Goal: Task Accomplishment & Management: Use online tool/utility

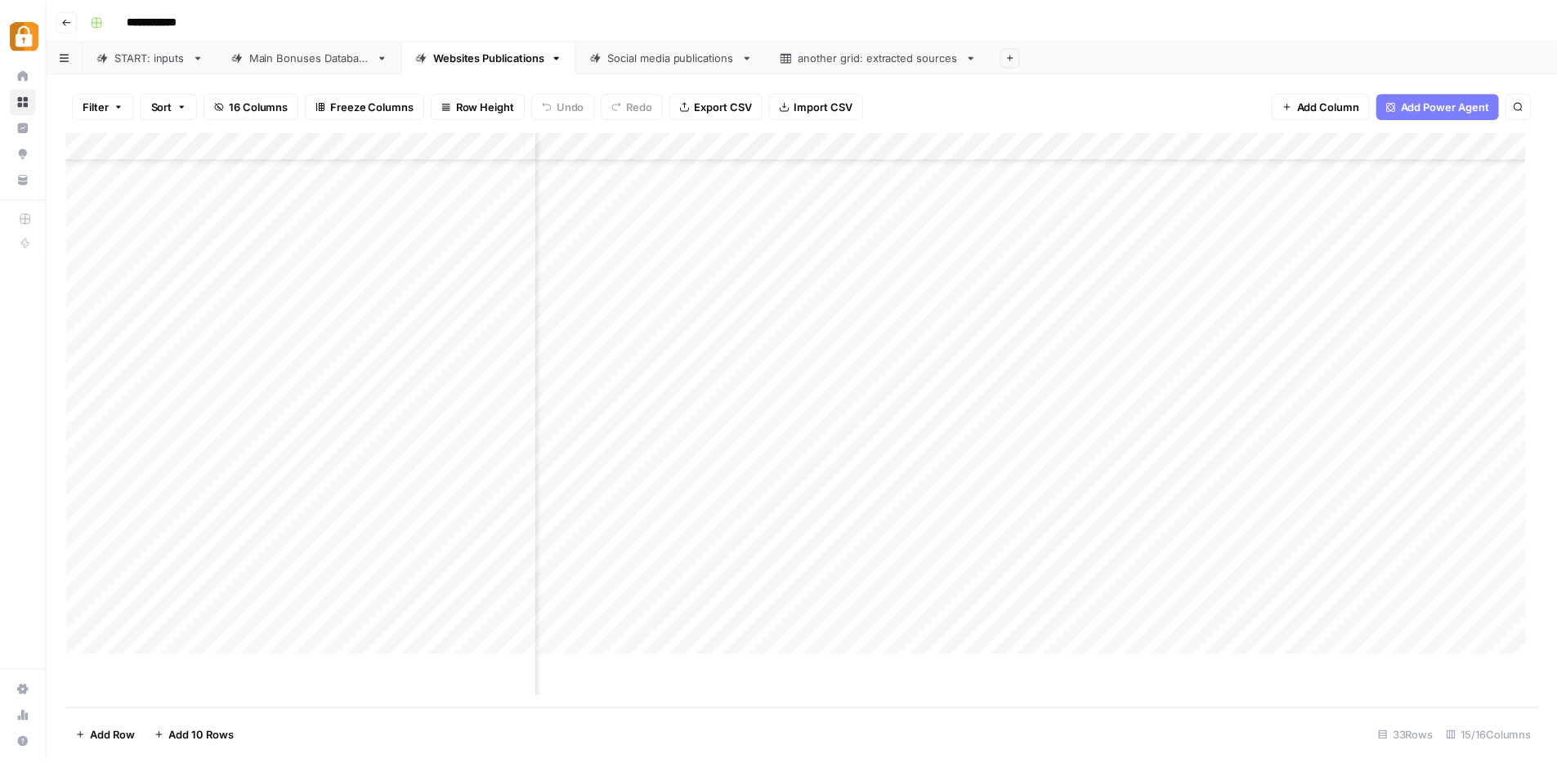
scroll to position [404, 1148]
click at [440, 17] on div "**********" at bounding box center [818, 20] width 1469 height 26
click at [105, 16] on button "button" at bounding box center [97, 20] width 26 height 26
click at [342, 30] on div "**********" at bounding box center [818, 20] width 1469 height 26
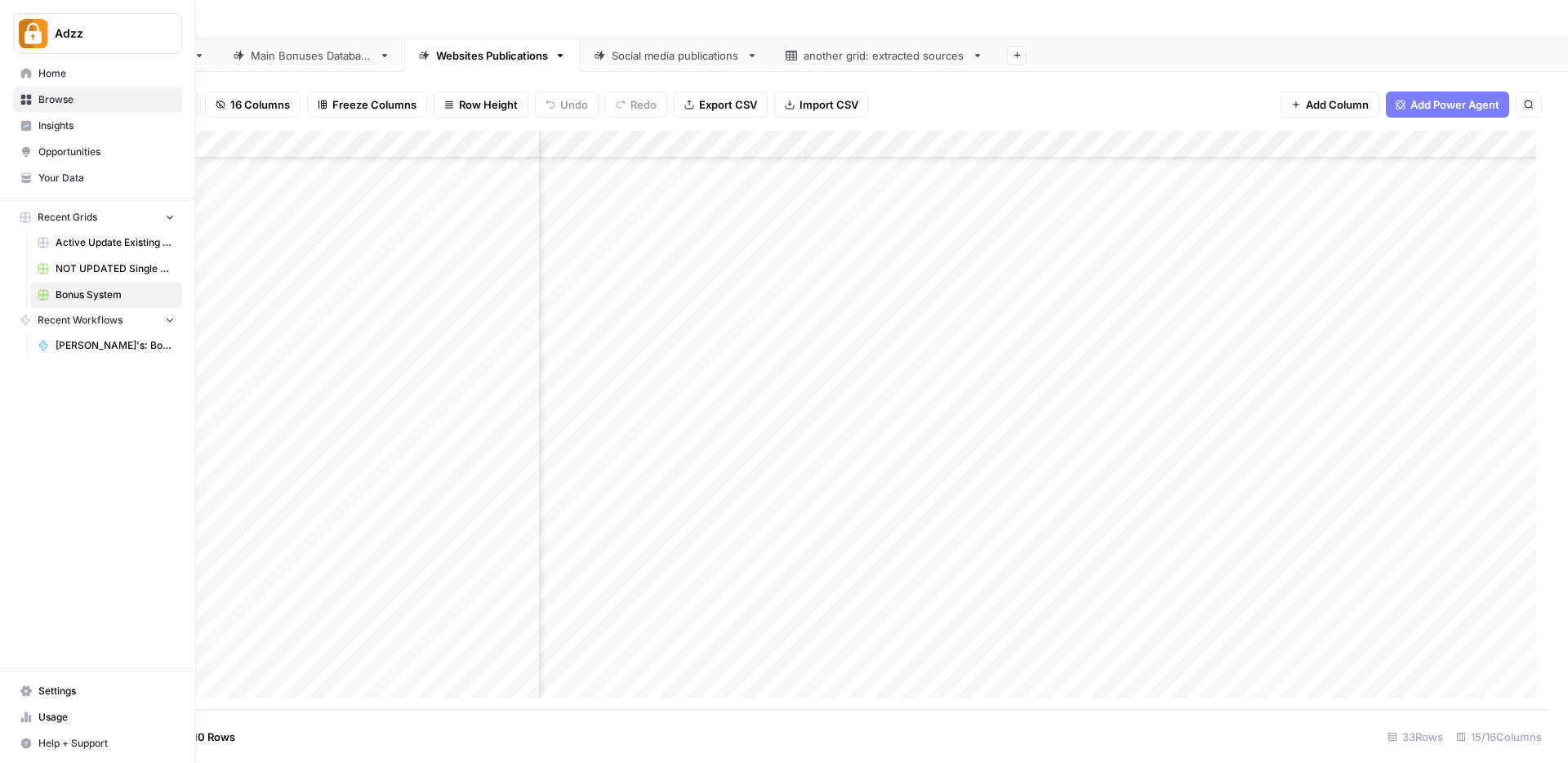
click at [63, 94] on span "Browse" at bounding box center [106, 99] width 136 height 15
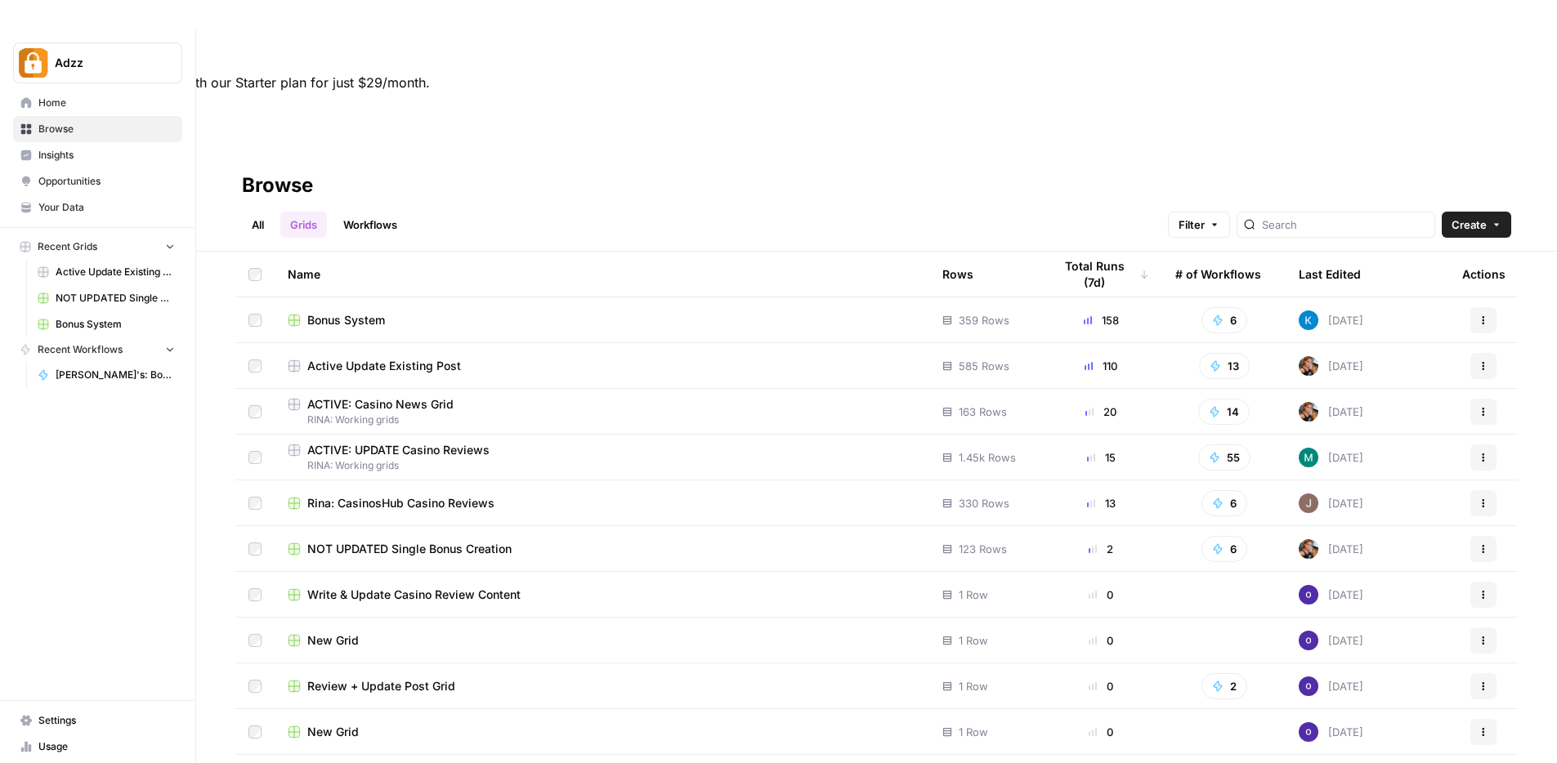
click at [1335, 212] on div at bounding box center [1336, 225] width 199 height 26
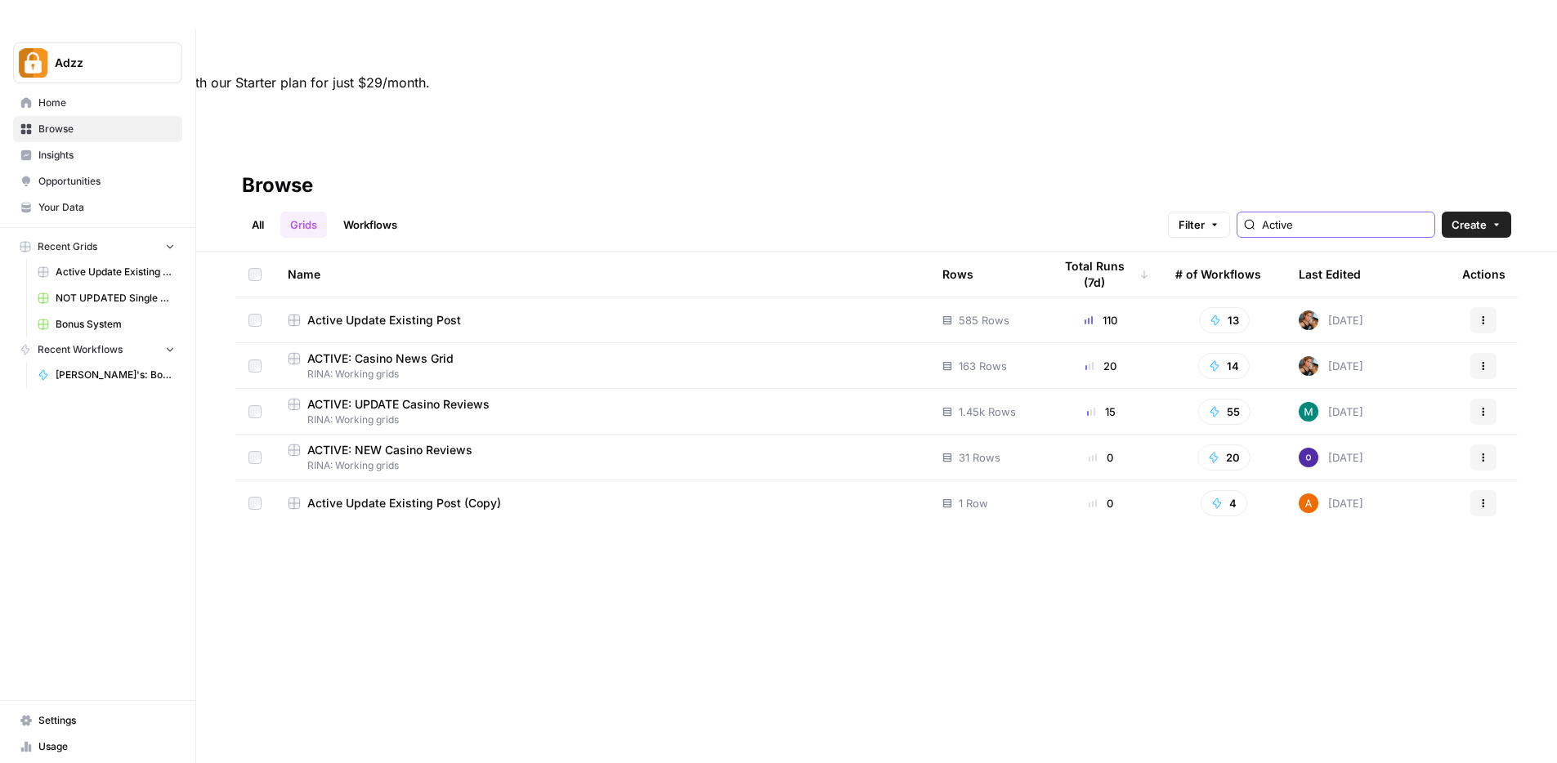
type input "Active"
click at [571, 517] on div "Name Rows Total Runs (7d) # of Workflows Last Edited Actions Active Update Exis…" at bounding box center [876, 566] width 1361 height 628
click at [655, 492] on div "Name Rows Total Runs (7d) # of Workflows Last Edited Actions Active Update Exis…" at bounding box center [876, 566] width 1361 height 628
click at [491, 351] on div "ACTIVE: Casino News Grid" at bounding box center [602, 359] width 629 height 16
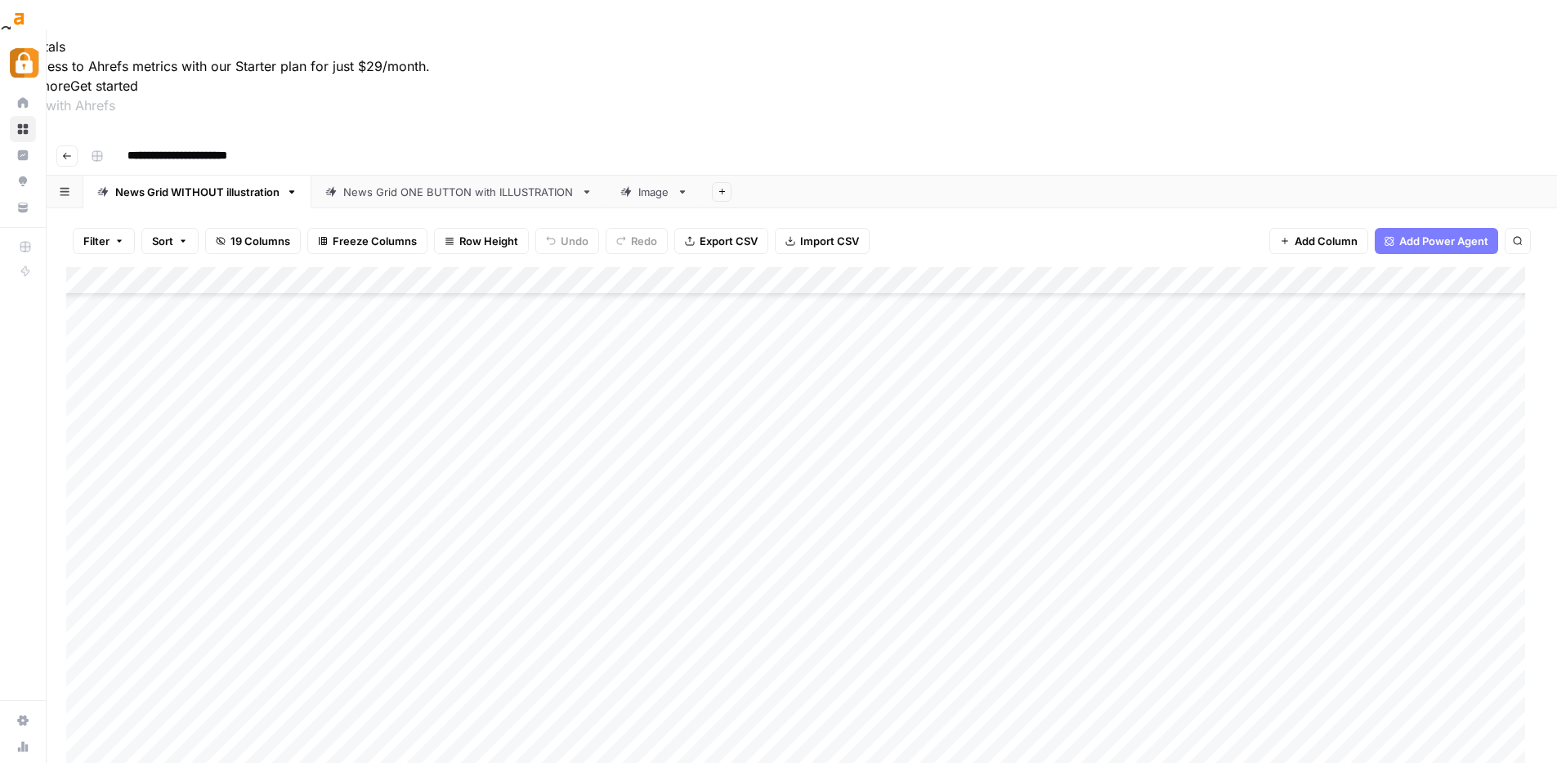
scroll to position [29, 0]
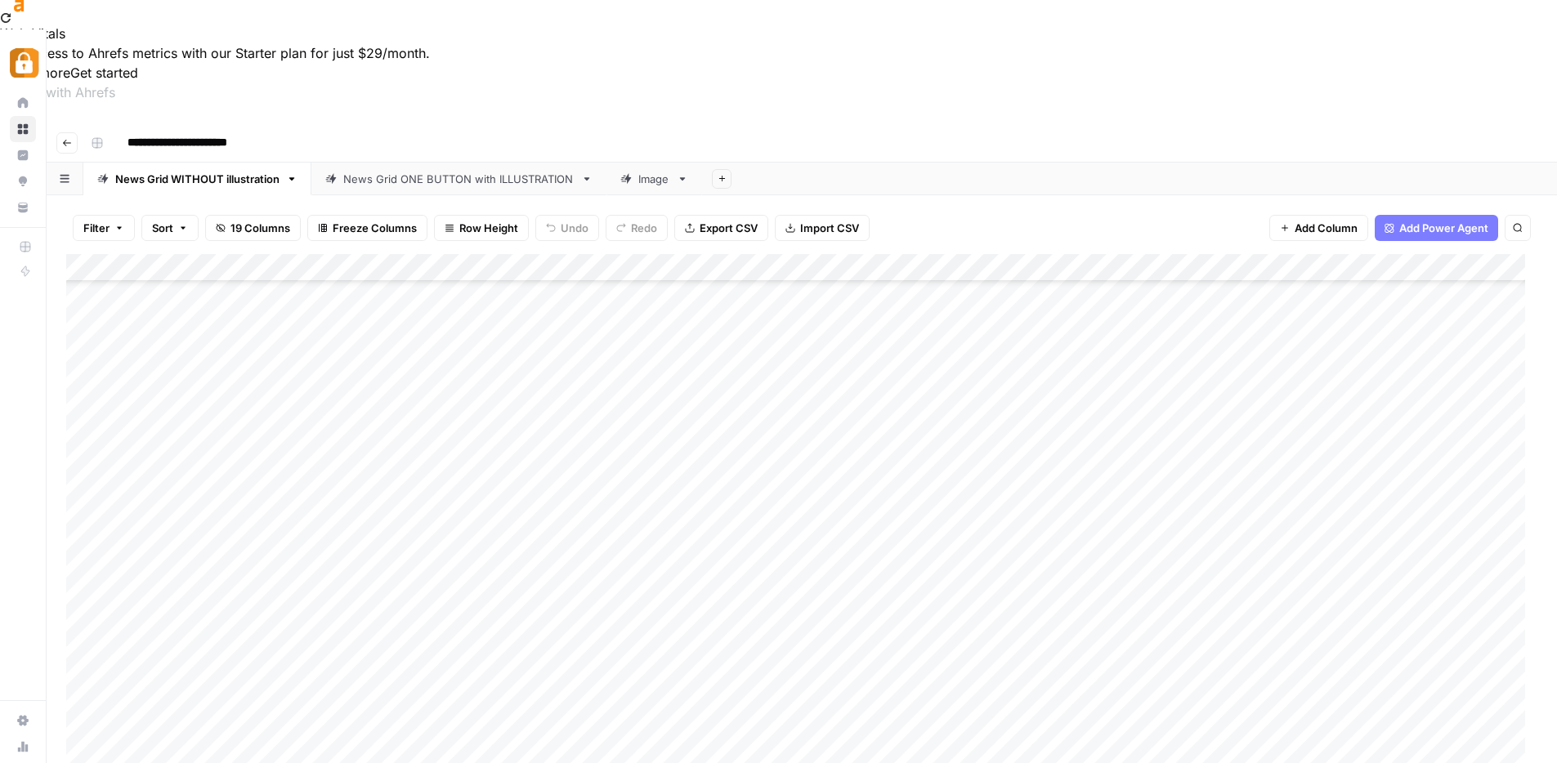
click at [431, 171] on div "News Grid ONE BUTTON with ILLUSTRATION" at bounding box center [458, 179] width 231 height 16
click at [231, 171] on div "News Grid WITHOUT illustration" at bounding box center [197, 179] width 164 height 16
click at [143, 685] on div "Add Column" at bounding box center [801, 544] width 1471 height 580
click at [142, 685] on div "Add Column" at bounding box center [801, 544] width 1471 height 580
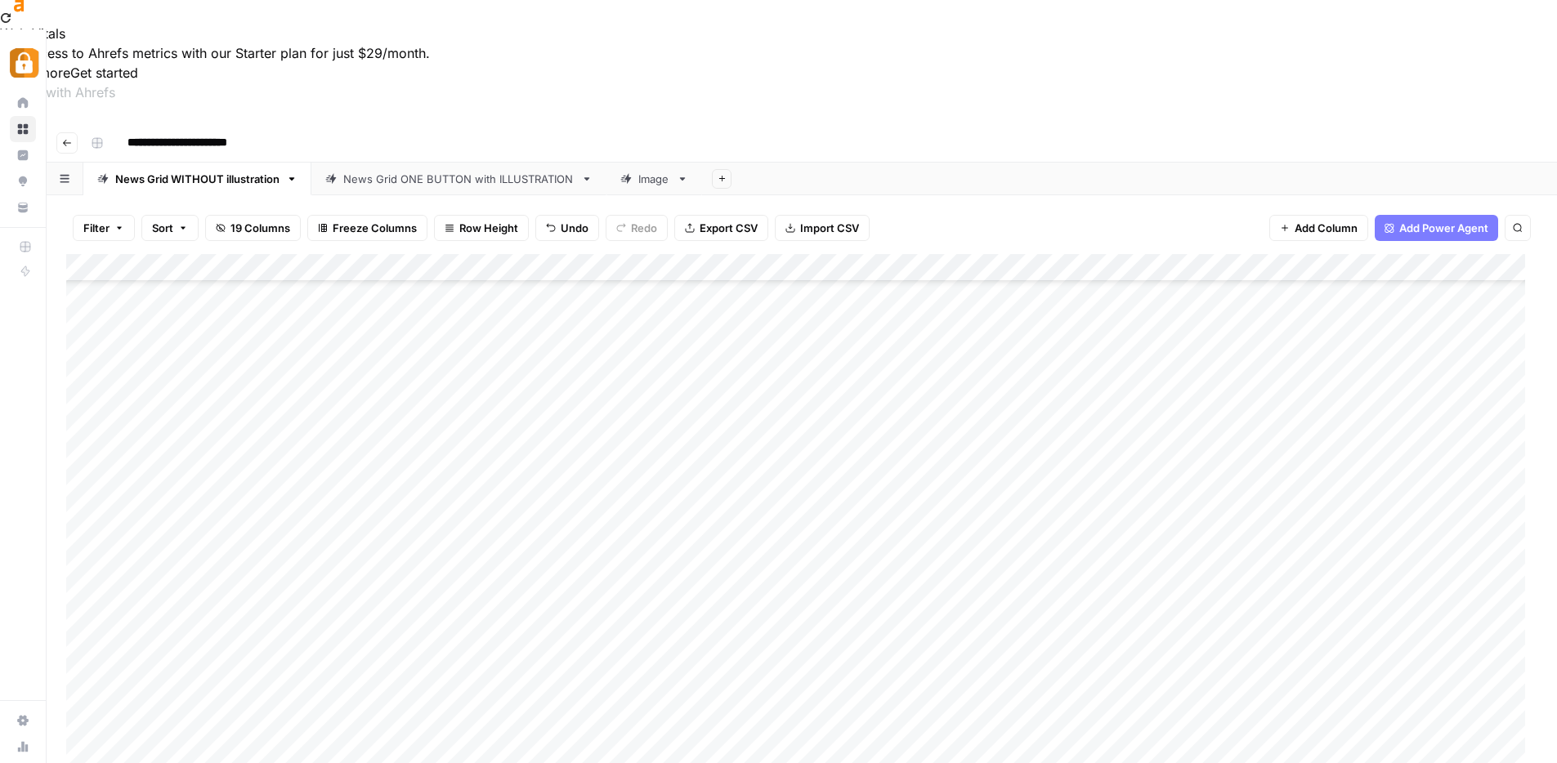
scroll to position [3878, 0]
click at [142, 685] on div "Add Column" at bounding box center [801, 544] width 1471 height 580
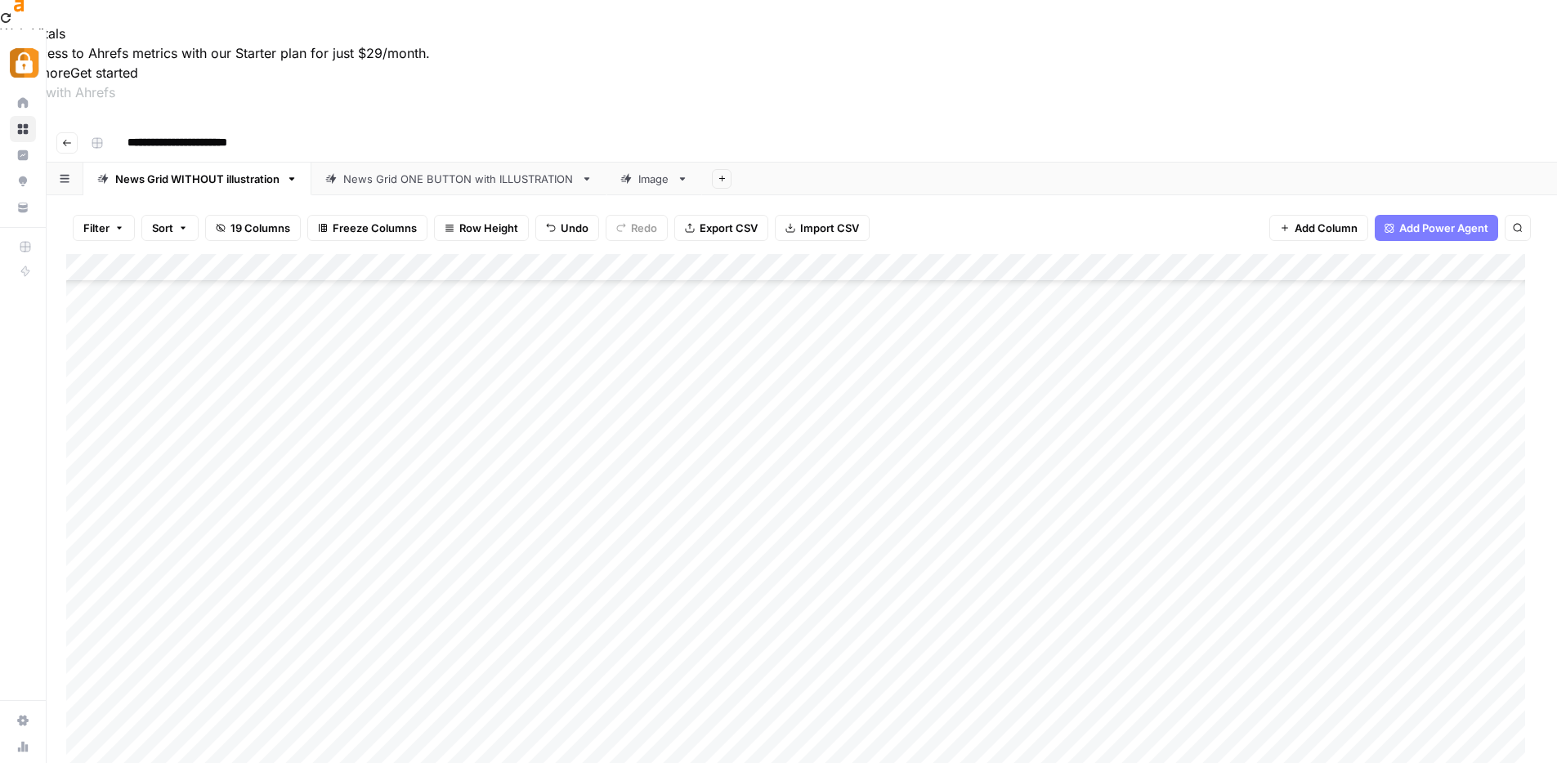
scroll to position [3933, 0]
click at [565, 620] on div "Add Column" at bounding box center [801, 544] width 1471 height 580
click at [140, 682] on div "Add Column" at bounding box center [801, 544] width 1471 height 580
click at [187, 546] on div "Add Column" at bounding box center [801, 544] width 1471 height 580
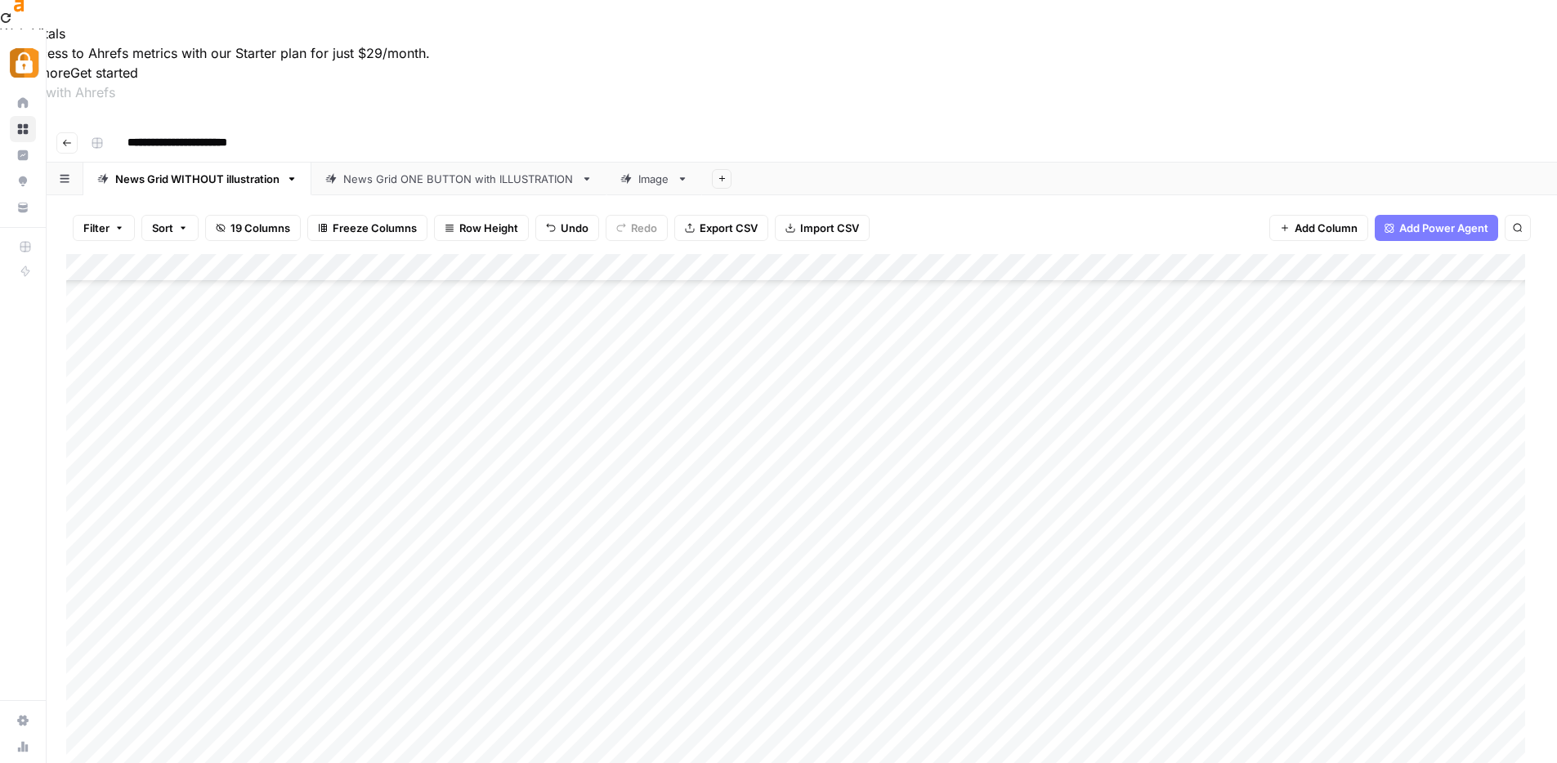
click at [187, 546] on div "Add Column" at bounding box center [801, 544] width 1471 height 580
click at [157, 571] on div "Add Column" at bounding box center [801, 544] width 1471 height 580
click at [172, 547] on div "Add Column" at bounding box center [801, 544] width 1471 height 580
click at [161, 597] on div "Add Column" at bounding box center [801, 544] width 1471 height 580
type textarea "*****"
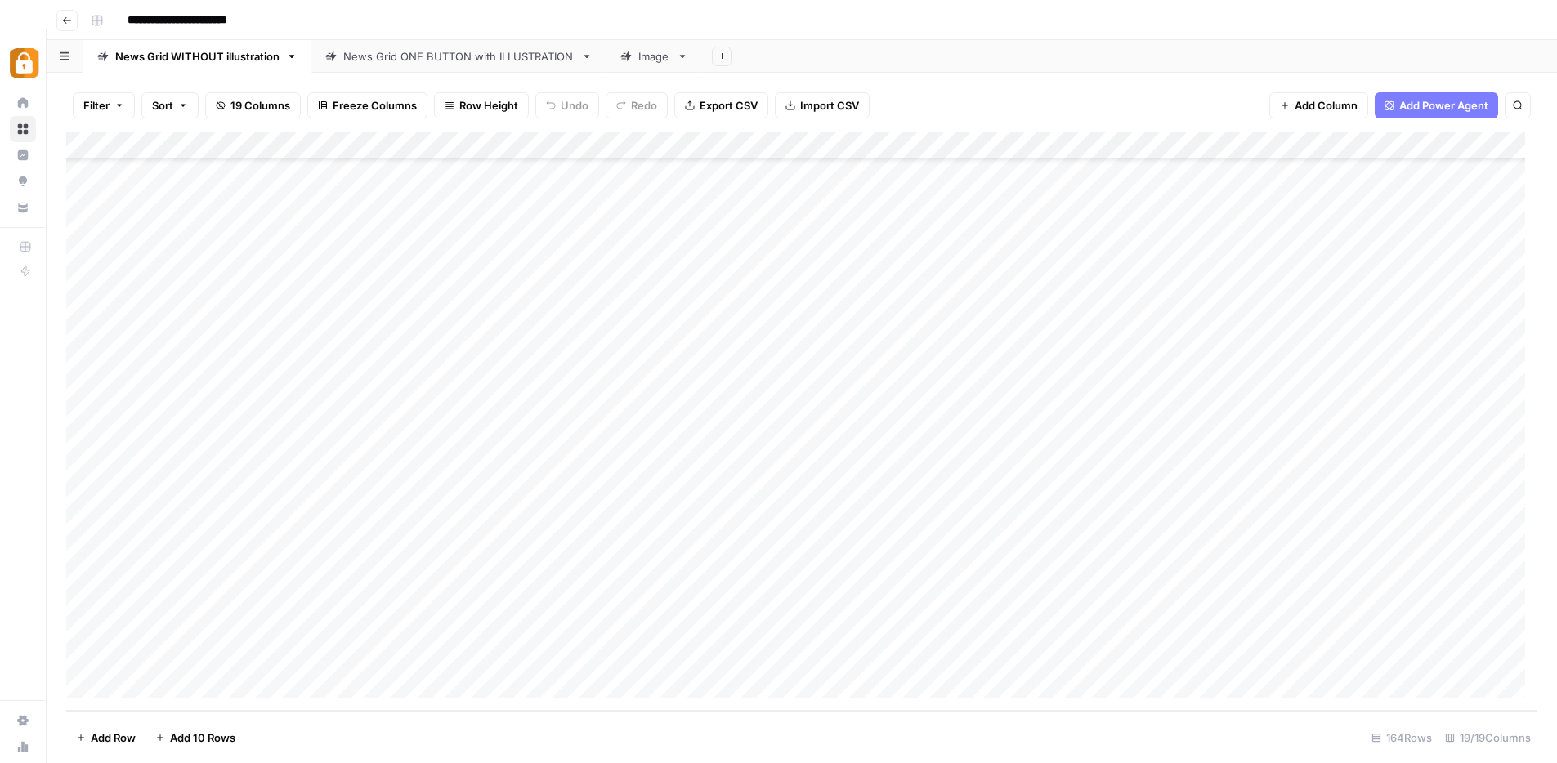
scroll to position [29, 0]
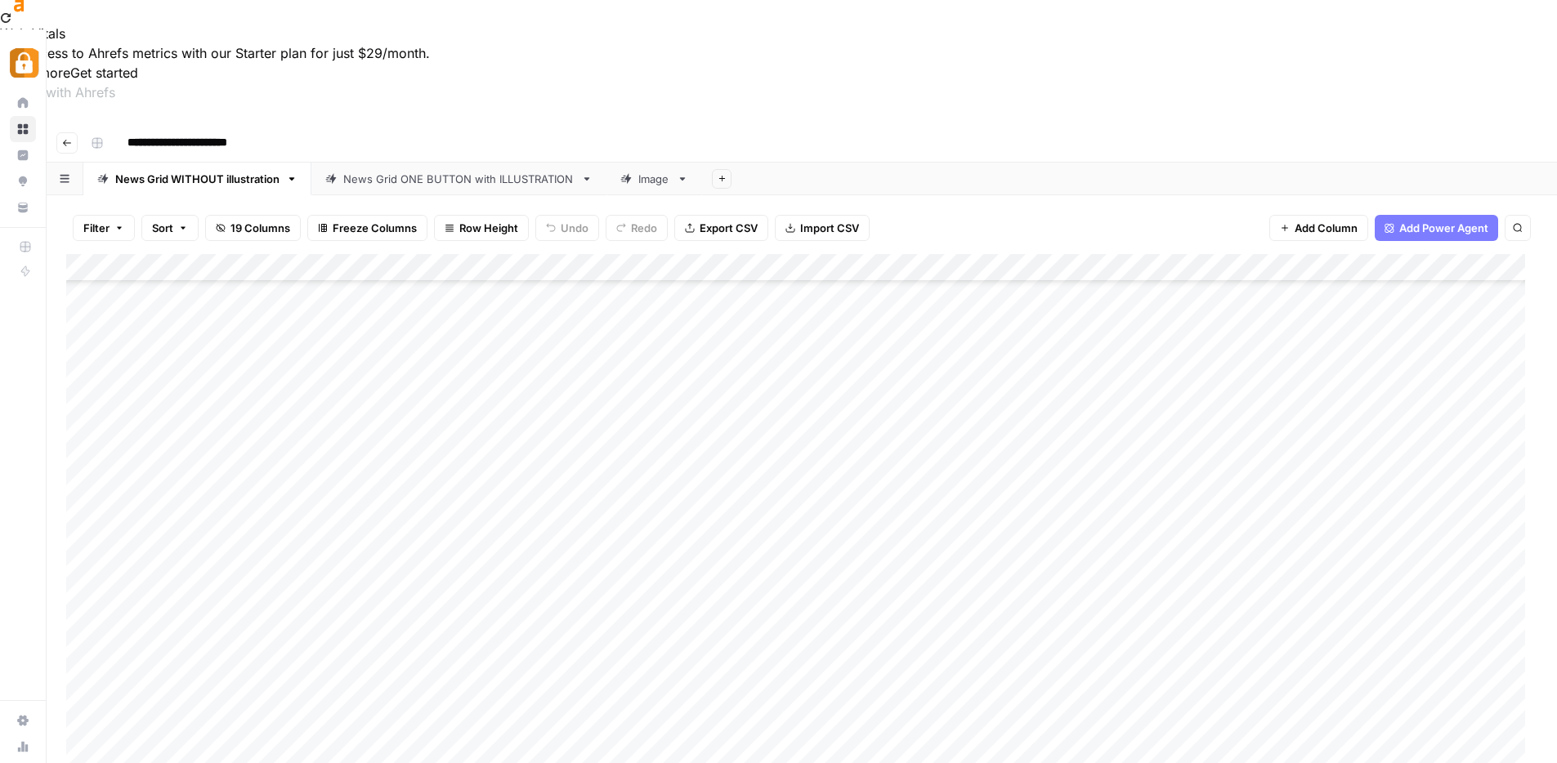
click at [455, 163] on link "News Grid ONE BUTTON with ILLUSTRATION" at bounding box center [458, 179] width 295 height 33
click at [163, 314] on div "Add Column" at bounding box center [801, 475] width 1471 height 443
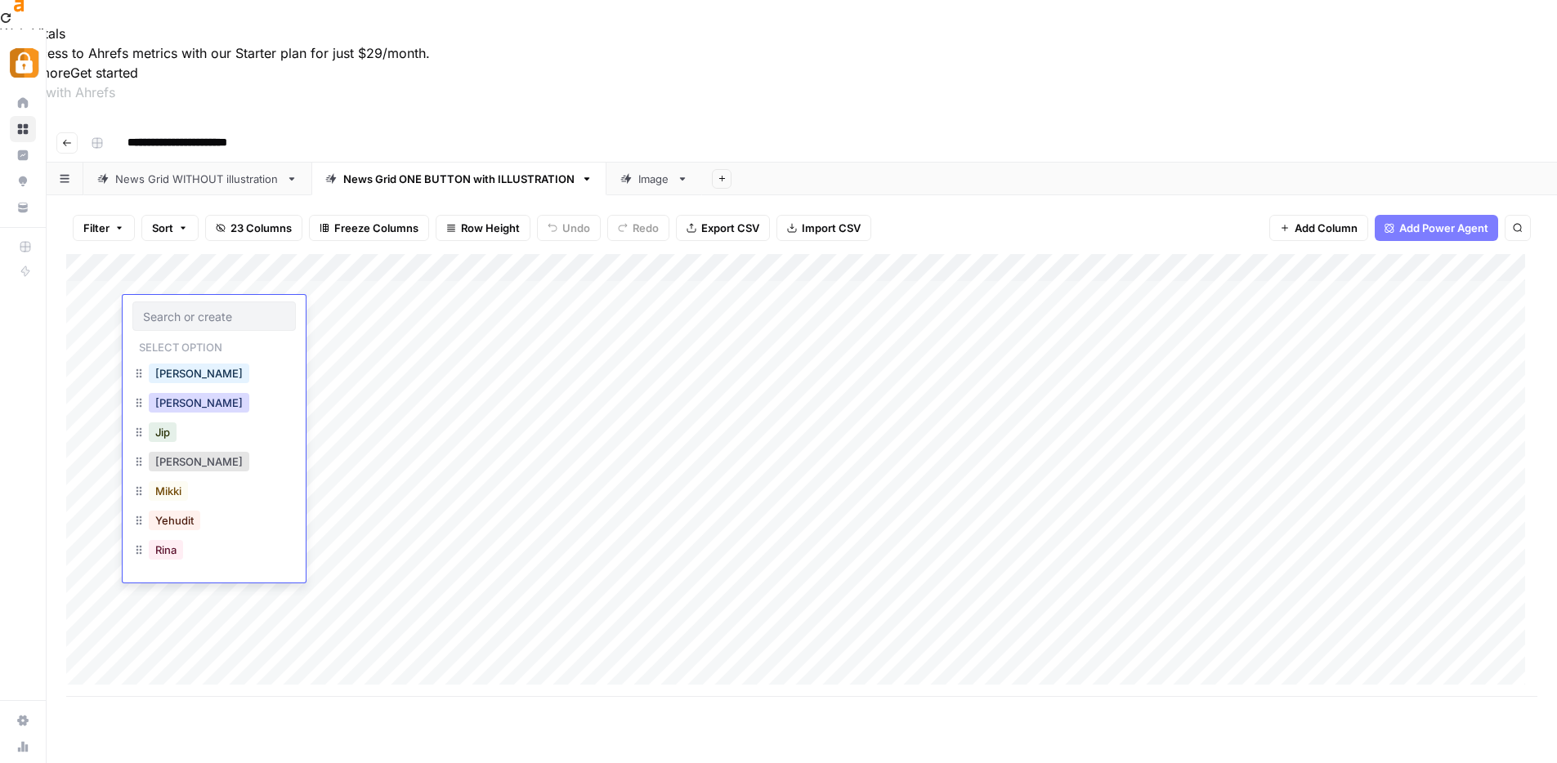
click at [178, 402] on button "[PERSON_NAME]" at bounding box center [199, 403] width 101 height 20
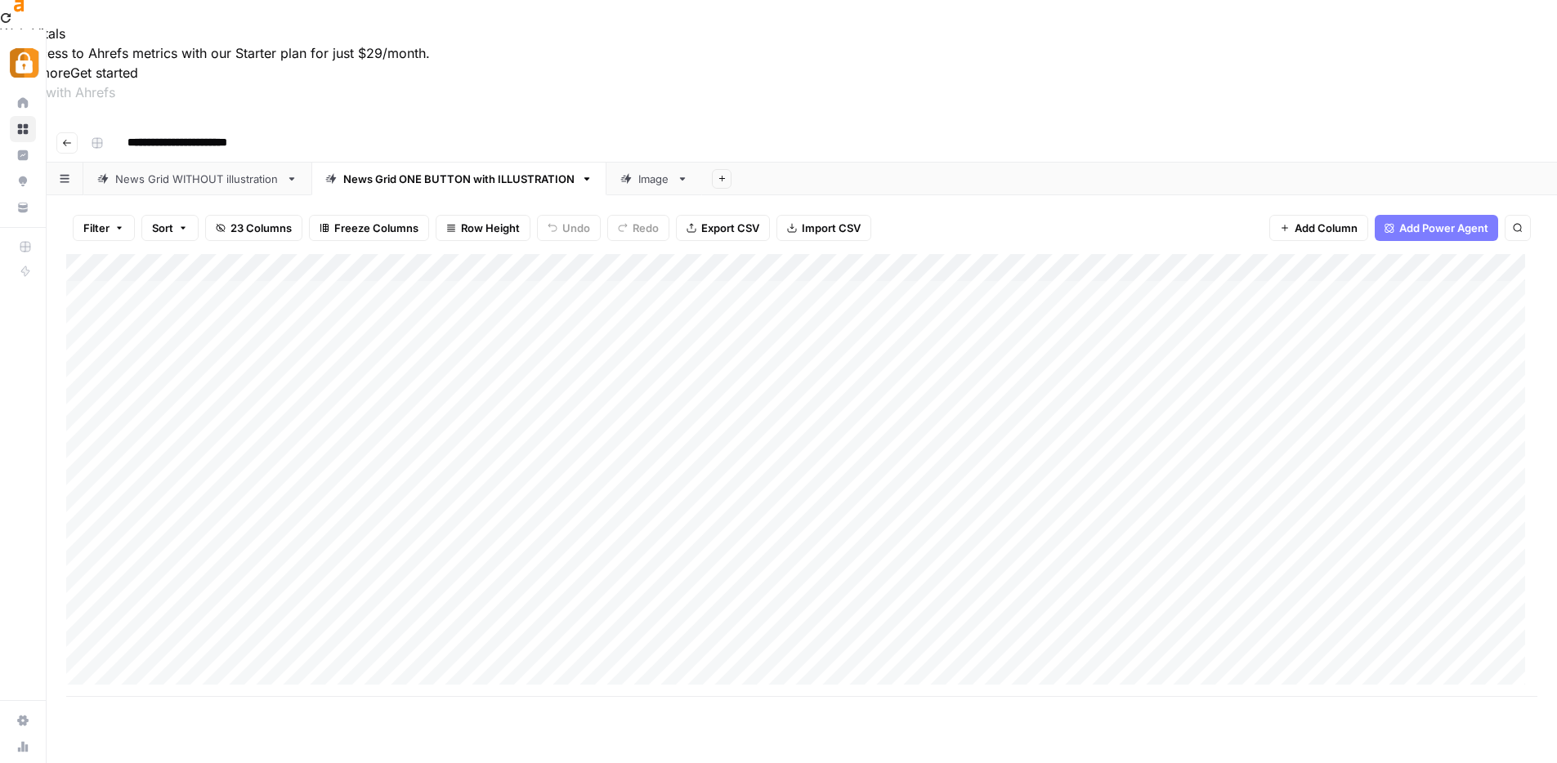
click at [487, 423] on div "Add Column" at bounding box center [801, 475] width 1471 height 443
click at [186, 372] on div "Add Column" at bounding box center [801, 475] width 1471 height 443
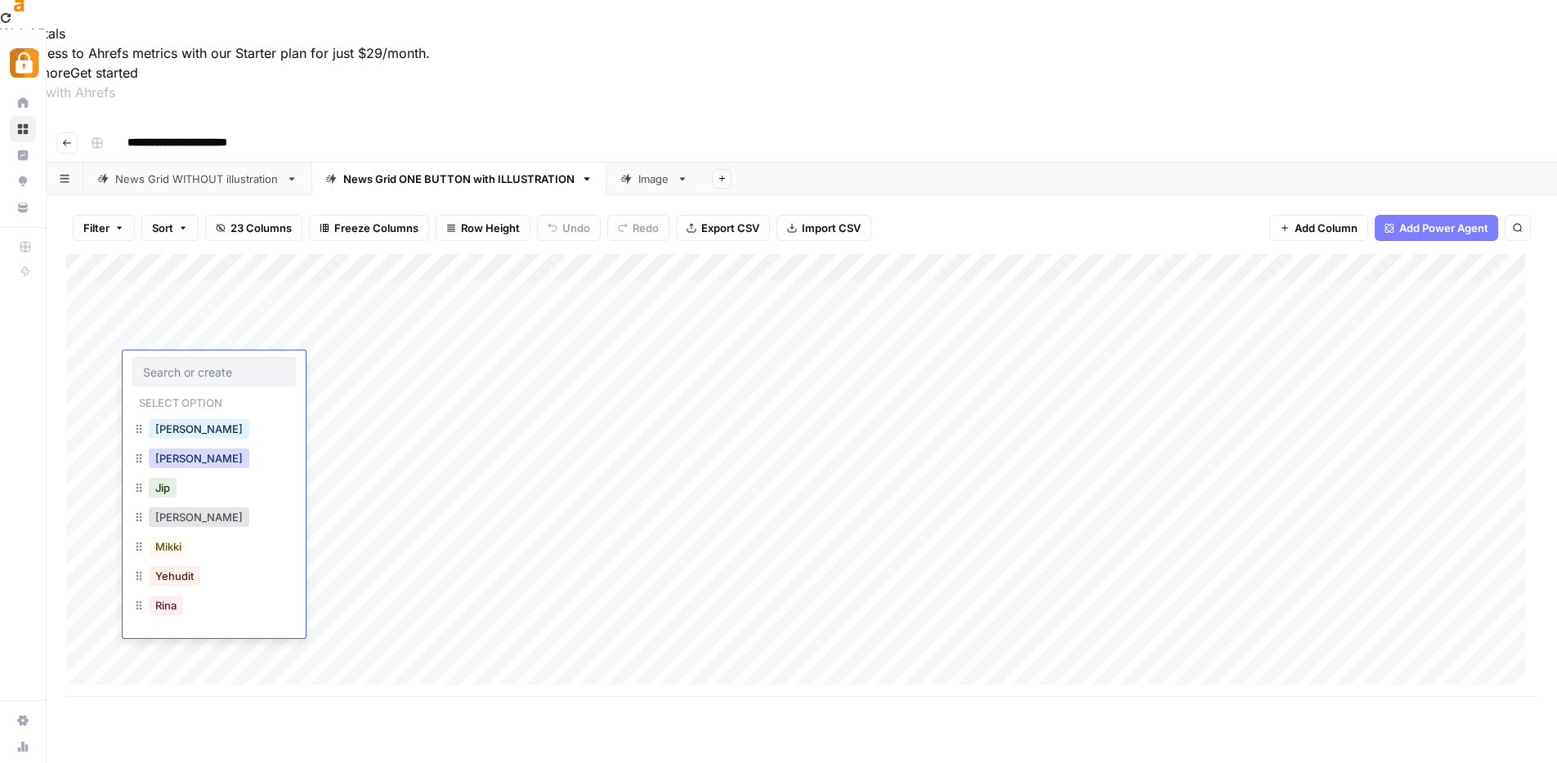
click at [171, 457] on button "[PERSON_NAME]" at bounding box center [199, 459] width 101 height 20
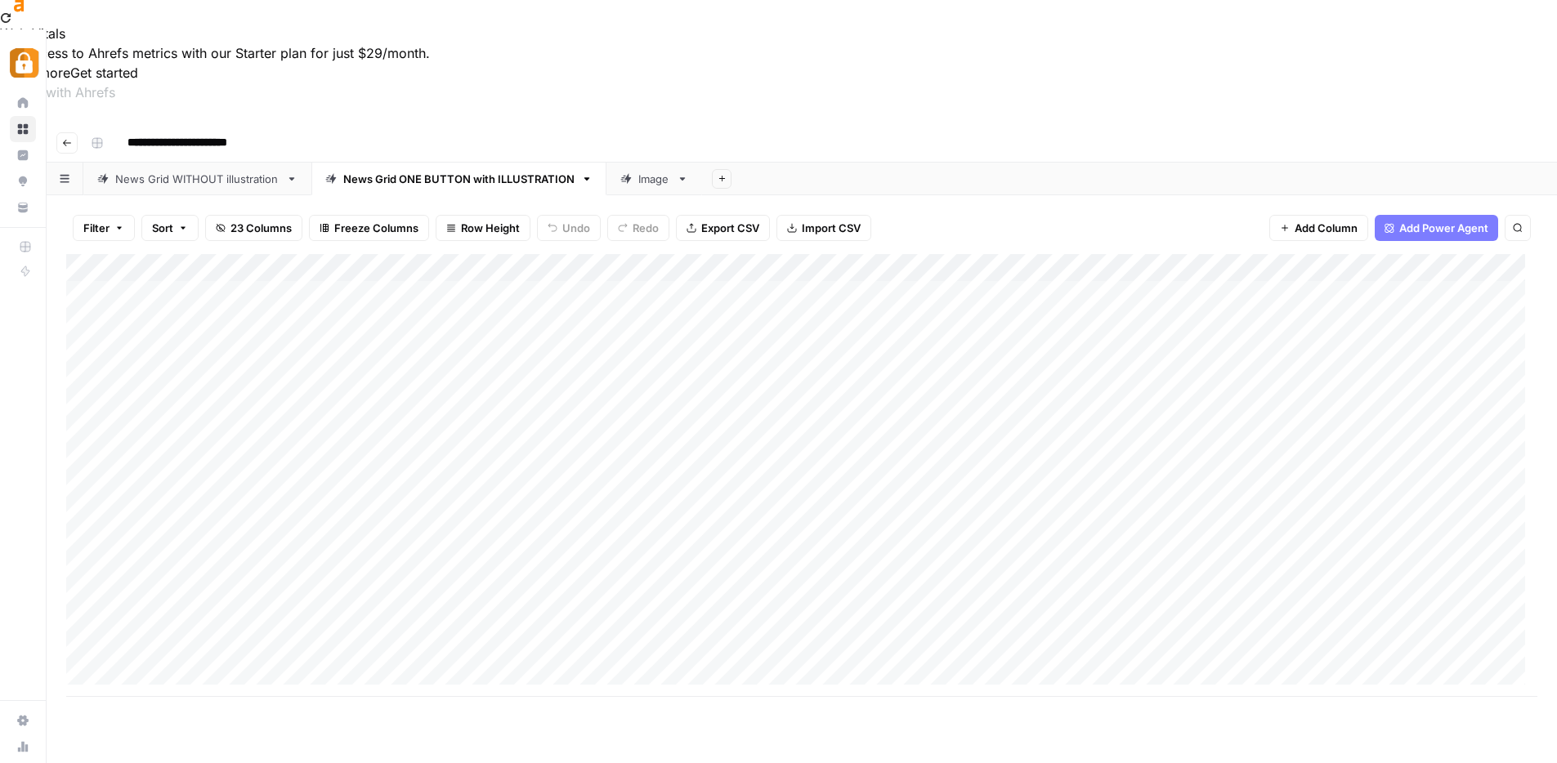
click at [365, 369] on div "Add Column" at bounding box center [801, 475] width 1471 height 443
click at [440, 499] on div "Add Column" at bounding box center [801, 475] width 1471 height 443
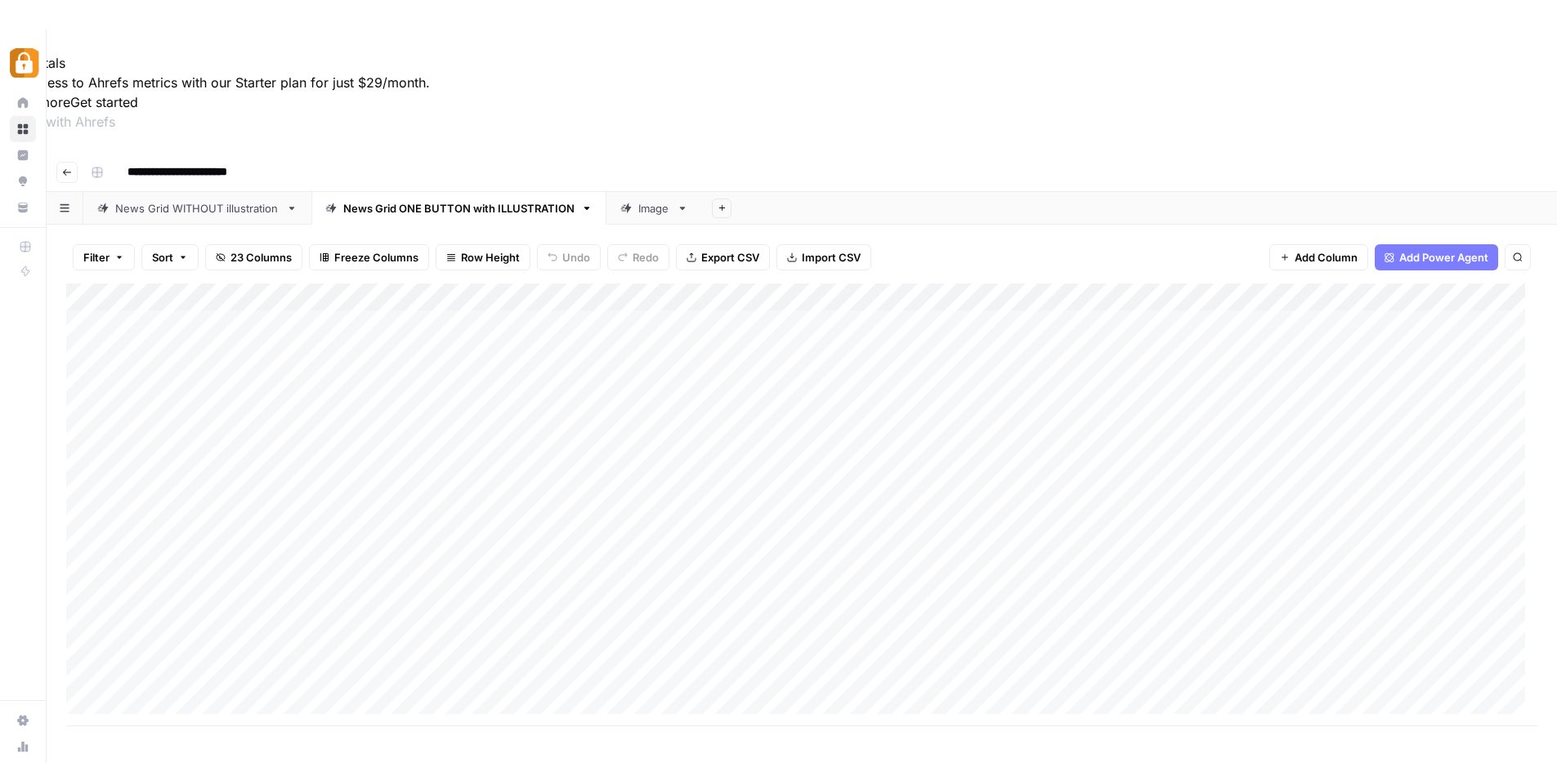
click at [481, 399] on div "Add Column" at bounding box center [801, 505] width 1471 height 443
click at [665, 393] on div "Add Column" at bounding box center [801, 505] width 1471 height 443
click at [490, 457] on div "Add Column" at bounding box center [801, 505] width 1471 height 443
click at [696, 436] on div "Add Column" at bounding box center [801, 505] width 1471 height 443
click at [217, 485] on div "Add Column" at bounding box center [801, 505] width 1471 height 443
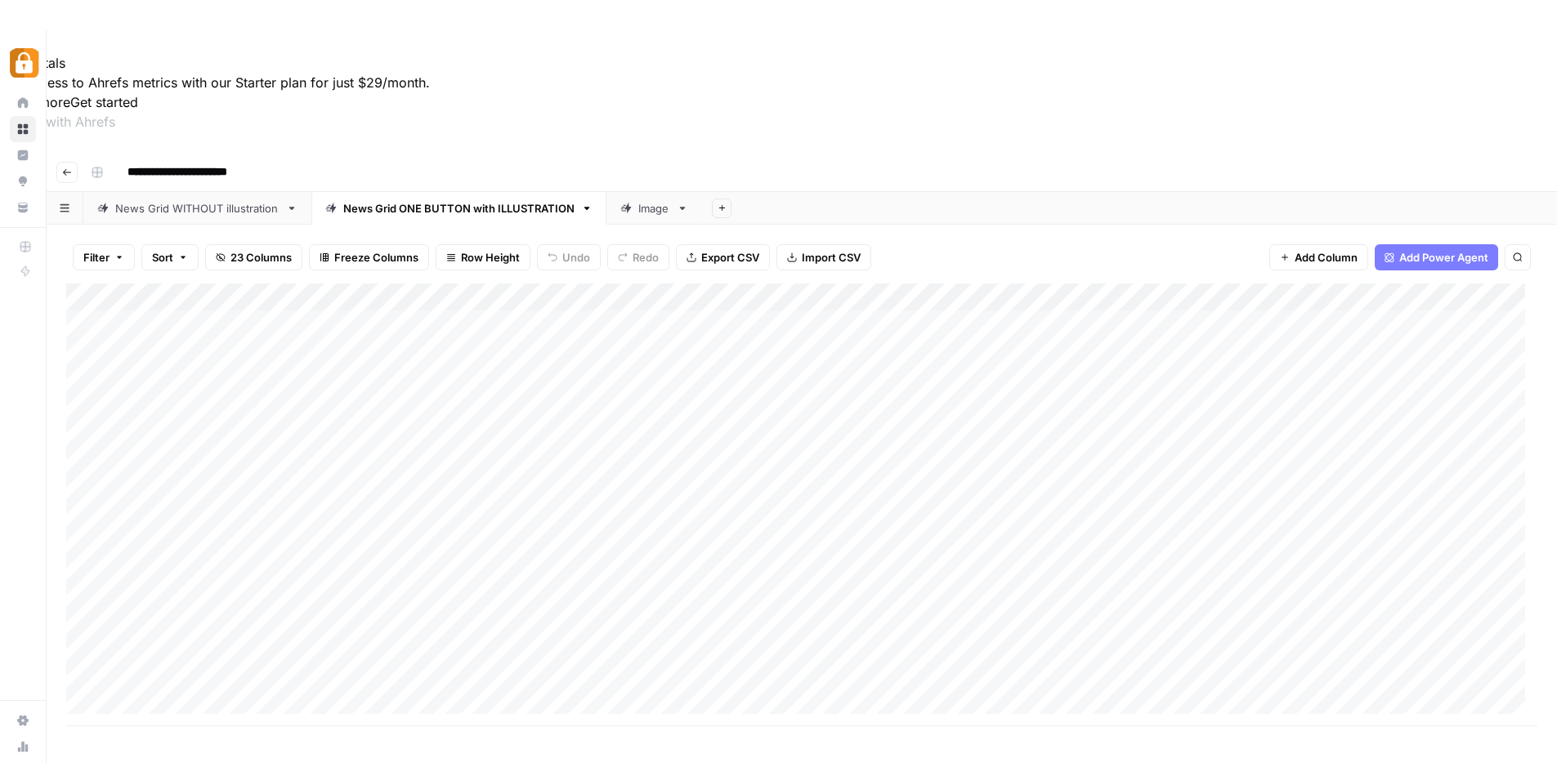
click at [704, 374] on div "Add Column" at bounding box center [801, 505] width 1471 height 443
click at [511, 394] on div "Add Column" at bounding box center [801, 505] width 1471 height 443
click at [626, 398] on div "Add Column" at bounding box center [801, 505] width 1471 height 443
click at [850, 399] on div "Add Column" at bounding box center [801, 505] width 1471 height 443
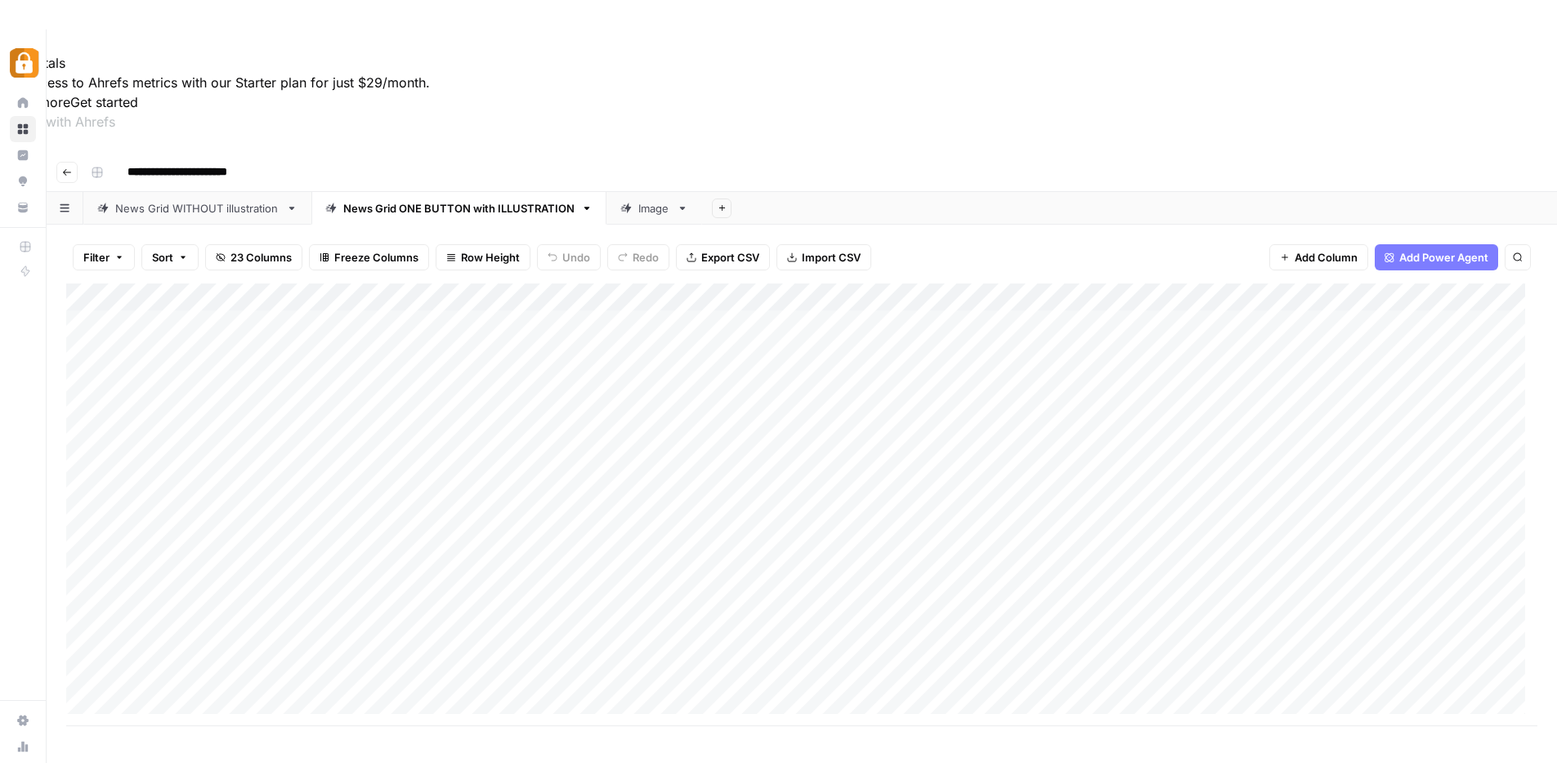
click at [850, 399] on body "**********" at bounding box center [778, 410] width 1557 height 763
type textarea "**********"
click at [751, 463] on div "Add Column" at bounding box center [801, 505] width 1471 height 443
click at [461, 394] on div "Add Column" at bounding box center [801, 519] width 1471 height 471
click at [785, 454] on div "Add Column" at bounding box center [801, 519] width 1471 height 471
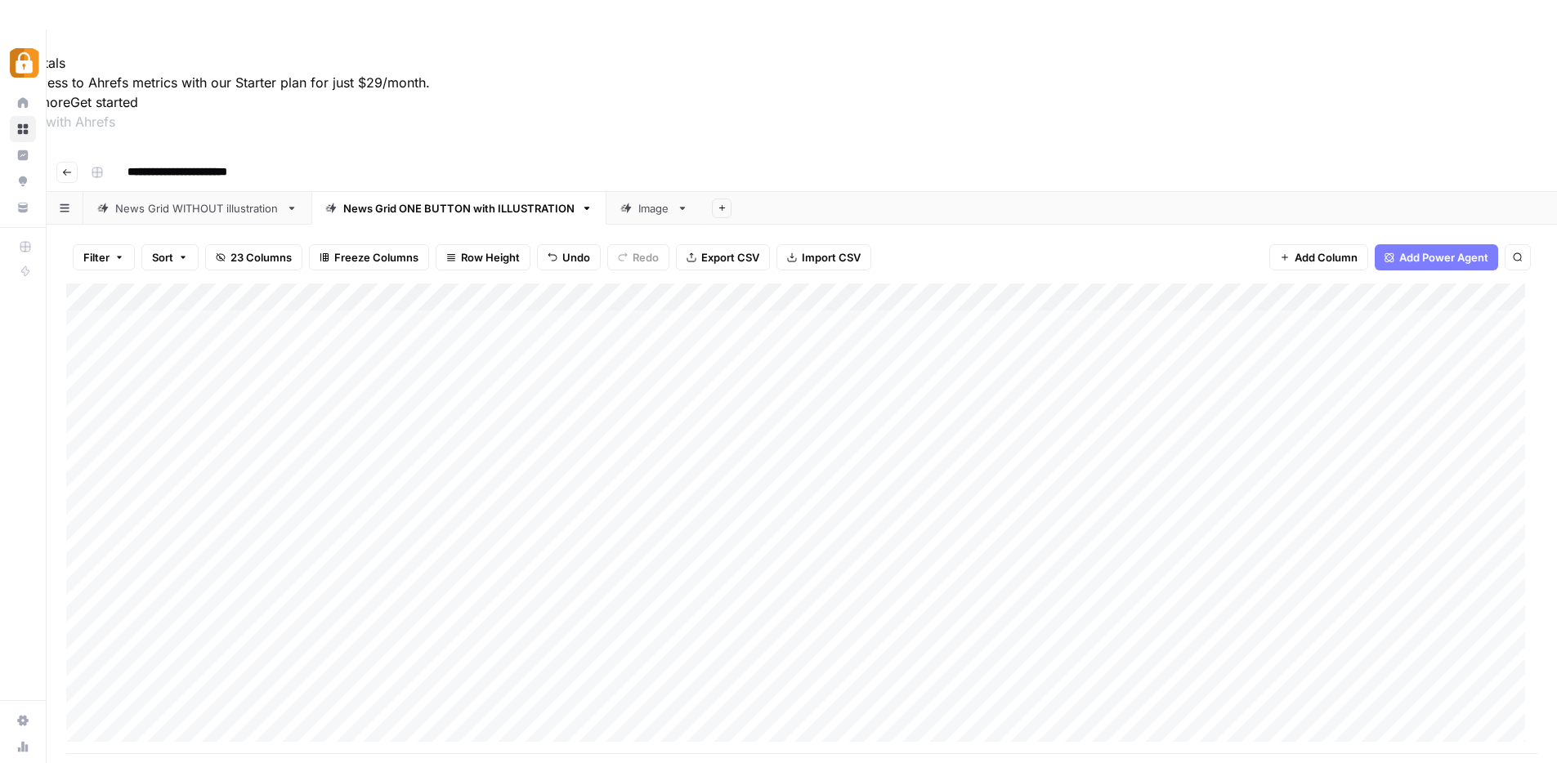
click at [693, 313] on div "Add Column" at bounding box center [801, 519] width 1471 height 471
click at [658, 394] on div "Add Column" at bounding box center [801, 519] width 1471 height 471
click at [319, 399] on div "Add Column" at bounding box center [801, 519] width 1471 height 471
click at [1145, 394] on div "Add Column" at bounding box center [801, 519] width 1471 height 471
click at [1146, 341] on div "Add Column" at bounding box center [801, 519] width 1471 height 471
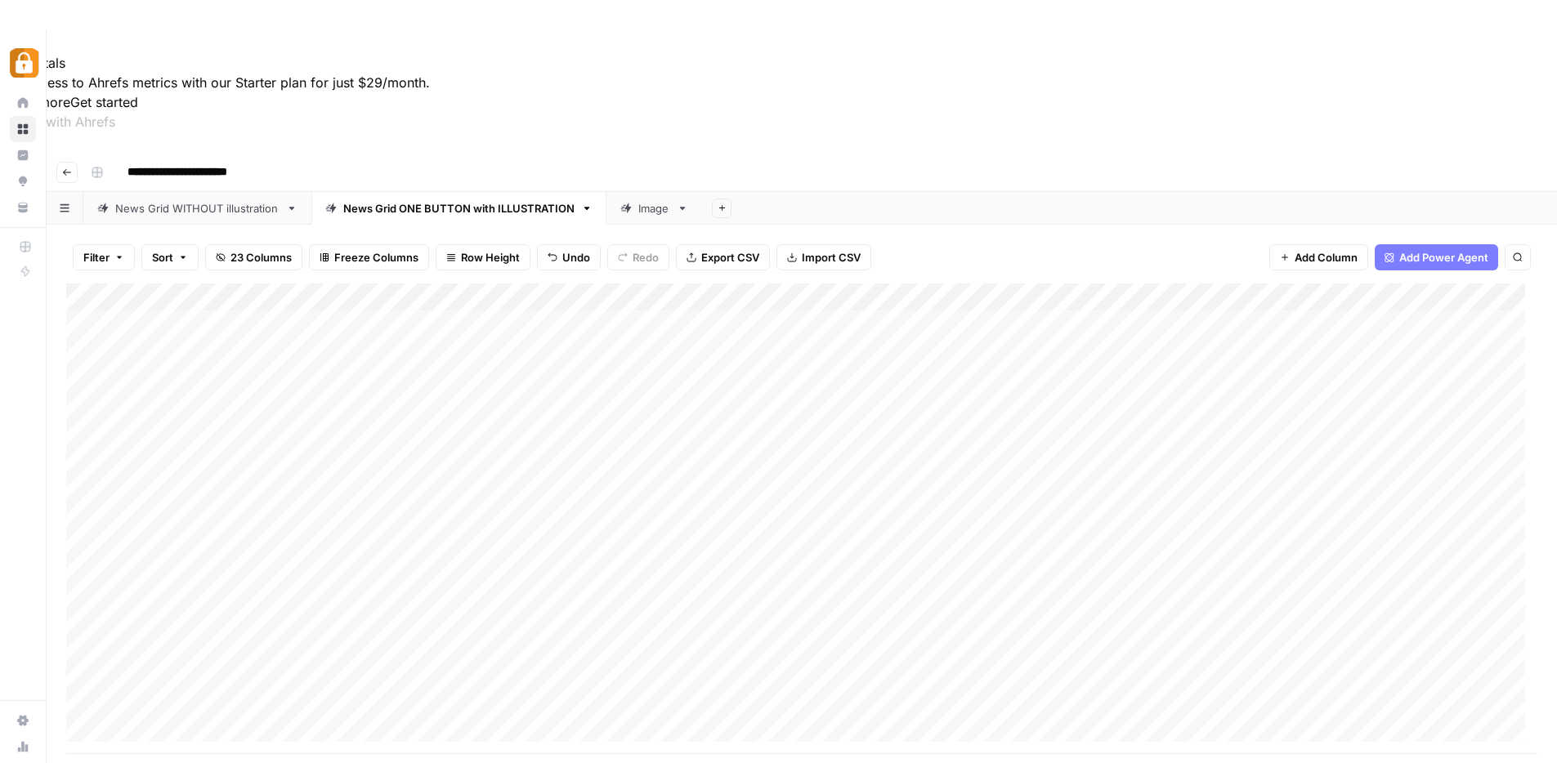
click at [1135, 396] on div "Add Column" at bounding box center [801, 519] width 1471 height 471
click at [1255, 400] on div "Add Column" at bounding box center [801, 519] width 1471 height 471
type textarea "*********"
click at [1506, 401] on div "Add Column" at bounding box center [801, 519] width 1471 height 471
click at [1466, 284] on div "Add Column" at bounding box center [801, 519] width 1471 height 471
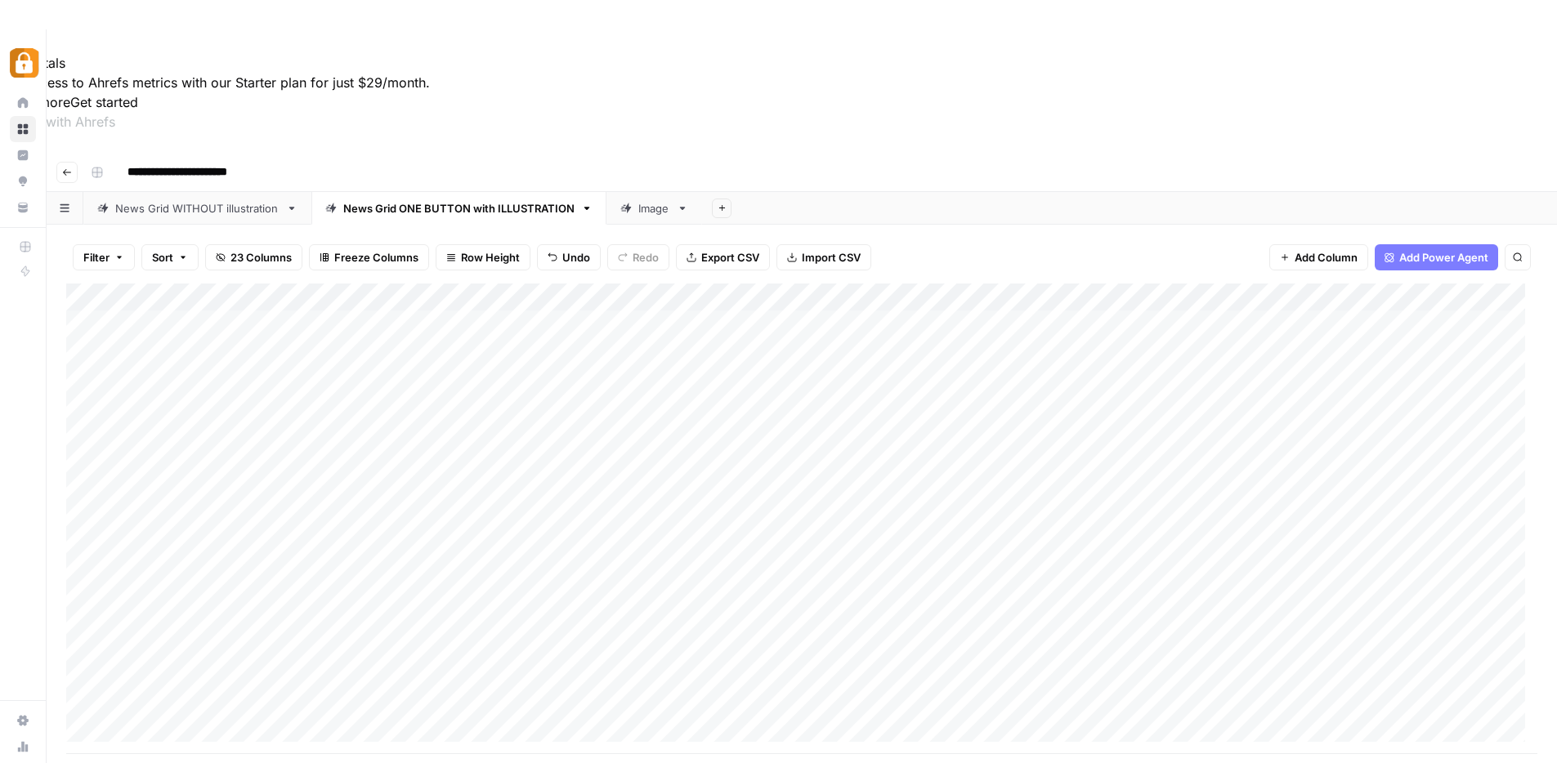
click at [1440, 384] on div "Add Column" at bounding box center [801, 519] width 1471 height 471
click at [547, 483] on div "Add Column" at bounding box center [801, 519] width 1471 height 471
click at [1199, 557] on div "Add Column" at bounding box center [801, 533] width 1471 height 499
click at [831, 522] on div "Add Column" at bounding box center [801, 533] width 1471 height 499
click at [888, 397] on div "Add Column" at bounding box center [801, 533] width 1471 height 499
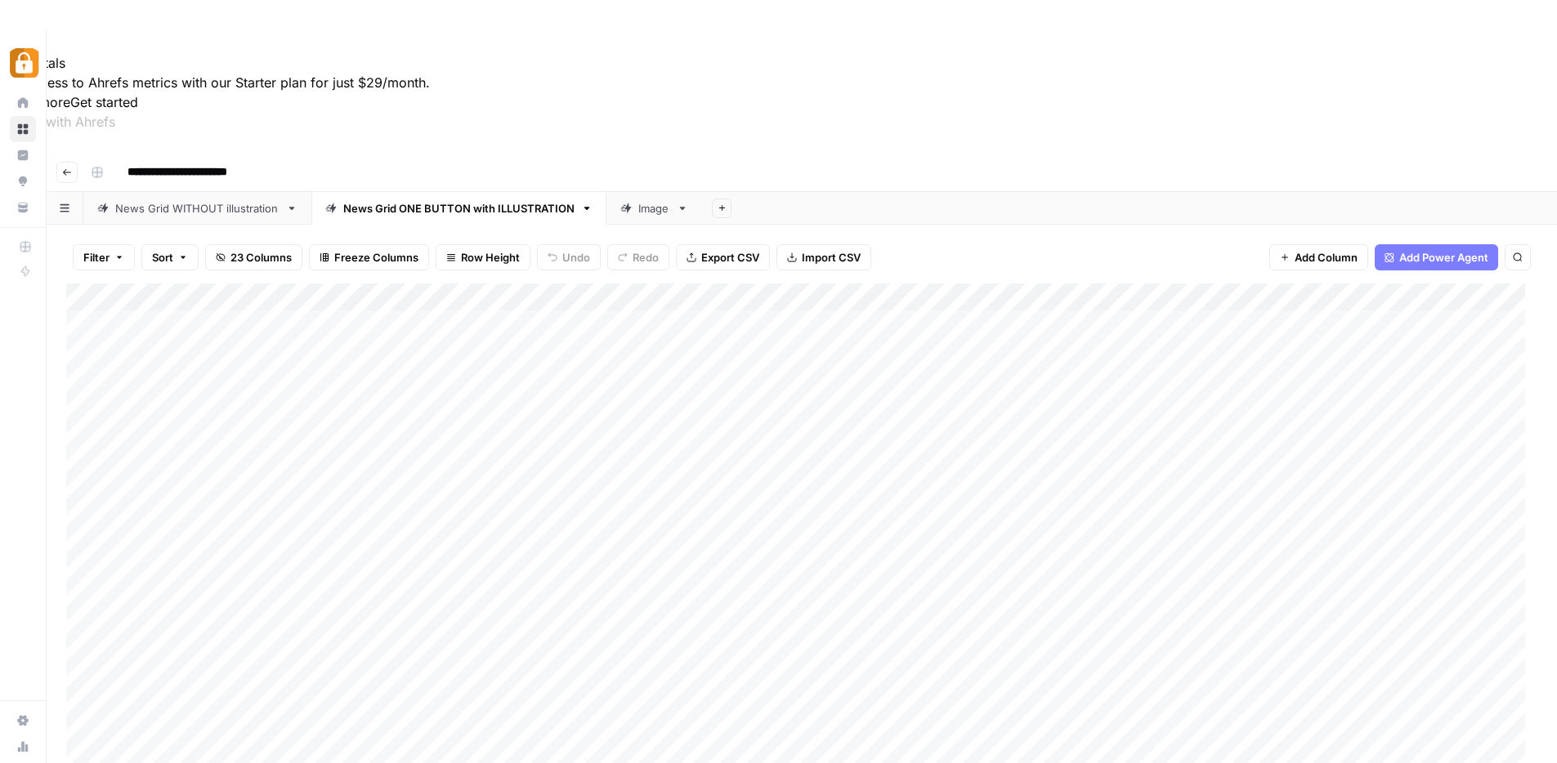
click at [888, 397] on div "Add Column" at bounding box center [801, 533] width 1471 height 499
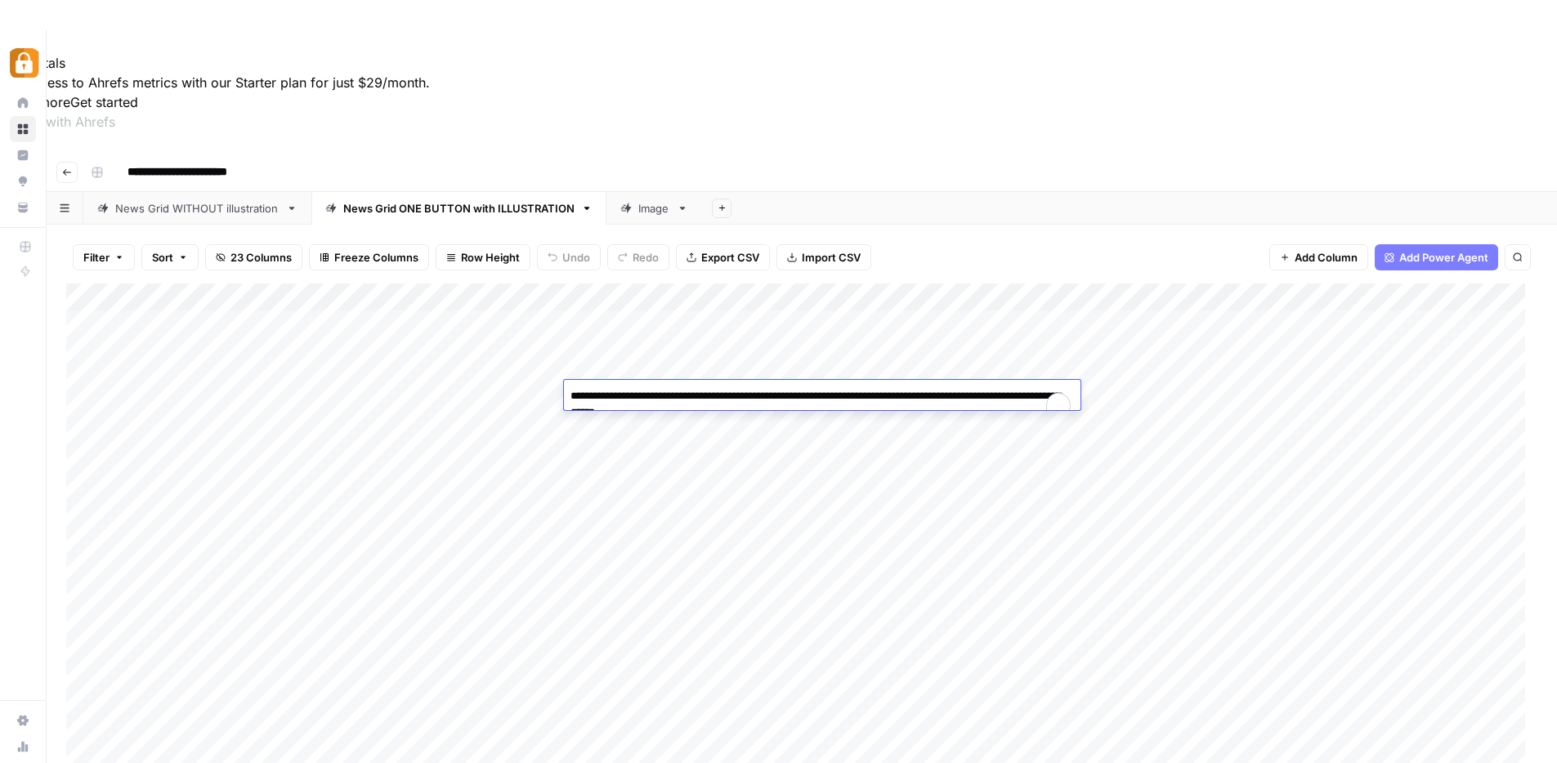
drag, startPoint x: 888, startPoint y: 397, endPoint x: 981, endPoint y: 404, distance: 92.6
click at [981, 404] on textarea "**********" at bounding box center [822, 404] width 517 height 39
click at [920, 400] on textarea "**********" at bounding box center [822, 404] width 517 height 39
drag, startPoint x: 882, startPoint y: 392, endPoint x: 1017, endPoint y: 406, distance: 135.6
click at [1017, 406] on textarea "**********" at bounding box center [822, 404] width 517 height 39
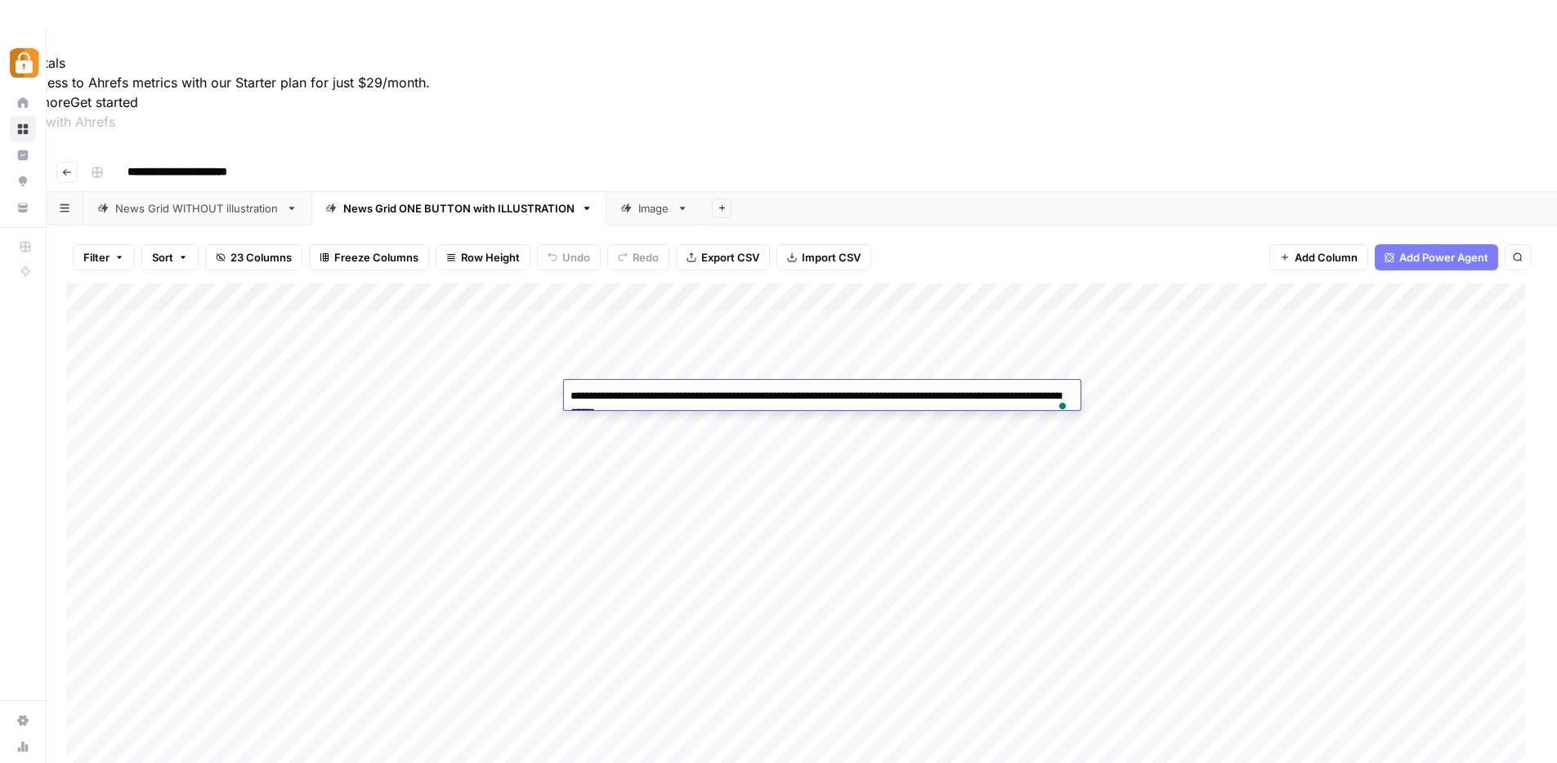
click at [778, 520] on div "Add Column" at bounding box center [801, 533] width 1471 height 499
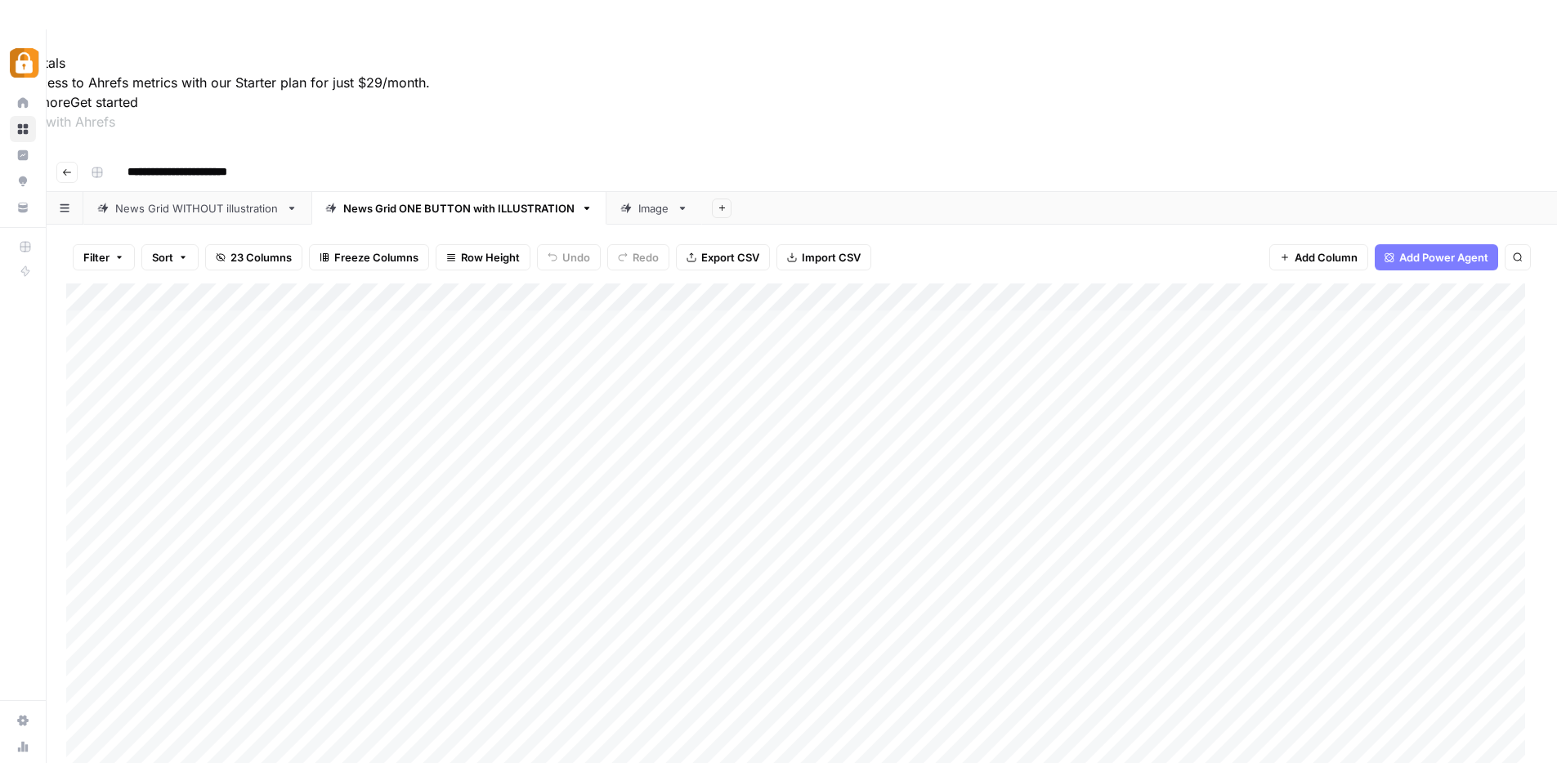
click at [846, 548] on div "Add Column" at bounding box center [801, 533] width 1471 height 499
click at [87, 396] on div "Add Column" at bounding box center [801, 533] width 1471 height 499
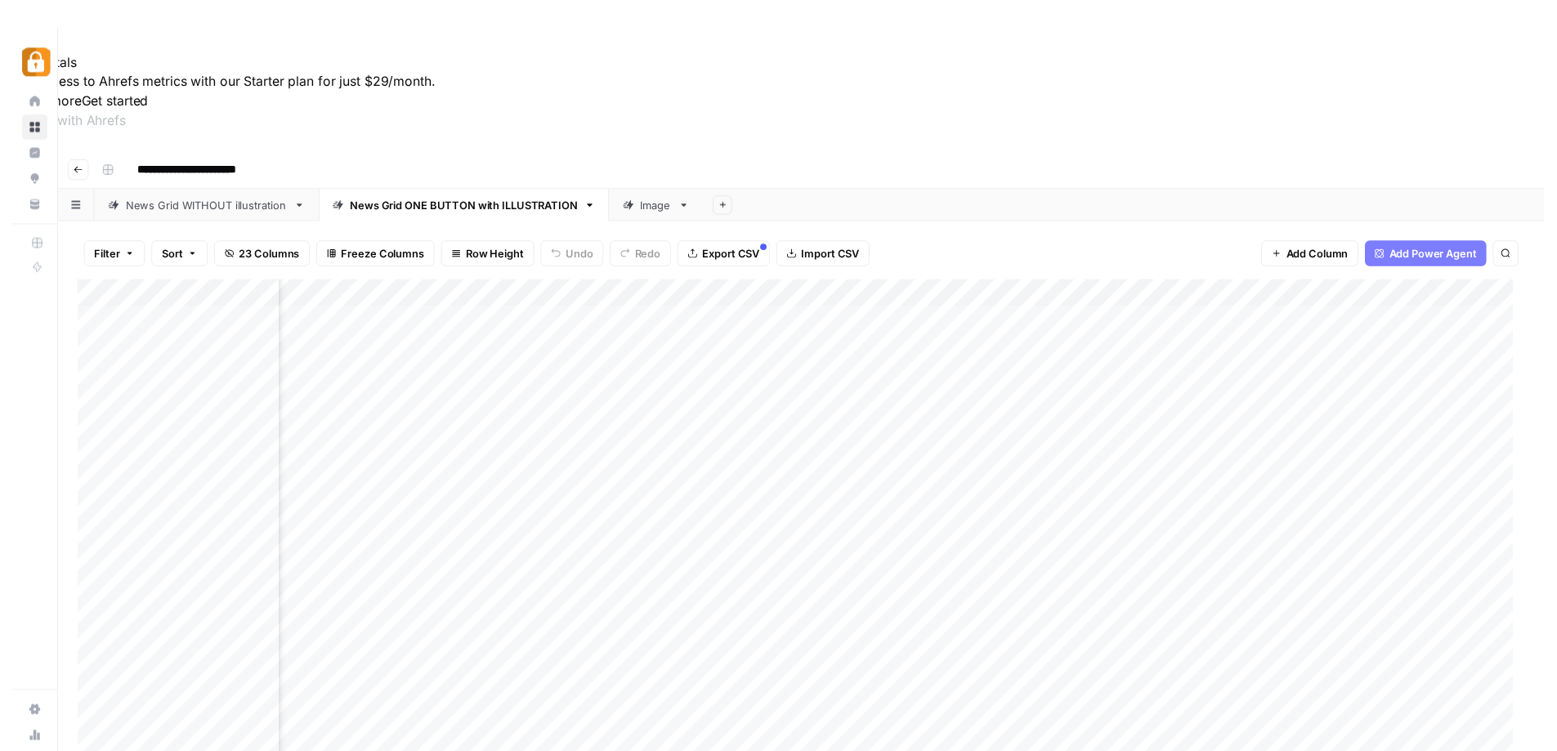
scroll to position [0, 734]
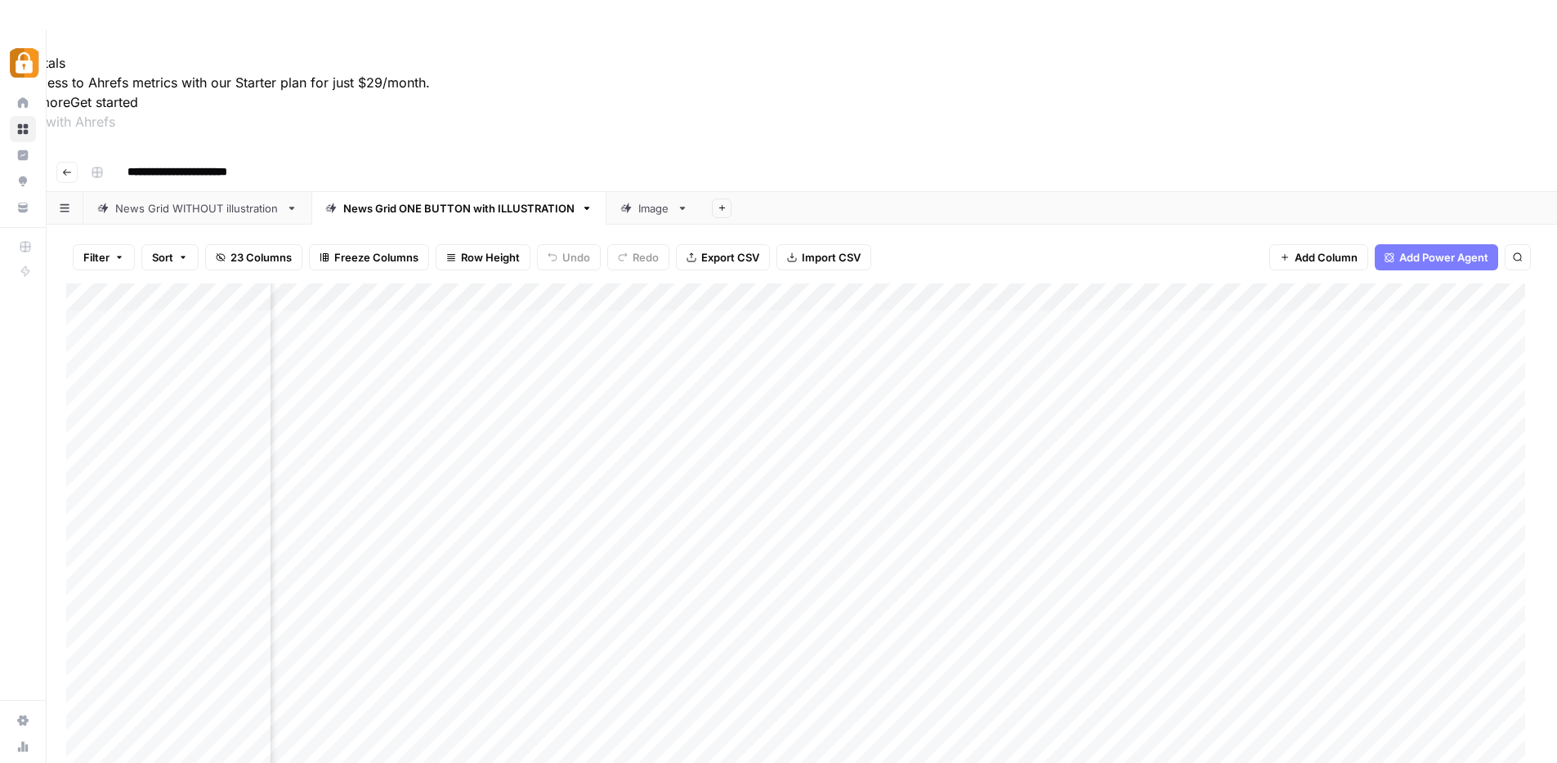
click at [861, 392] on div "Add Column" at bounding box center [801, 533] width 1471 height 499
click at [1064, 396] on div "Add Column" at bounding box center [801, 533] width 1471 height 499
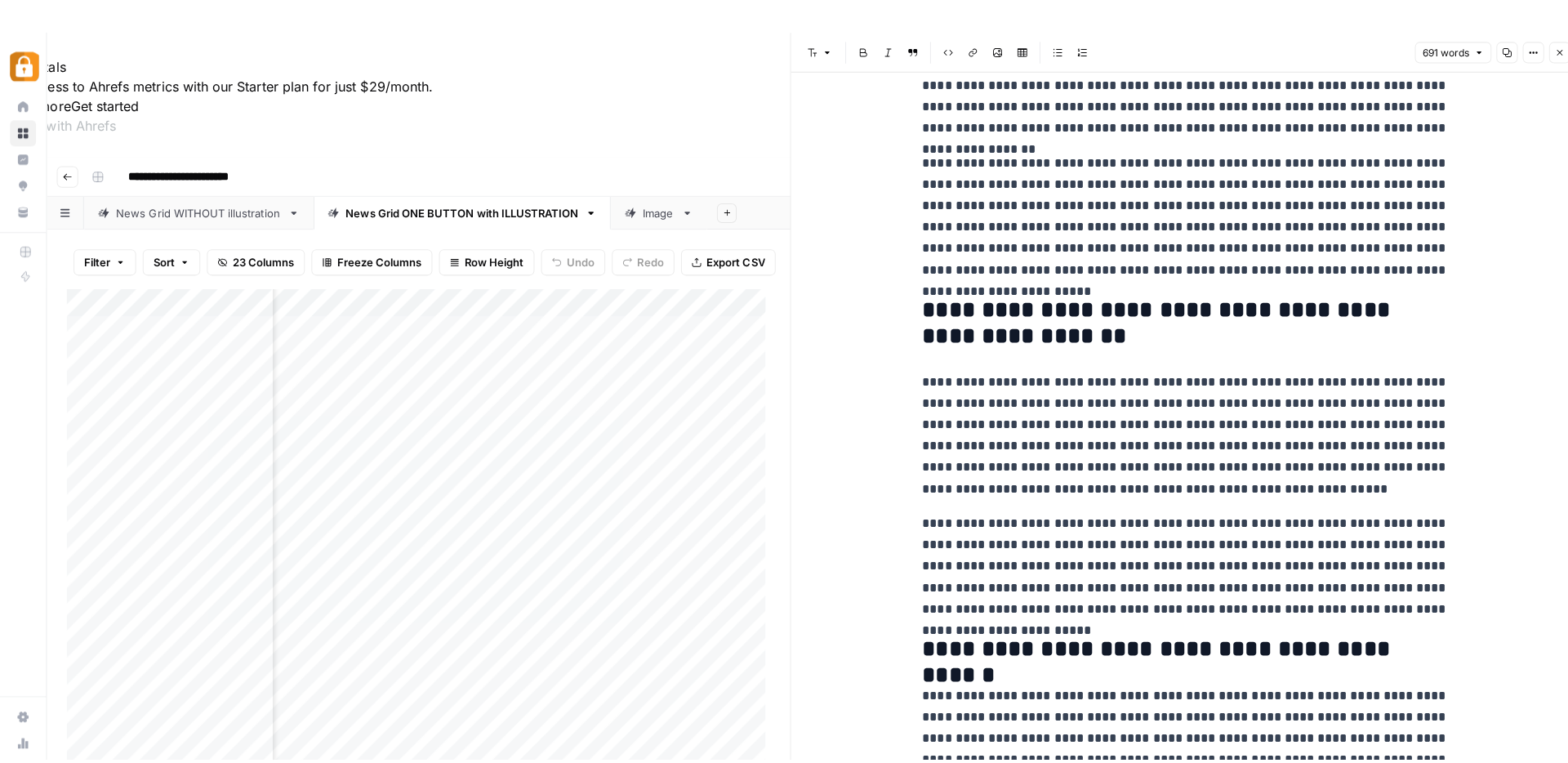
scroll to position [259, 0]
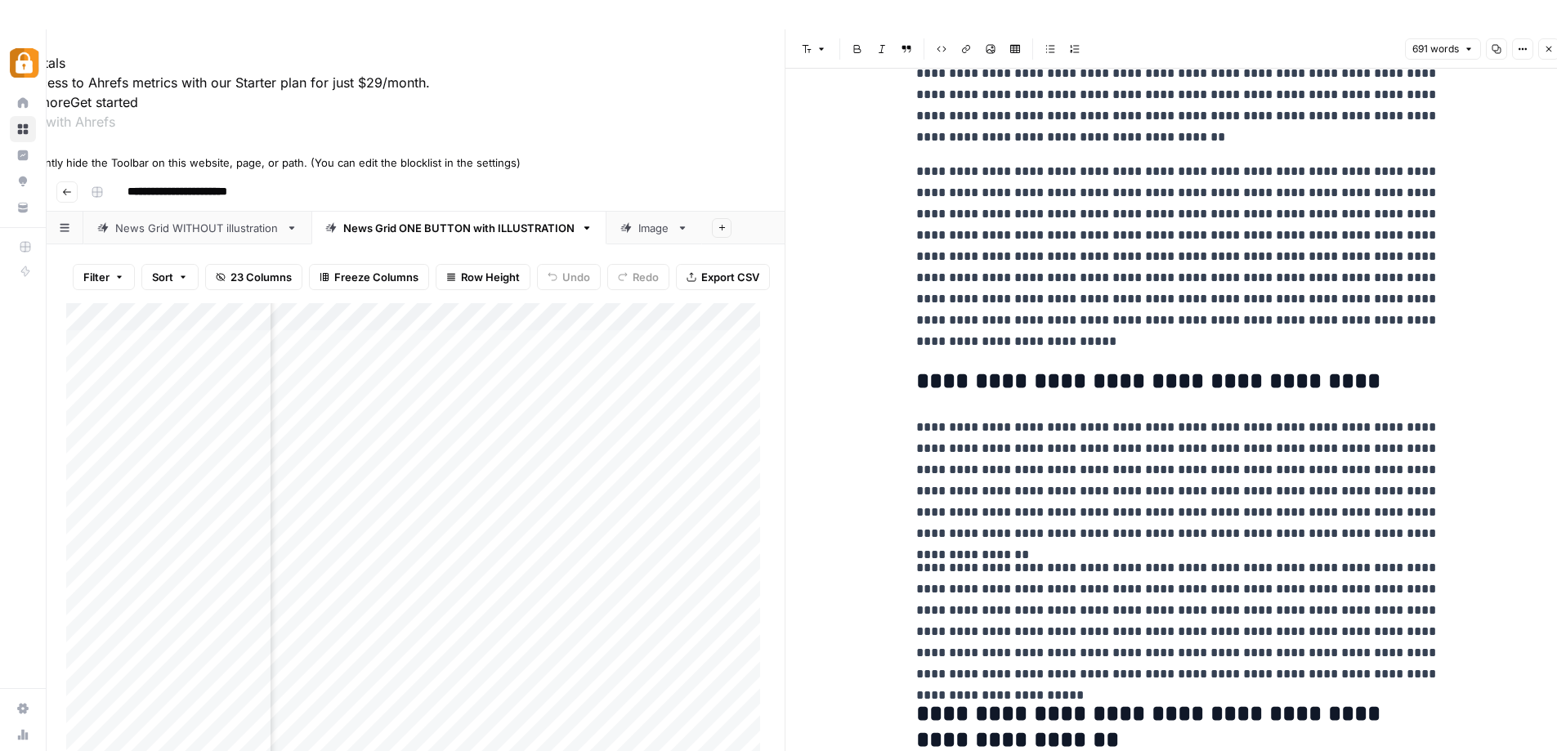
click at [11, 153] on icon at bounding box center [5, 146] width 11 height 11
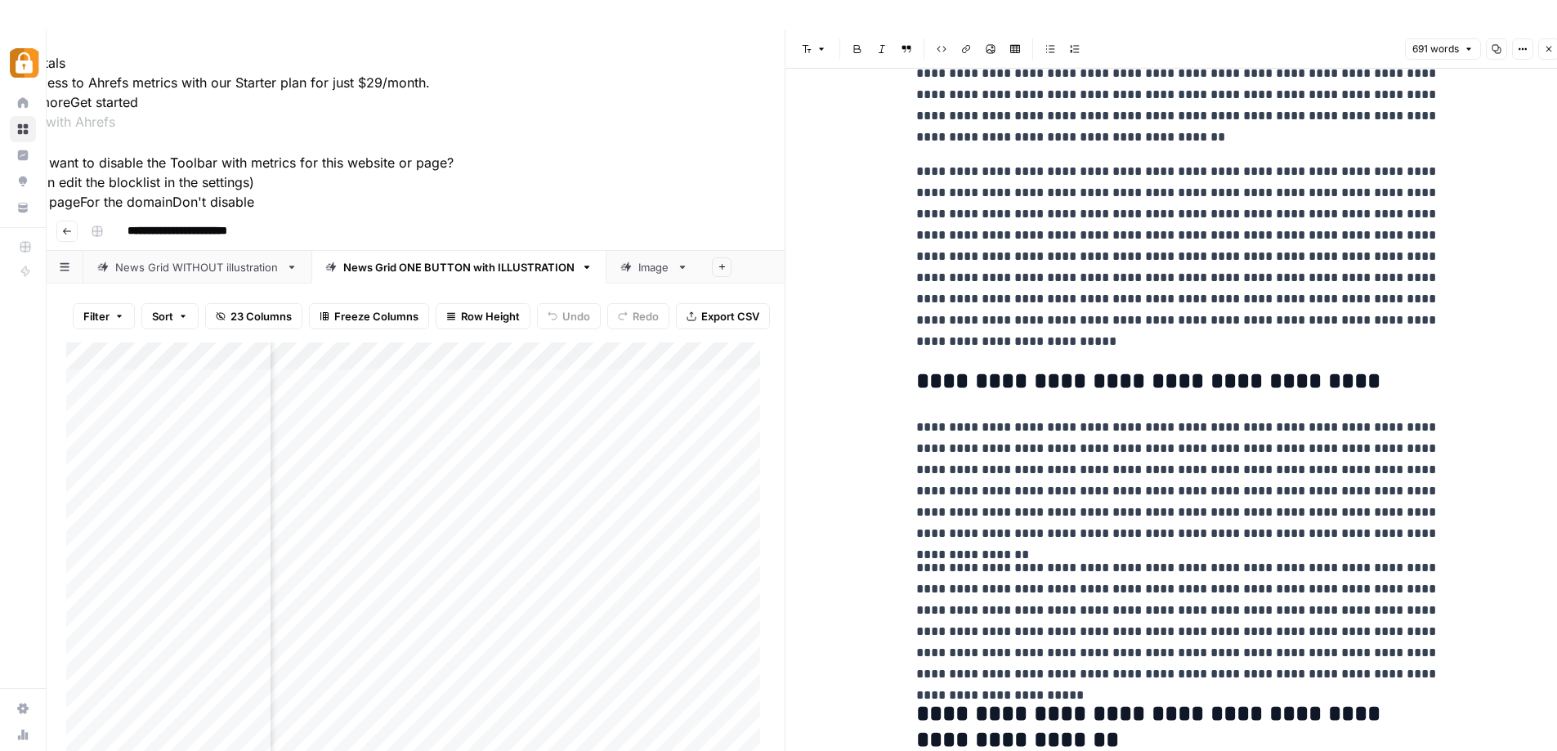
click at [80, 212] on button "For this page" at bounding box center [40, 202] width 80 height 20
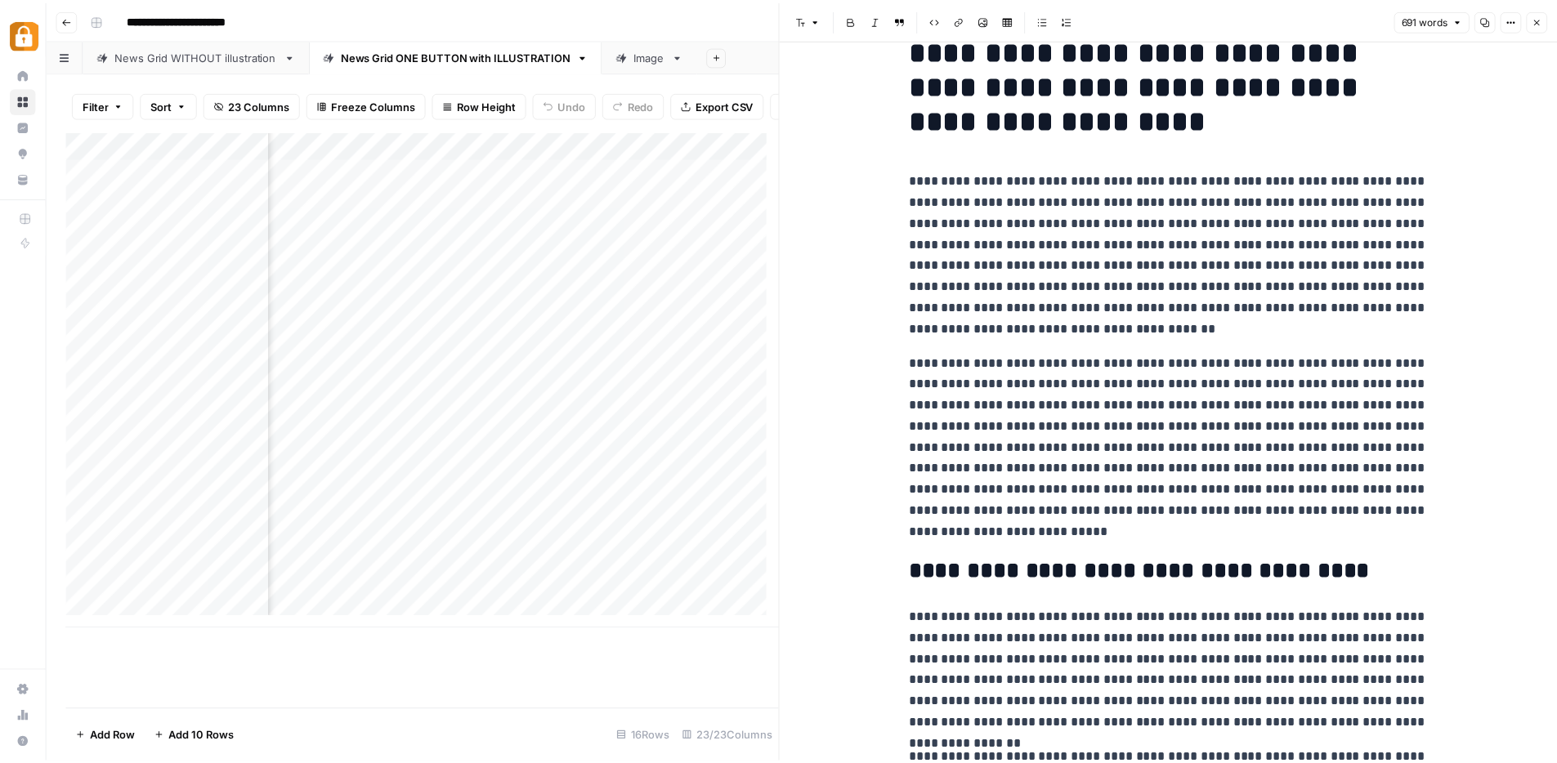
scroll to position [0, 0]
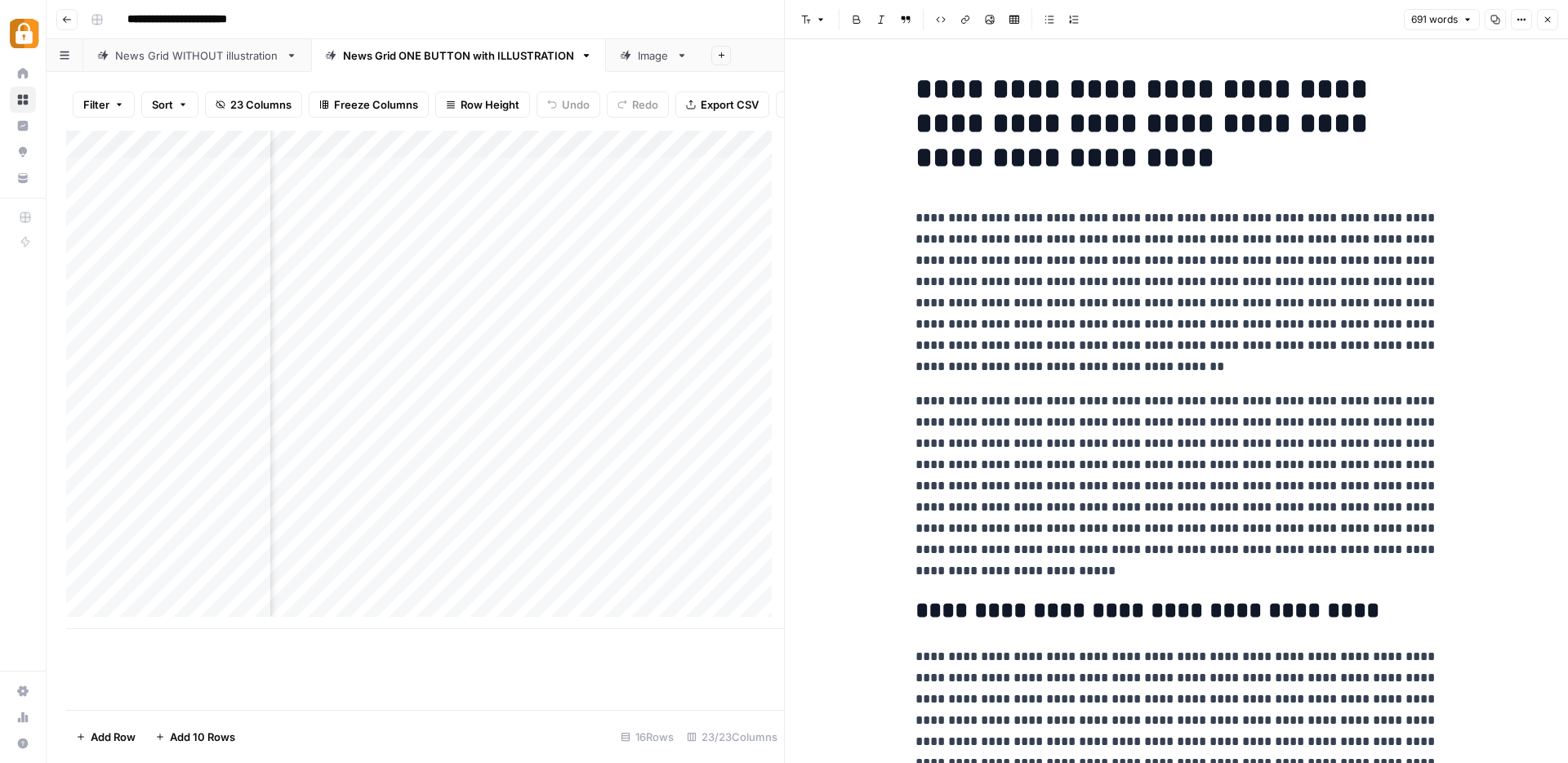
click at [1551, 15] on icon "button" at bounding box center [1548, 20] width 10 height 10
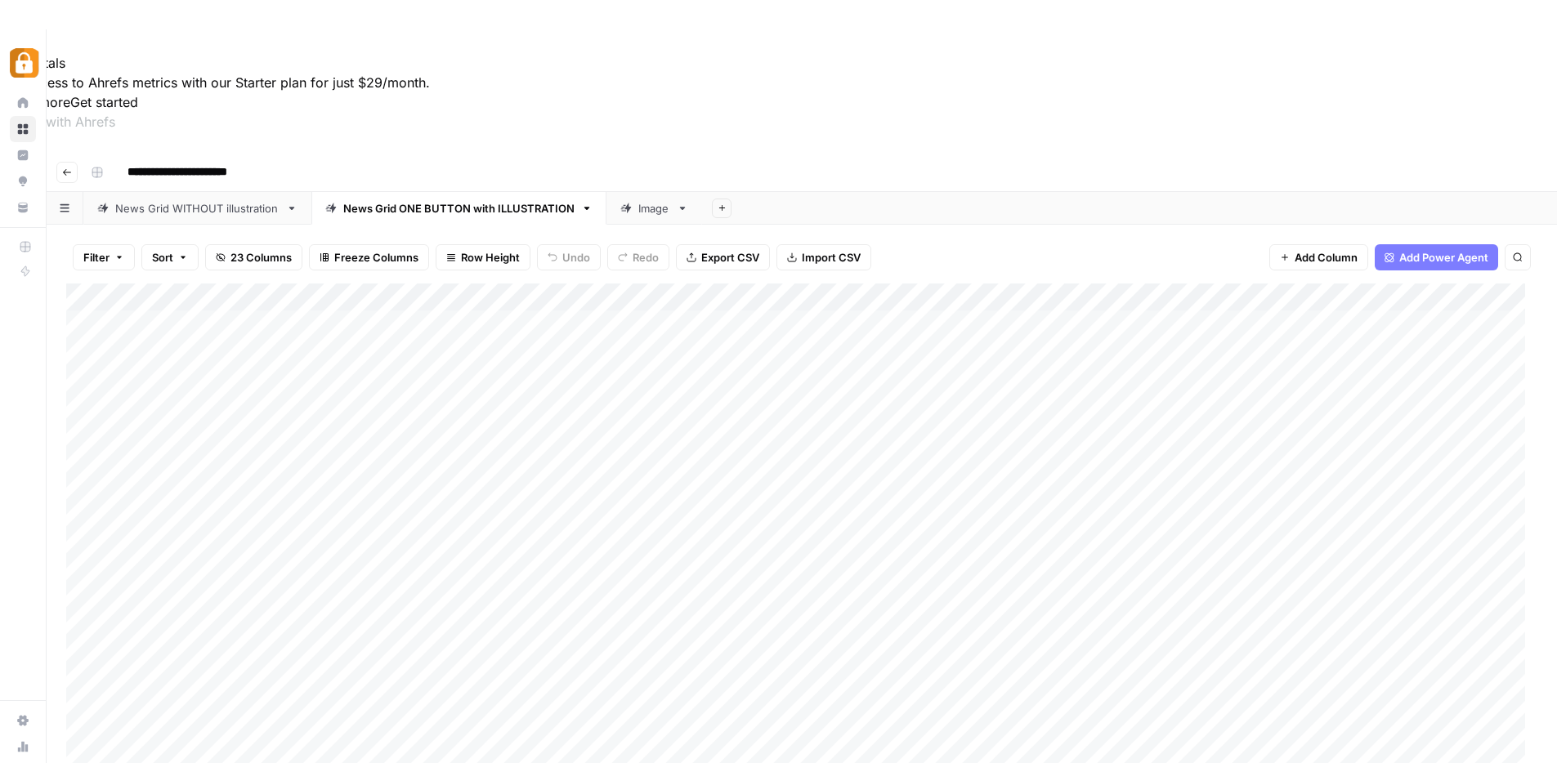
click at [184, 711] on div "Add Column" at bounding box center [801, 574] width 1471 height 580
click at [592, 622] on div "Add Column" at bounding box center [801, 574] width 1471 height 580
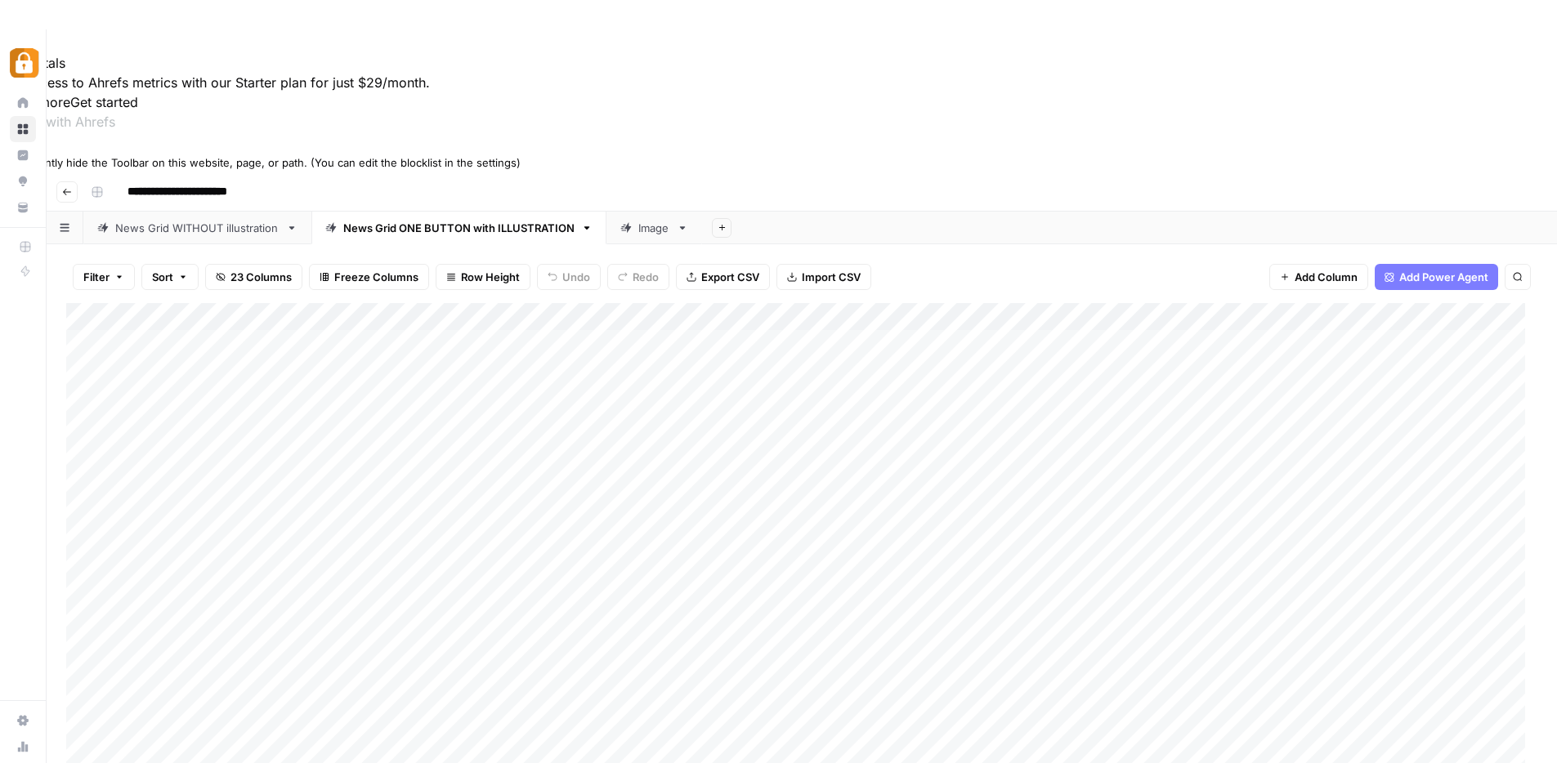
click at [11, 153] on icon at bounding box center [5, 146] width 11 height 11
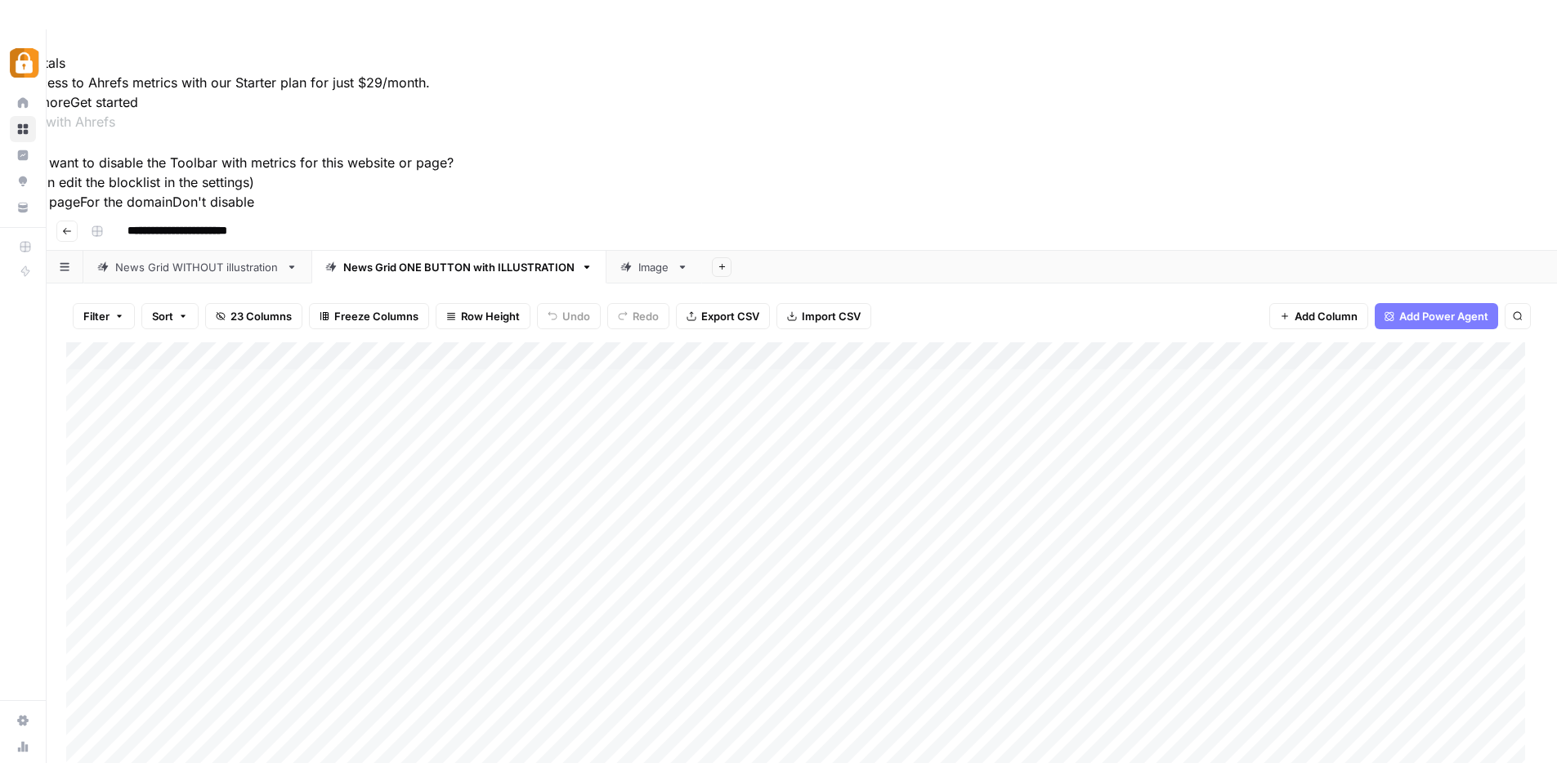
click at [80, 212] on button "For this page" at bounding box center [40, 202] width 80 height 20
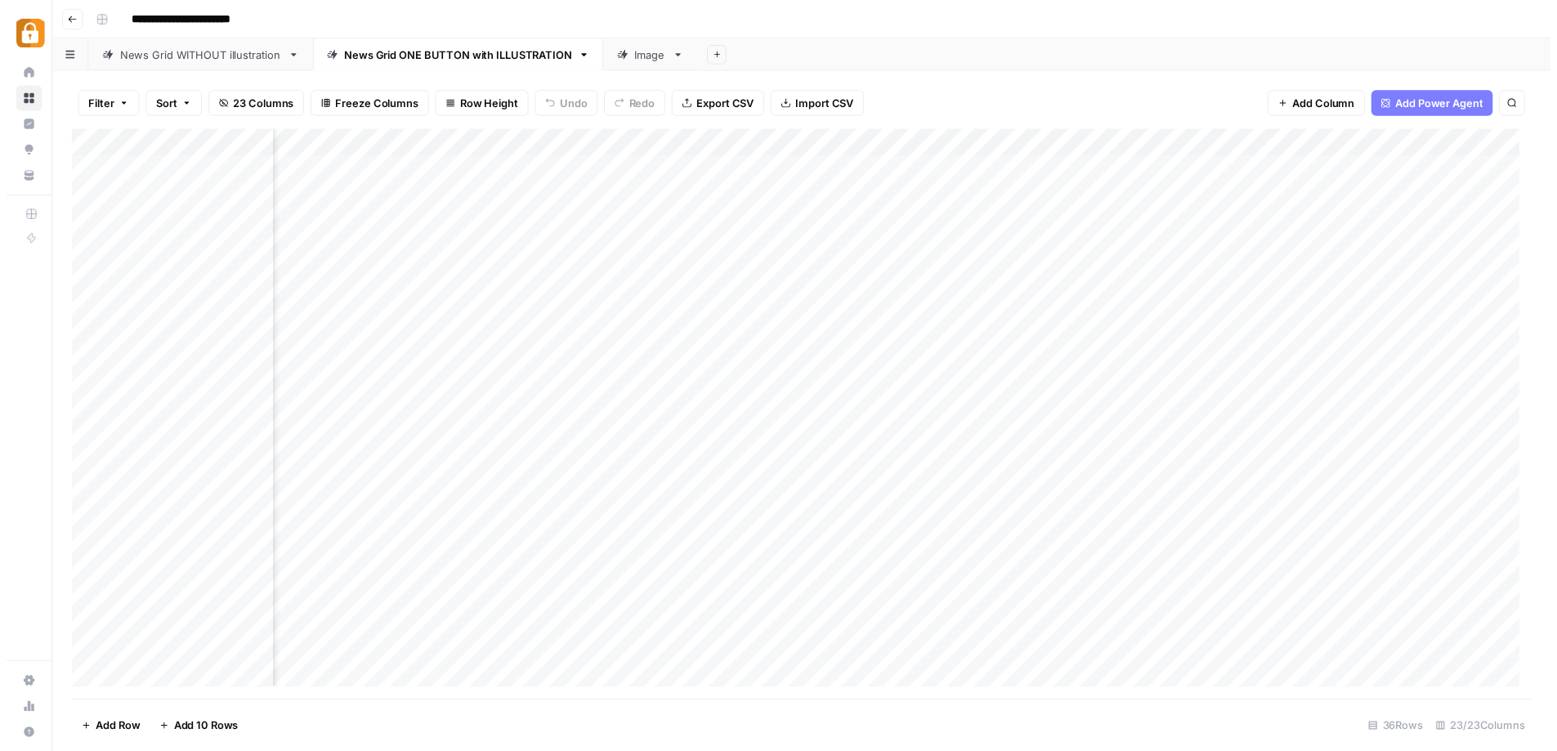
scroll to position [0, 793]
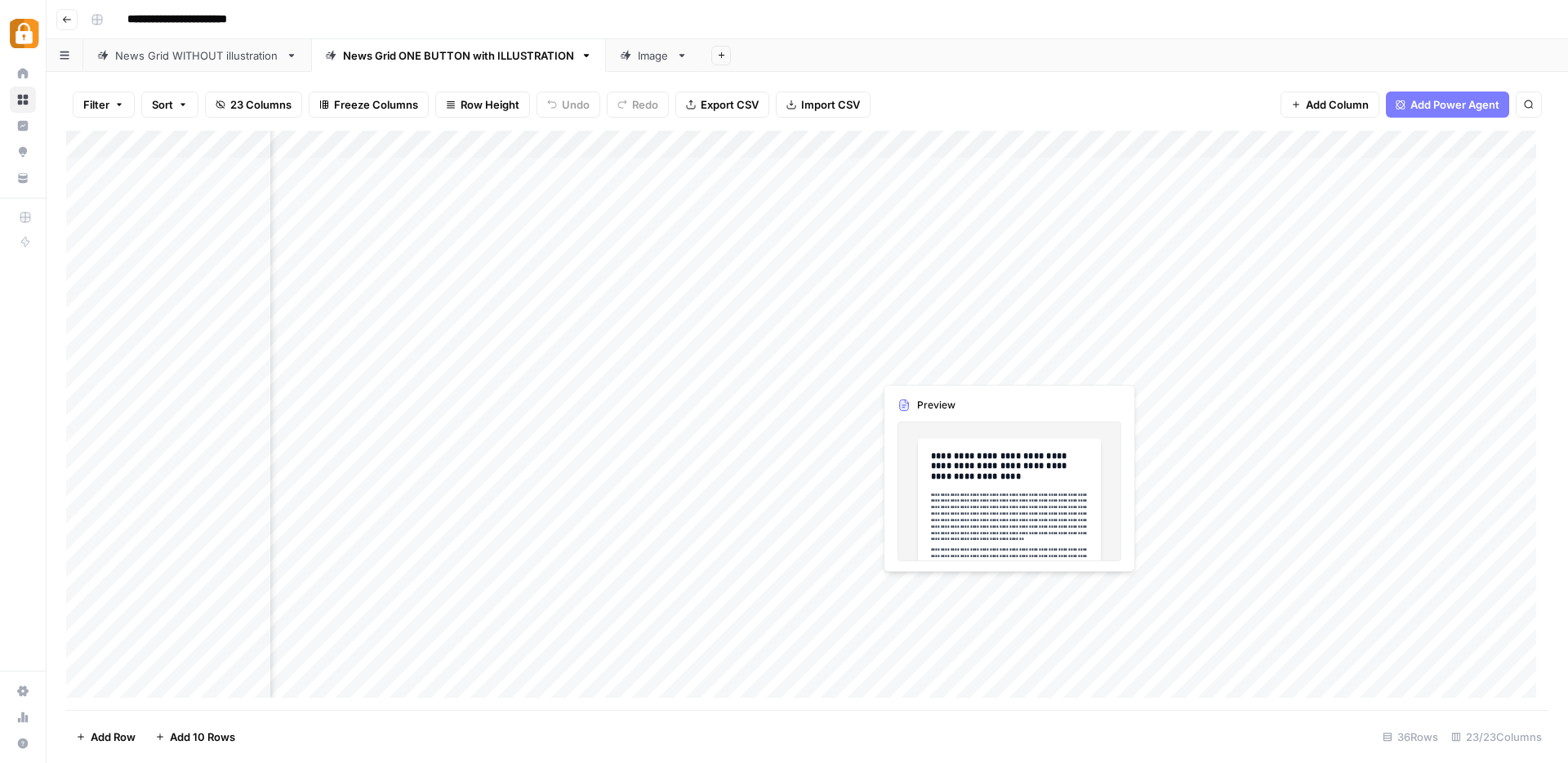
click at [993, 363] on div "Add Column" at bounding box center [807, 421] width 1483 height 580
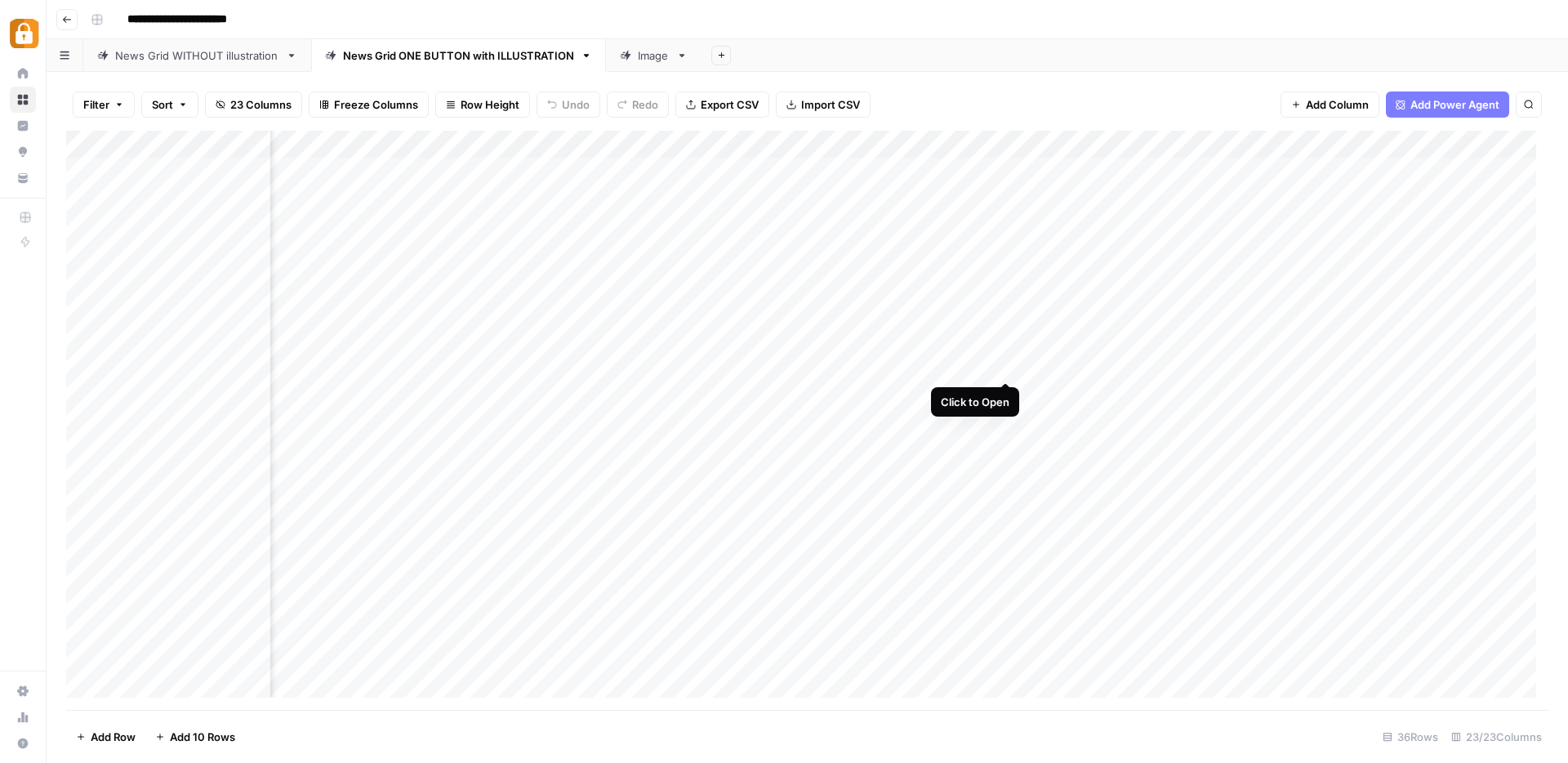
click at [1008, 366] on div "Add Column" at bounding box center [807, 421] width 1483 height 580
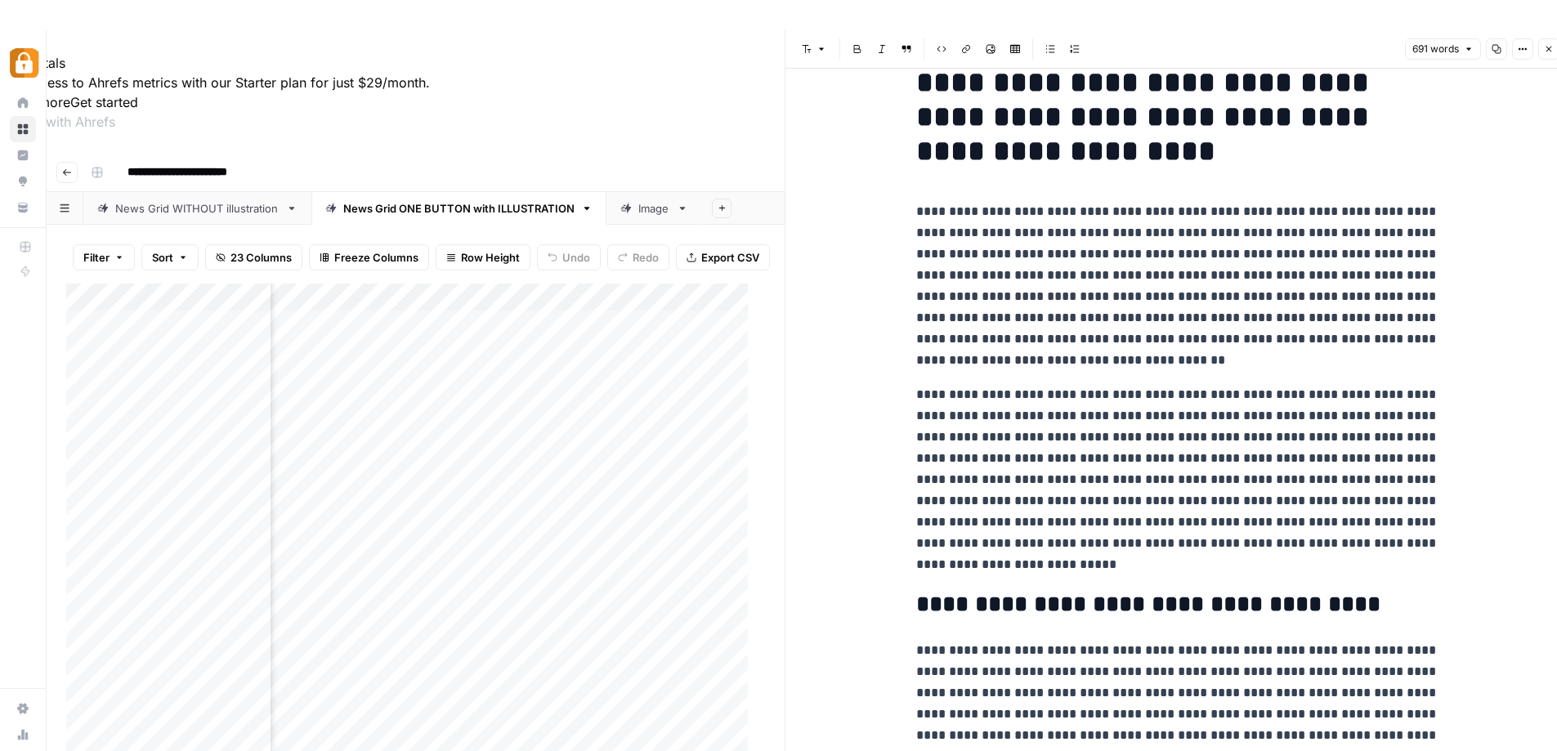
scroll to position [37, 0]
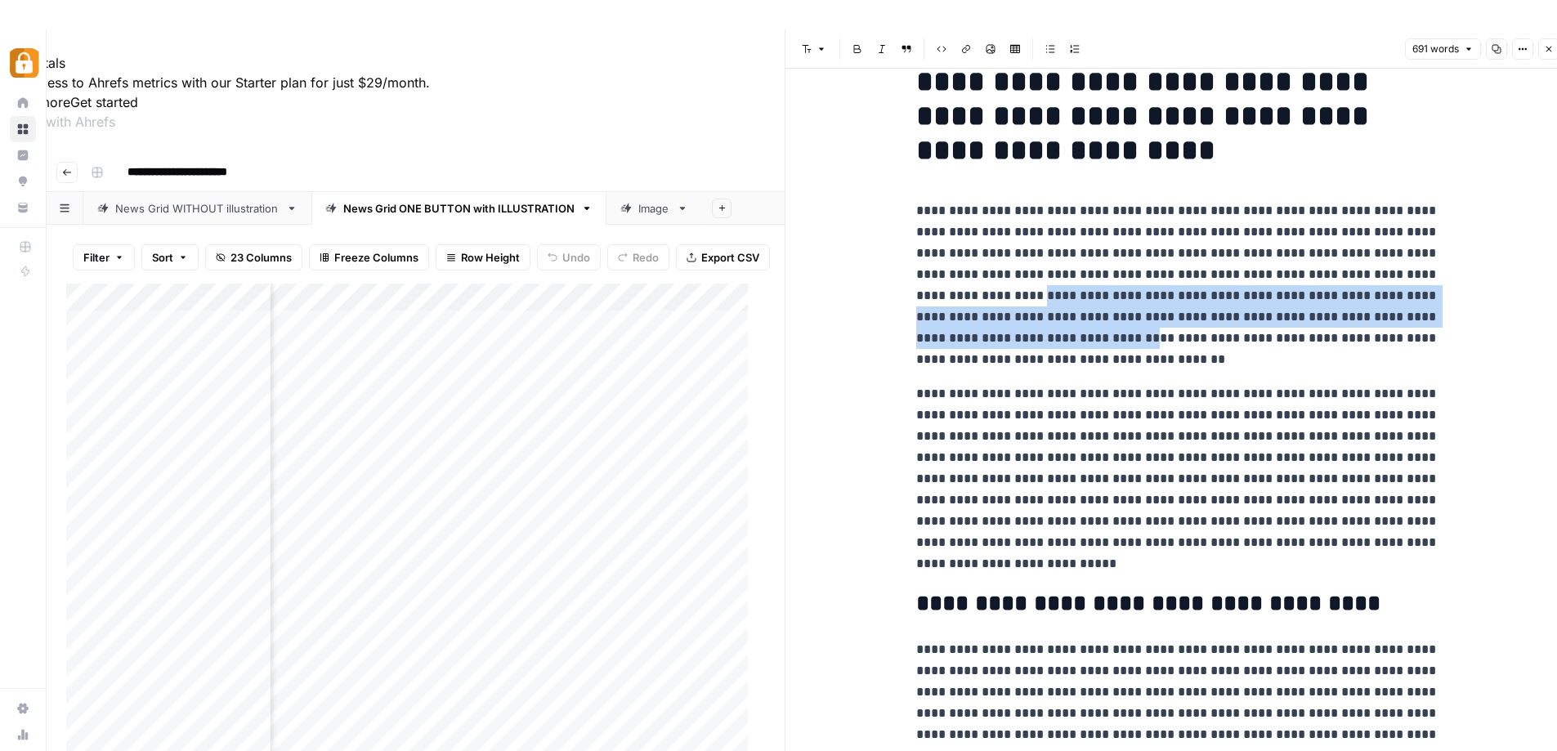
drag, startPoint x: 1081, startPoint y: 302, endPoint x: 1196, endPoint y: 333, distance: 119.4
click at [1196, 333] on p "**********" at bounding box center [1177, 285] width 523 height 170
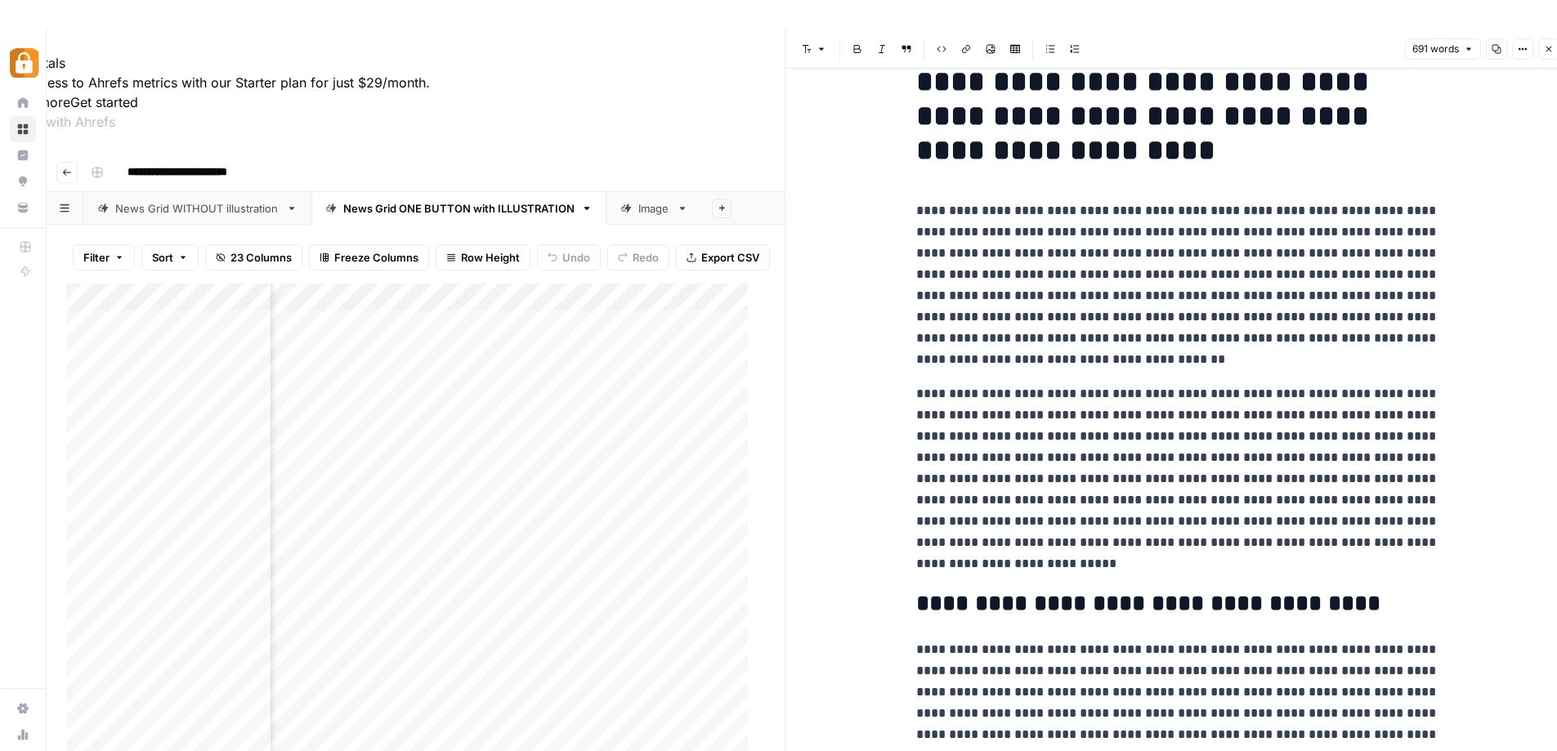
click at [1287, 271] on p "**********" at bounding box center [1177, 285] width 523 height 170
click at [1096, 598] on h2 "**********" at bounding box center [1177, 604] width 523 height 26
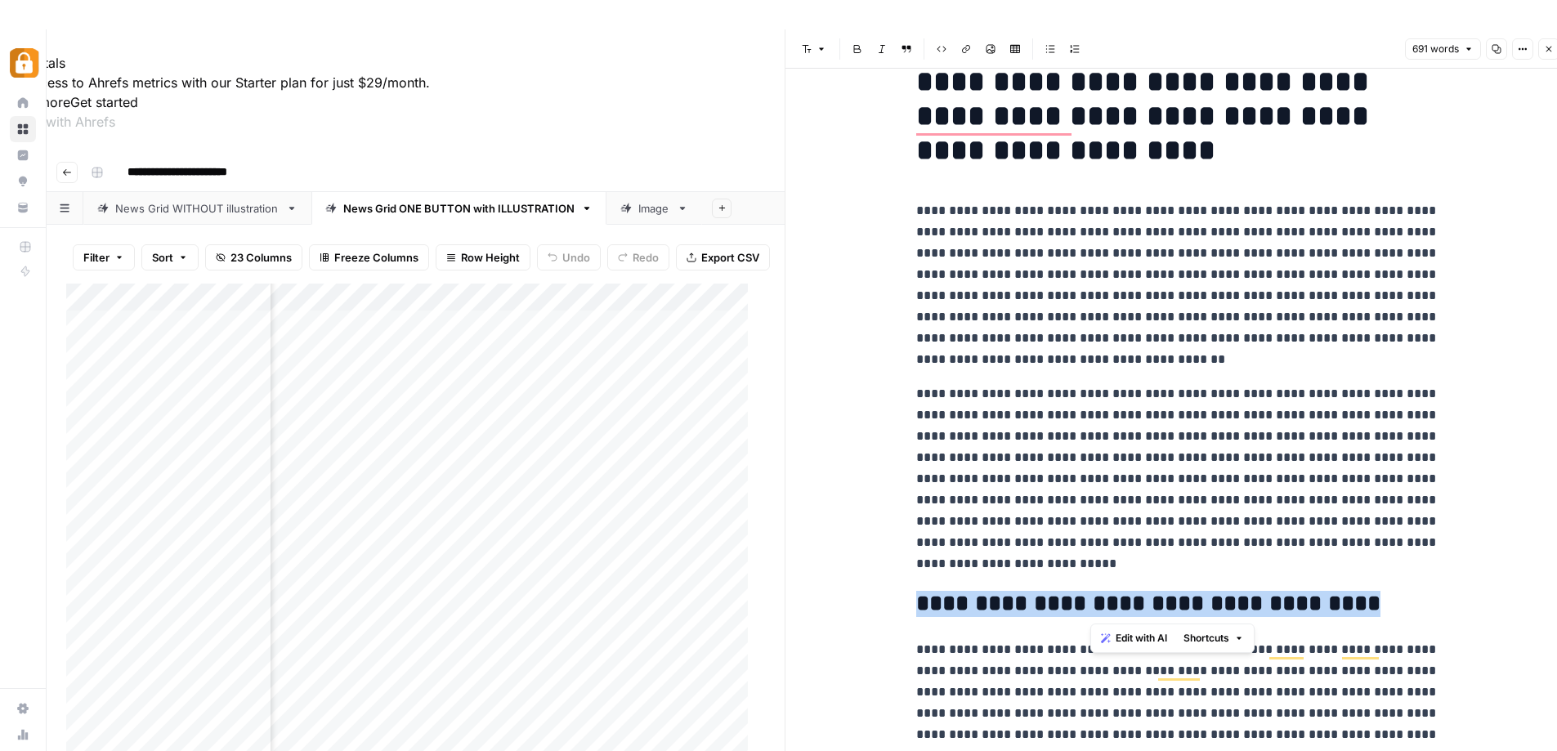
click at [1096, 598] on h2 "**********" at bounding box center [1177, 604] width 523 height 26
click at [826, 44] on icon "button" at bounding box center [822, 49] width 10 height 10
drag, startPoint x: 1149, startPoint y: 397, endPoint x: 1250, endPoint y: 474, distance: 126.5
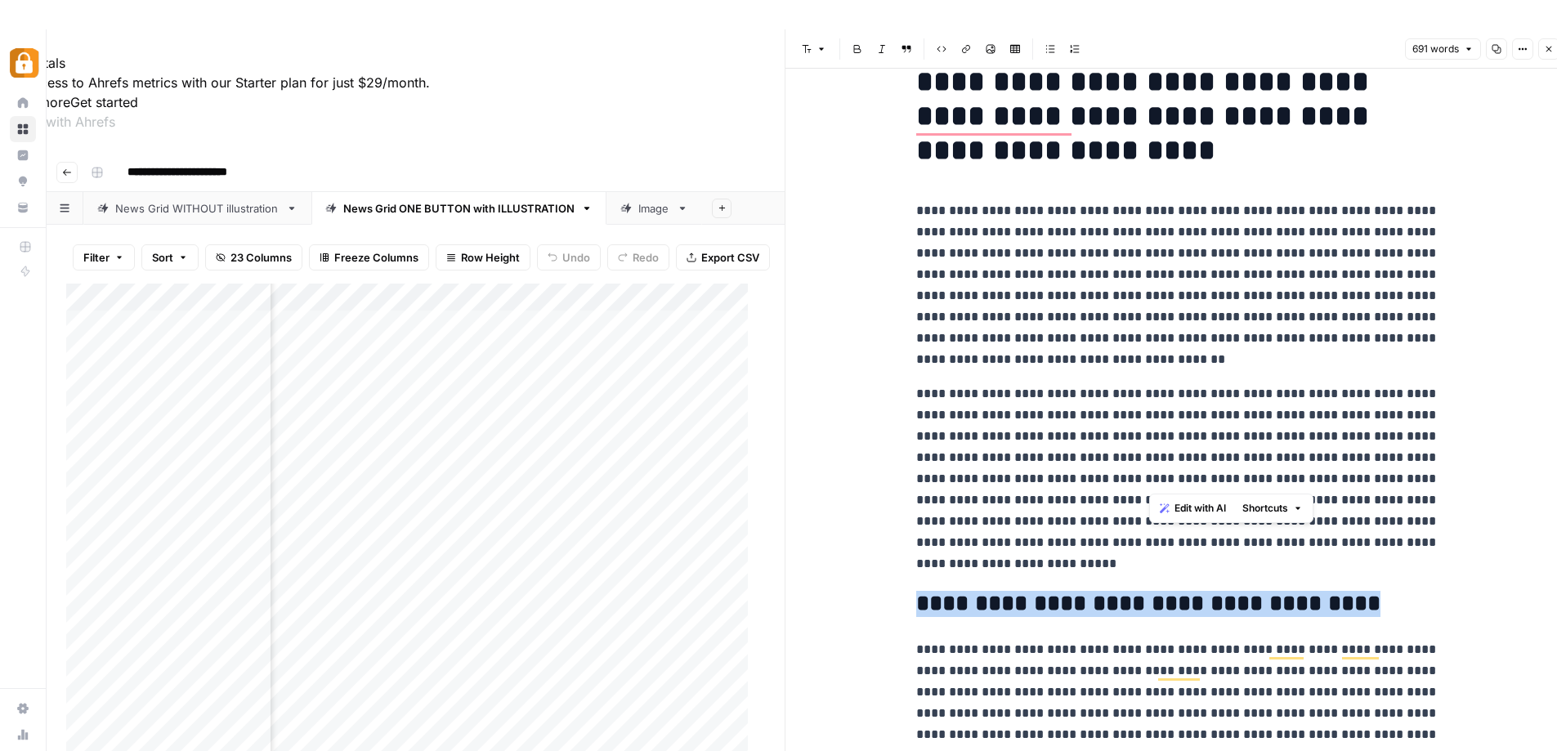
click at [1250, 474] on p "**********" at bounding box center [1177, 478] width 523 height 191
click at [1207, 407] on p "**********" at bounding box center [1177, 478] width 523 height 191
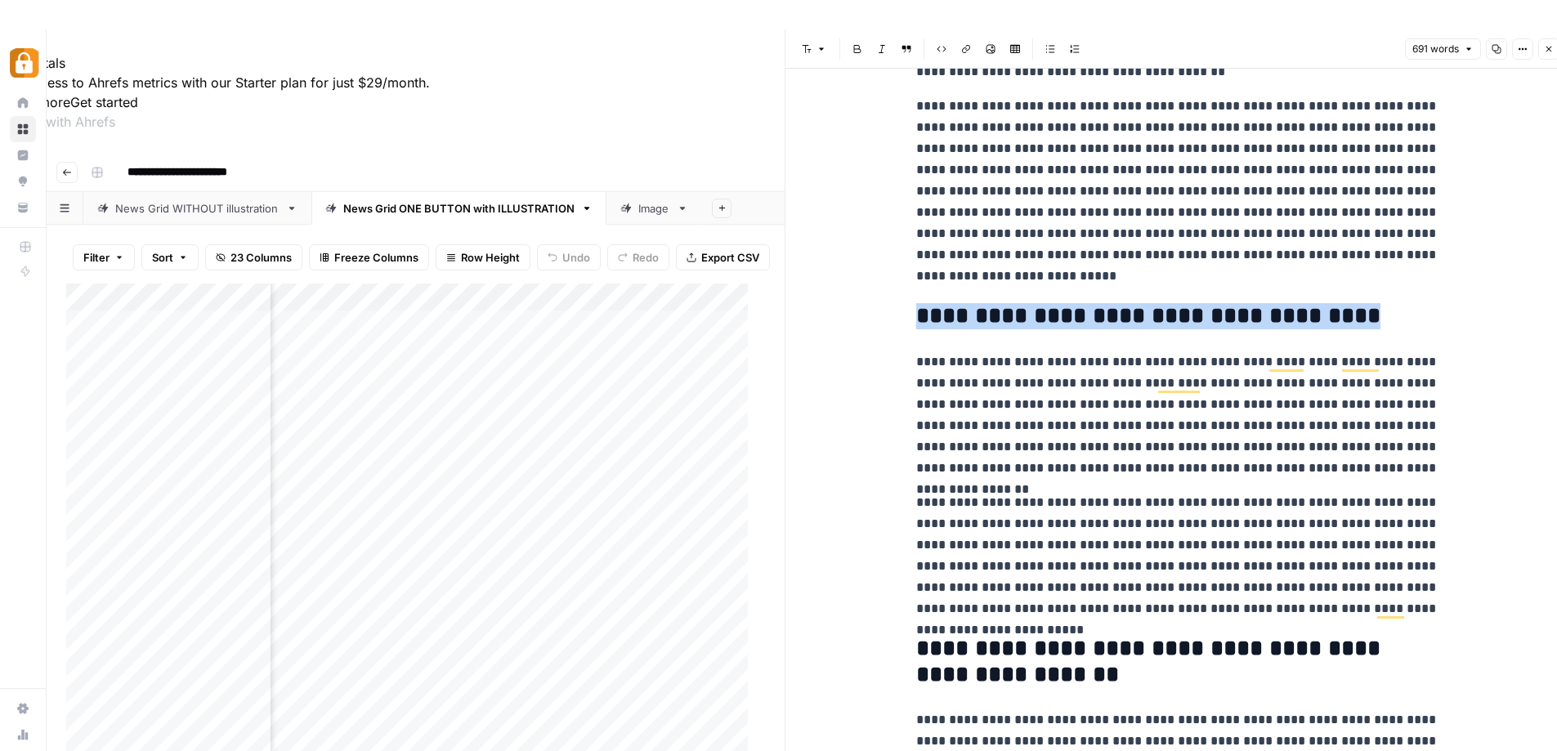
scroll to position [328, 0]
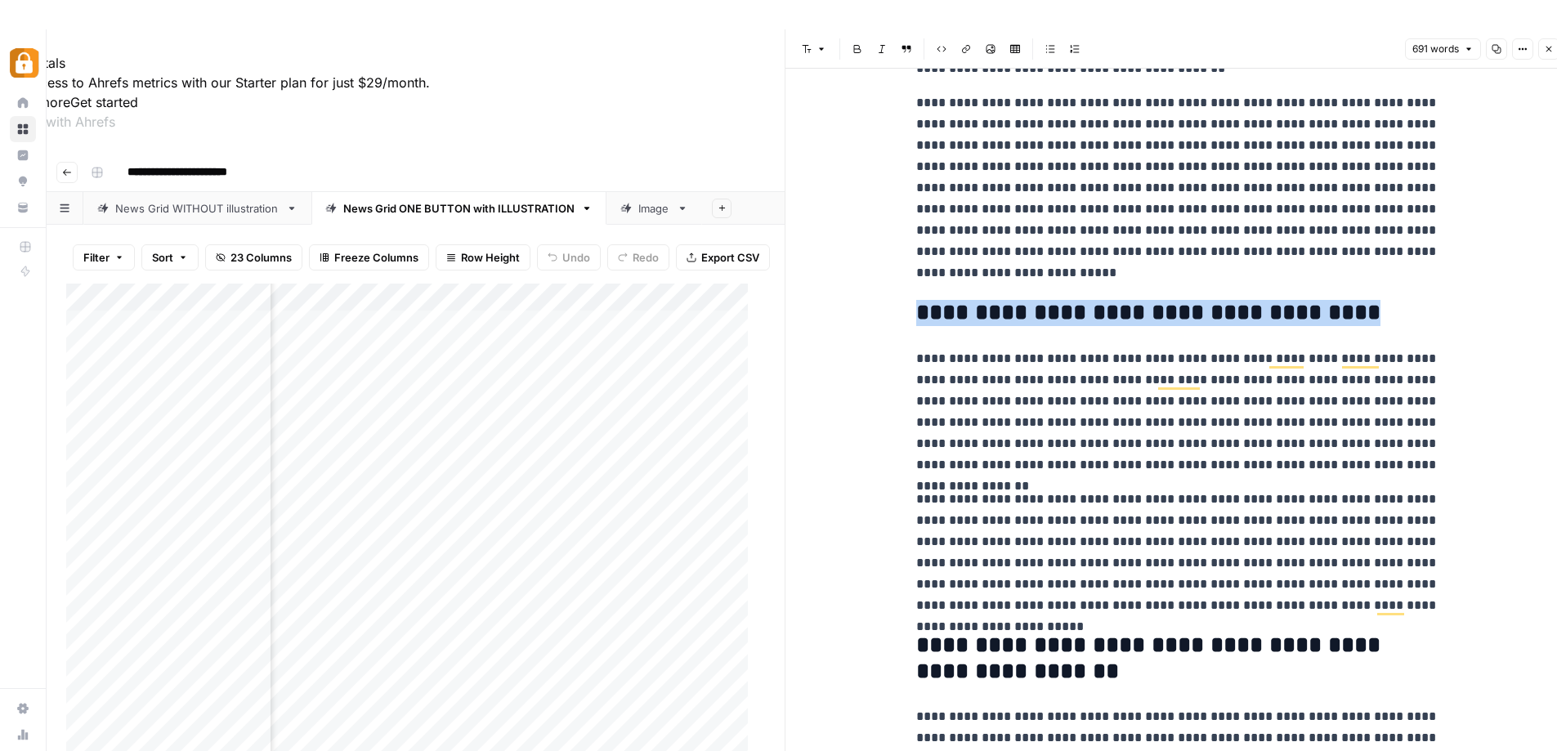
click at [1080, 286] on div "**********" at bounding box center [1177, 646] width 543 height 1759
click at [1296, 24] on input "text" at bounding box center [1337, 26] width 144 height 16
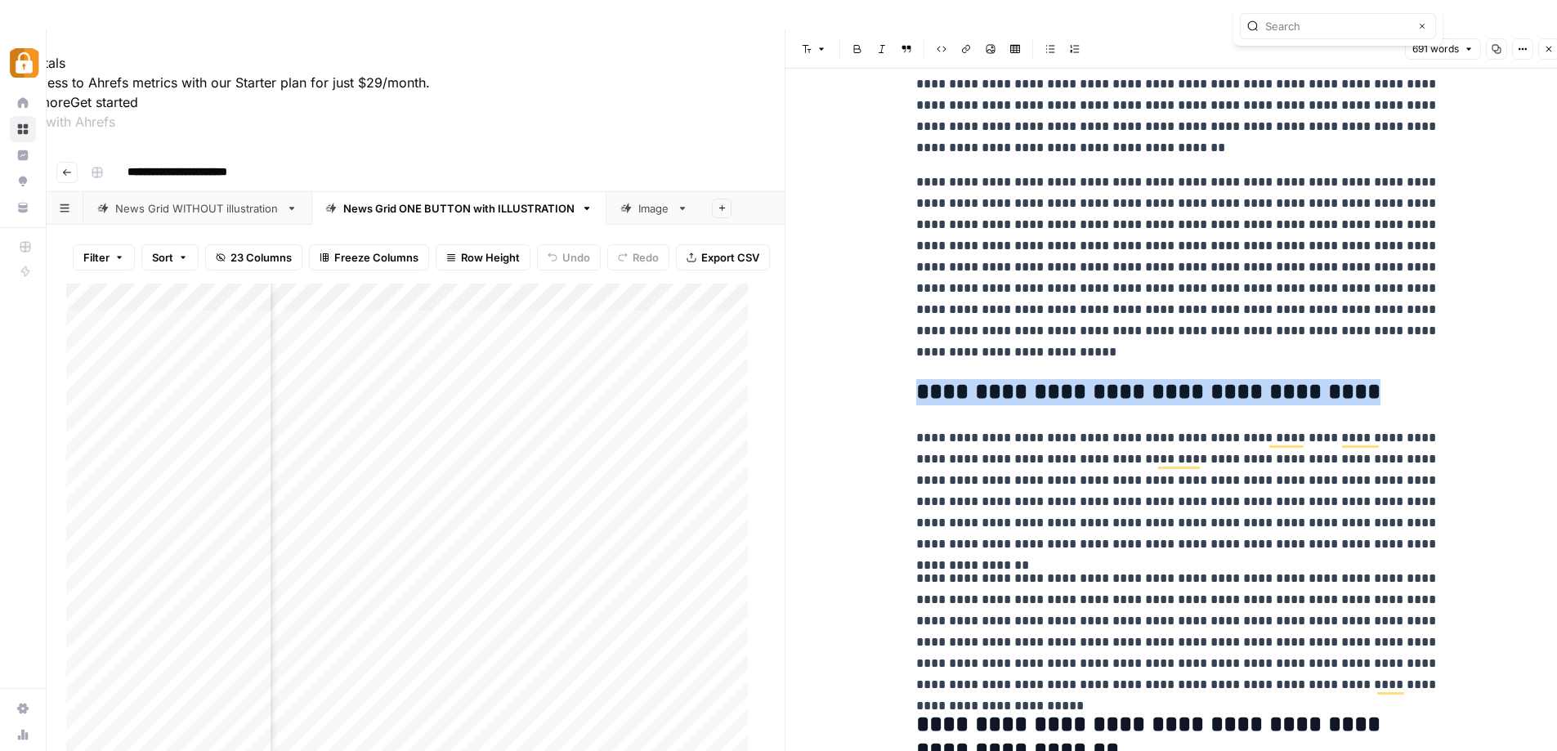
scroll to position [0, 0]
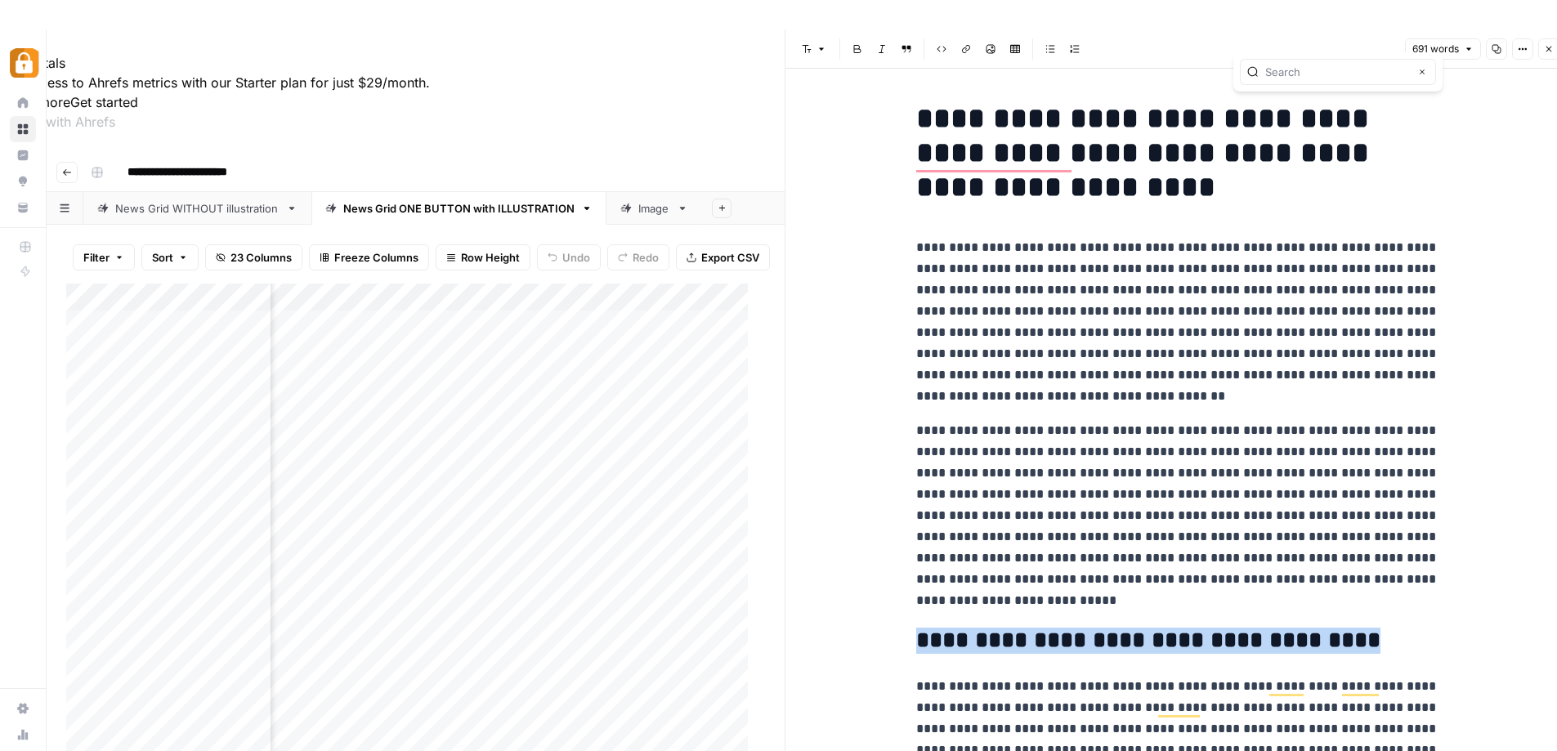
click at [1349, 65] on input "text" at bounding box center [1337, 72] width 144 height 16
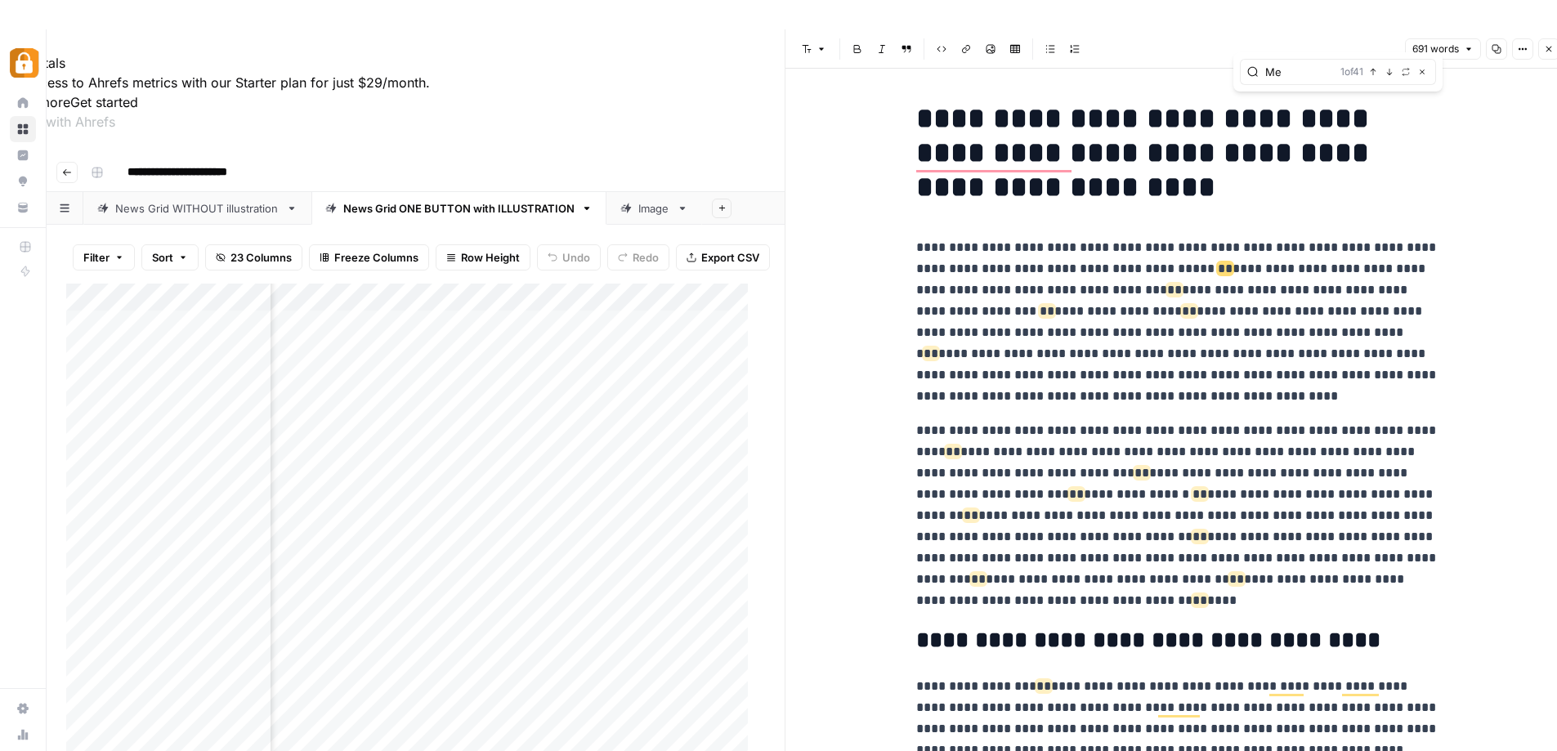
type input "Me"
click at [1425, 70] on icon "button" at bounding box center [1422, 72] width 8 height 8
click at [1236, 307] on p "**********" at bounding box center [1177, 322] width 523 height 170
click at [1224, 286] on p "**********" at bounding box center [1177, 322] width 523 height 170
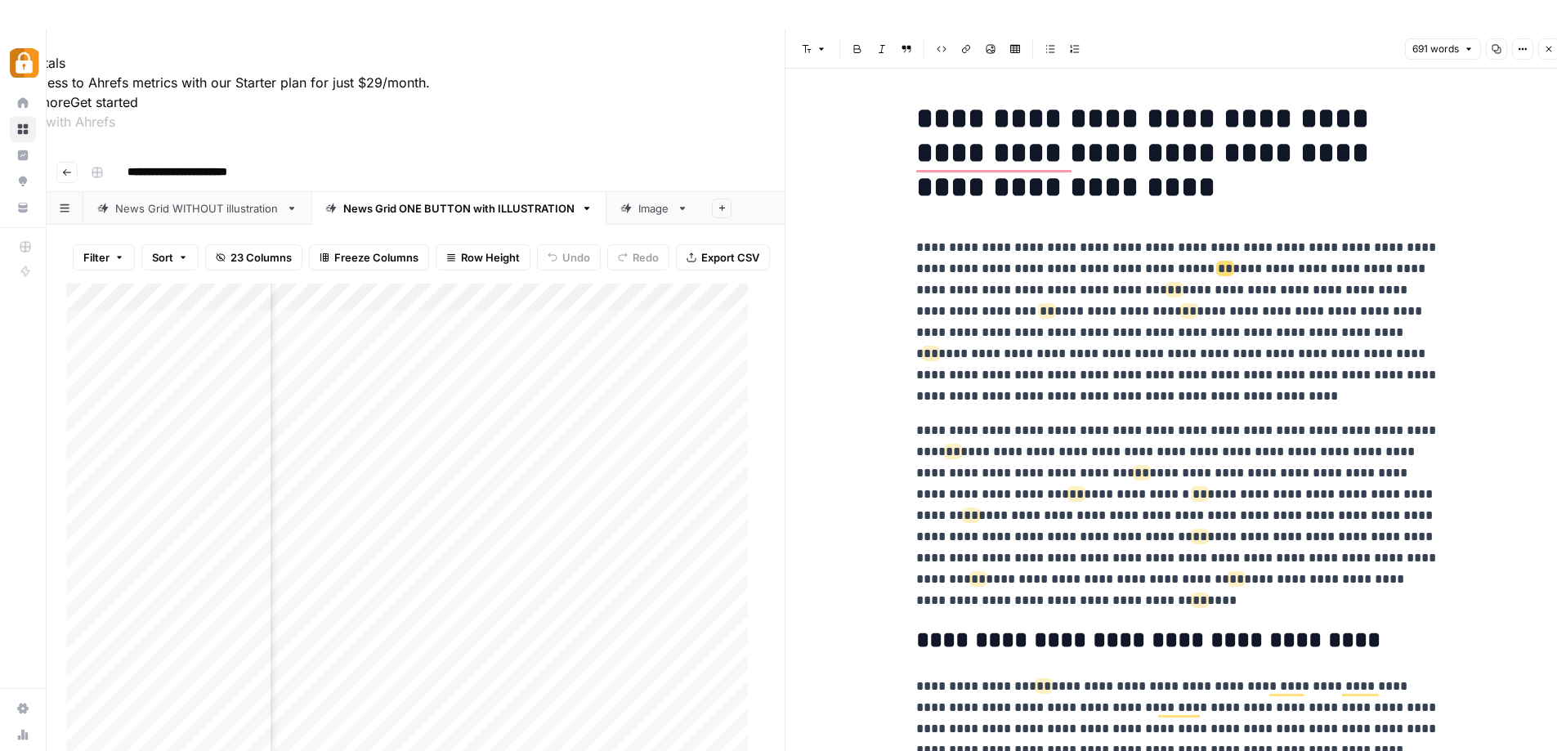
click at [1224, 256] on p "**********" at bounding box center [1177, 322] width 523 height 170
click at [1176, 288] on span "**" at bounding box center [1174, 290] width 15 height 12
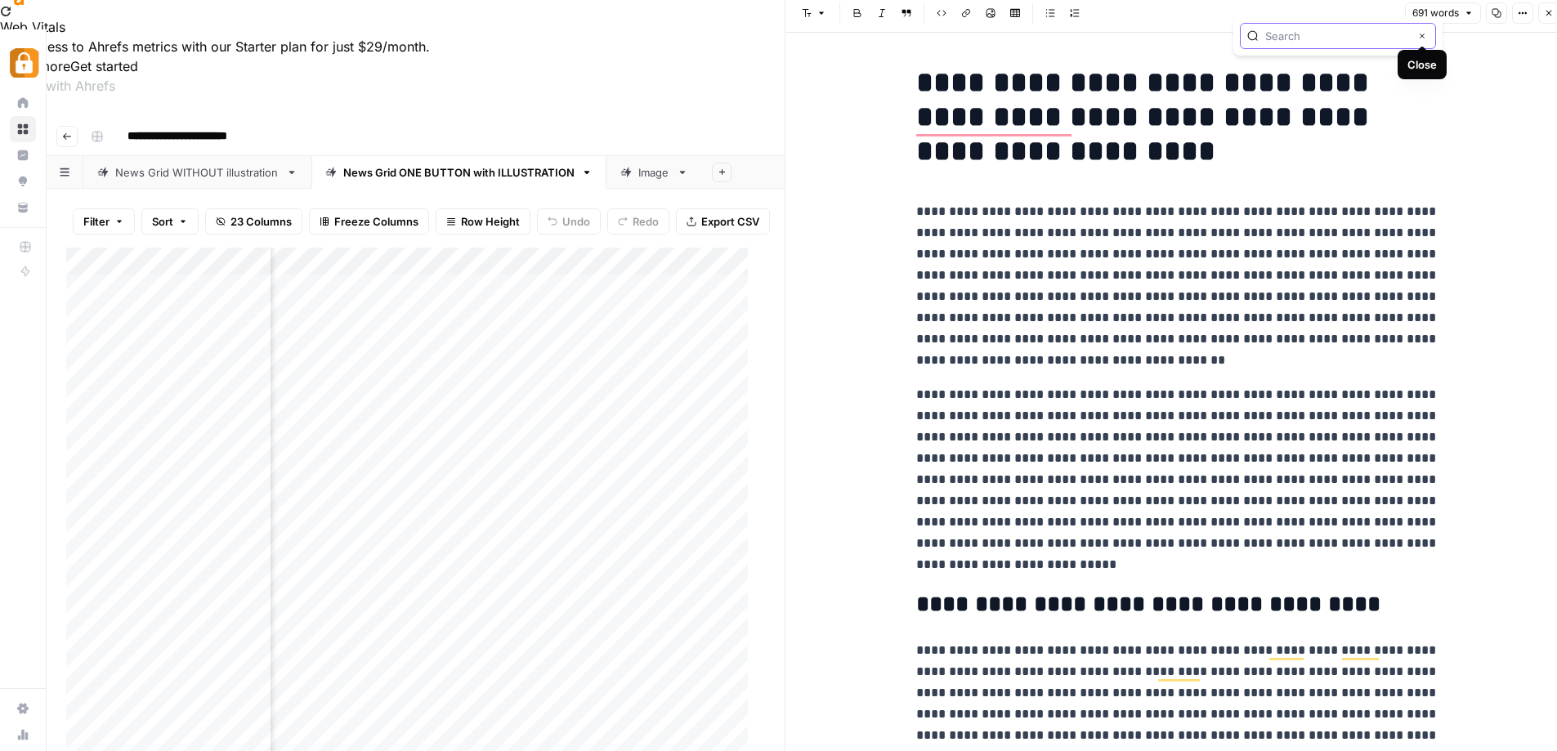
click at [1419, 38] on icon "button" at bounding box center [1422, 36] width 8 height 8
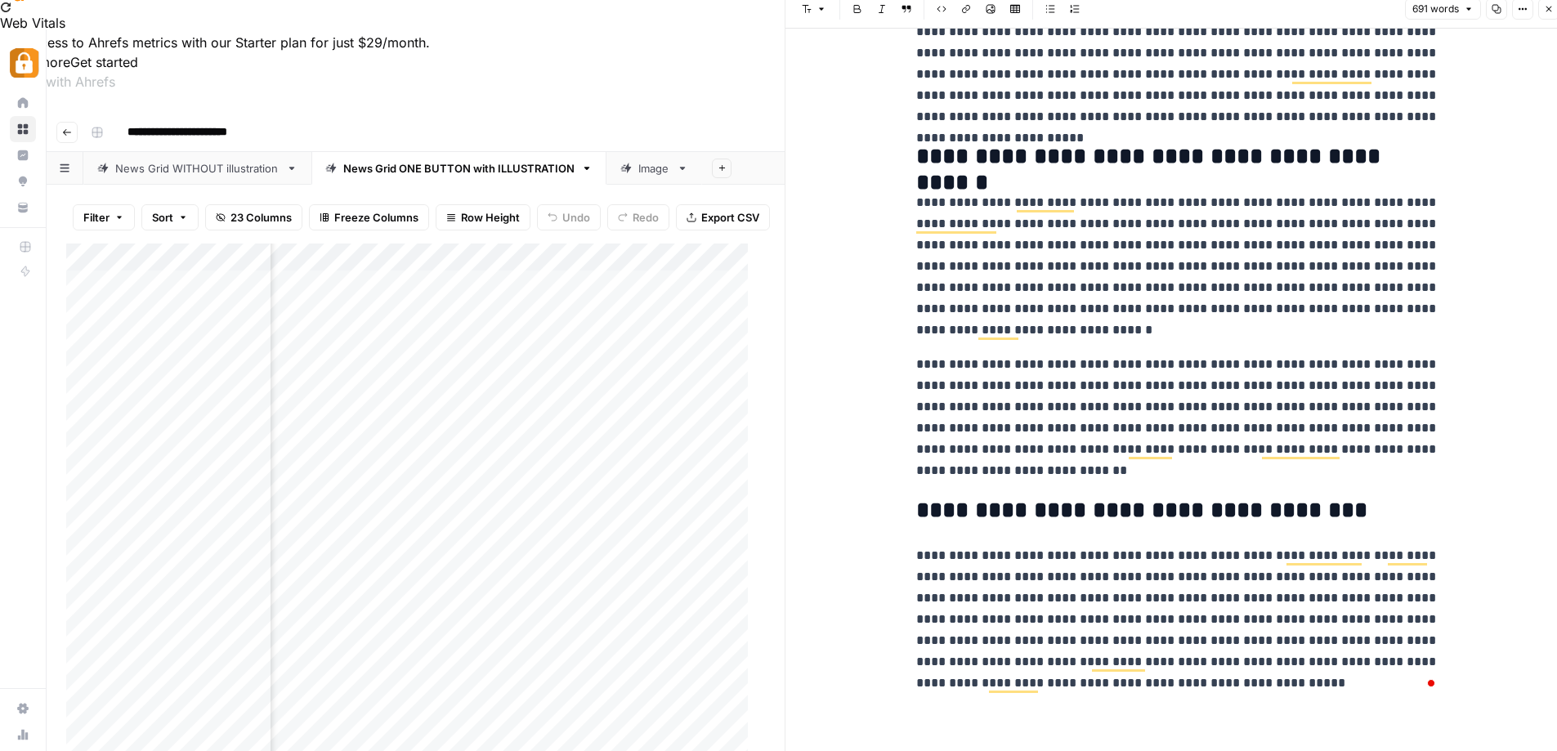
scroll to position [42, 0]
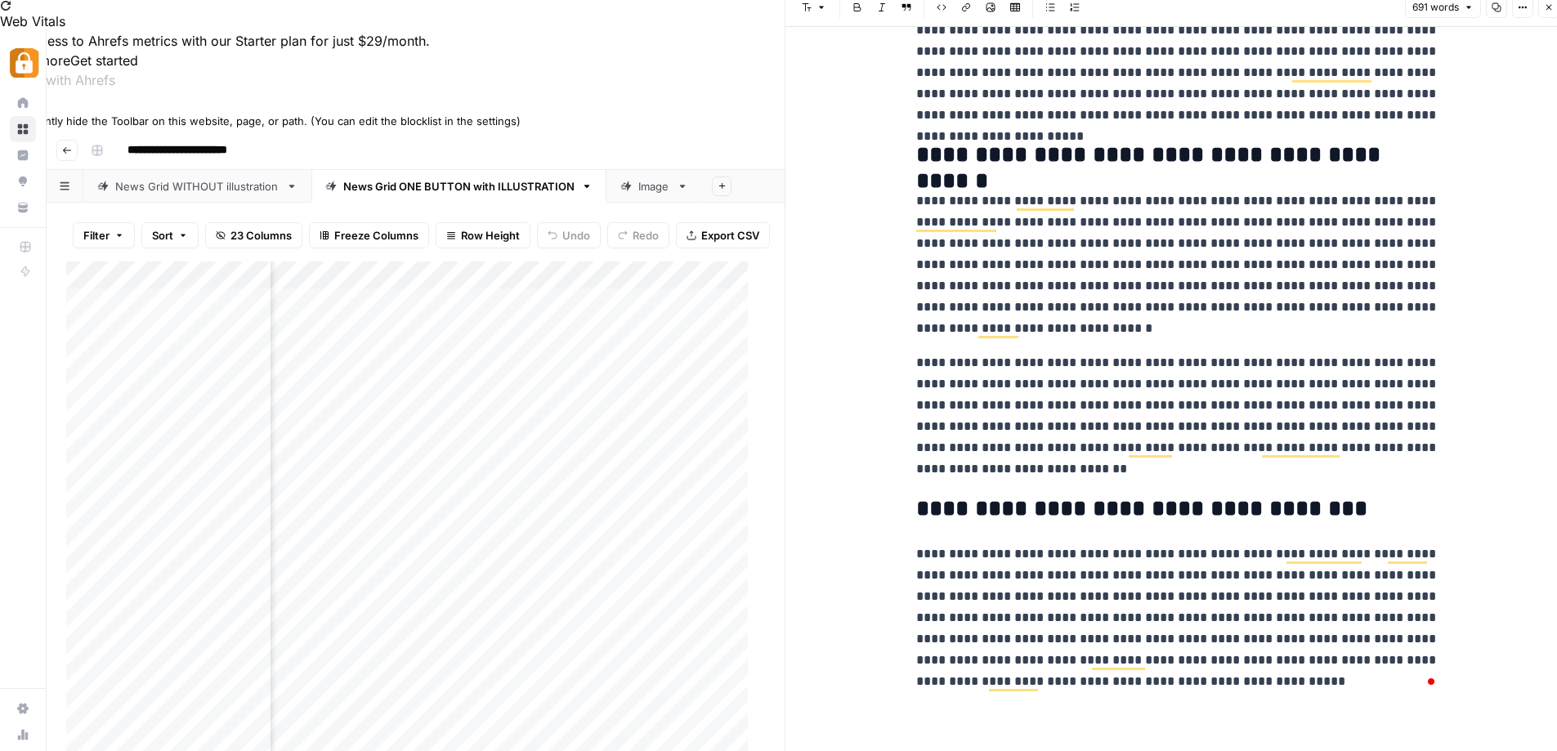
click at [11, 111] on icon at bounding box center [5, 105] width 11 height 11
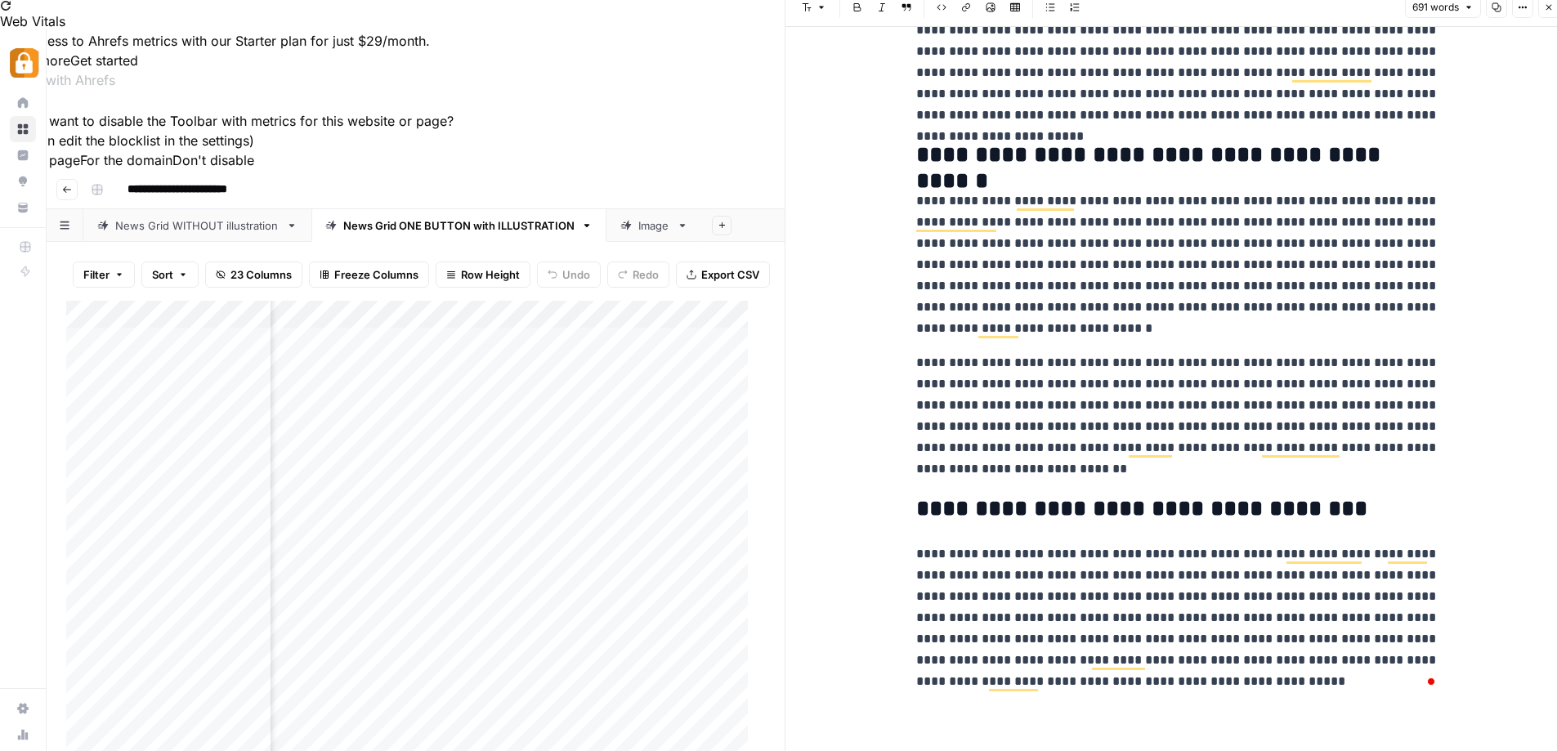
click at [80, 170] on button "For this page" at bounding box center [40, 160] width 80 height 20
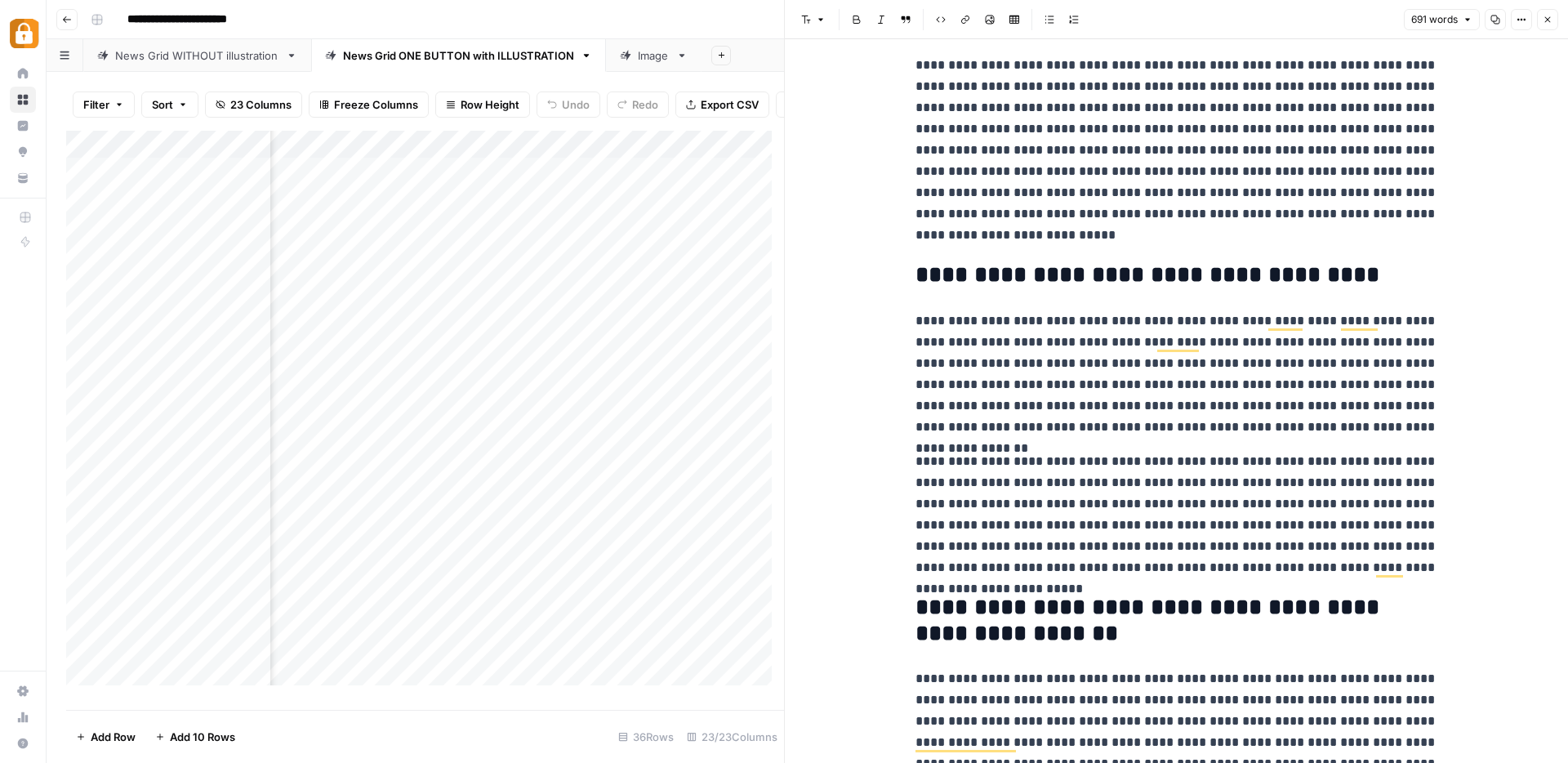
scroll to position [359, 0]
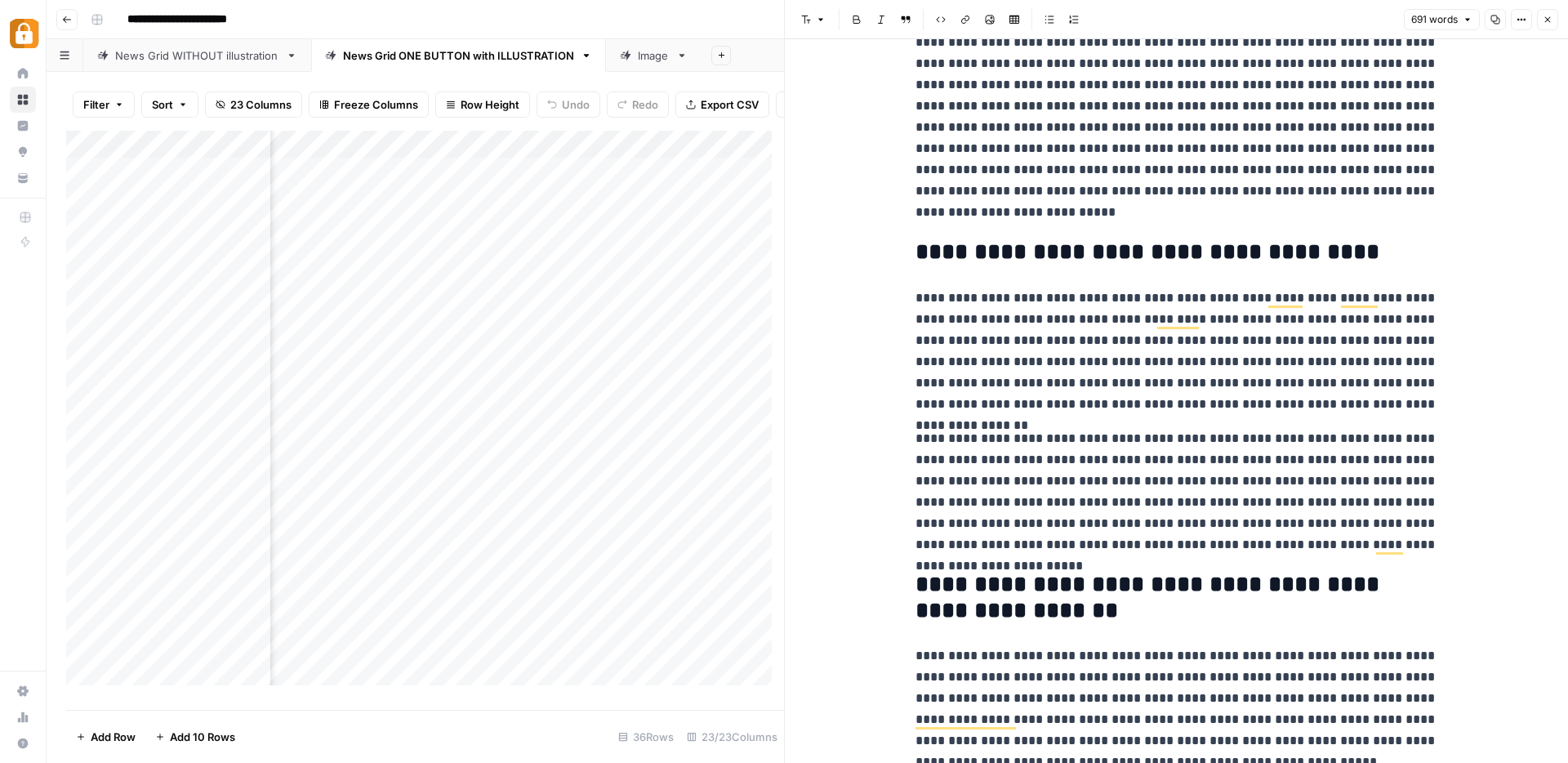
click at [1193, 464] on p "**********" at bounding box center [1176, 492] width 523 height 128
click at [999, 463] on p "**********" at bounding box center [1176, 492] width 523 height 128
drag, startPoint x: 917, startPoint y: 468, endPoint x: 963, endPoint y: 468, distance: 46.0
click at [931, 468] on p "**********" at bounding box center [1176, 492] width 523 height 128
drag, startPoint x: 1145, startPoint y: 447, endPoint x: 1156, endPoint y: 446, distance: 11.0
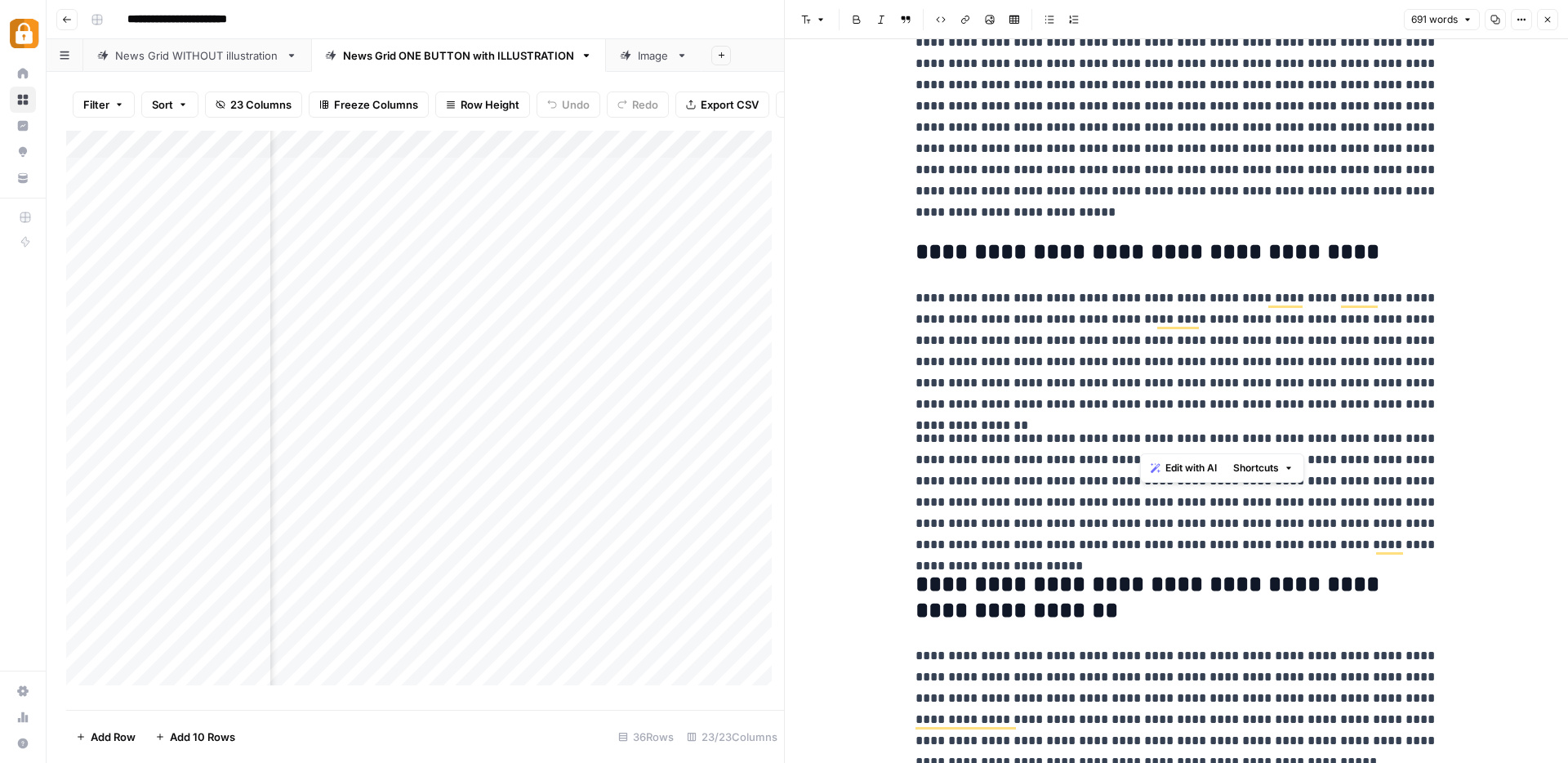
click at [1156, 446] on p "**********" at bounding box center [1176, 492] width 523 height 128
click at [1069, 466] on p "**********" at bounding box center [1176, 492] width 523 height 128
drag, startPoint x: 1210, startPoint y: 493, endPoint x: 1344, endPoint y: 517, distance: 136.1
click at [1346, 523] on p "**********" at bounding box center [1176, 492] width 523 height 128
click at [1320, 474] on p "**********" at bounding box center [1176, 492] width 523 height 128
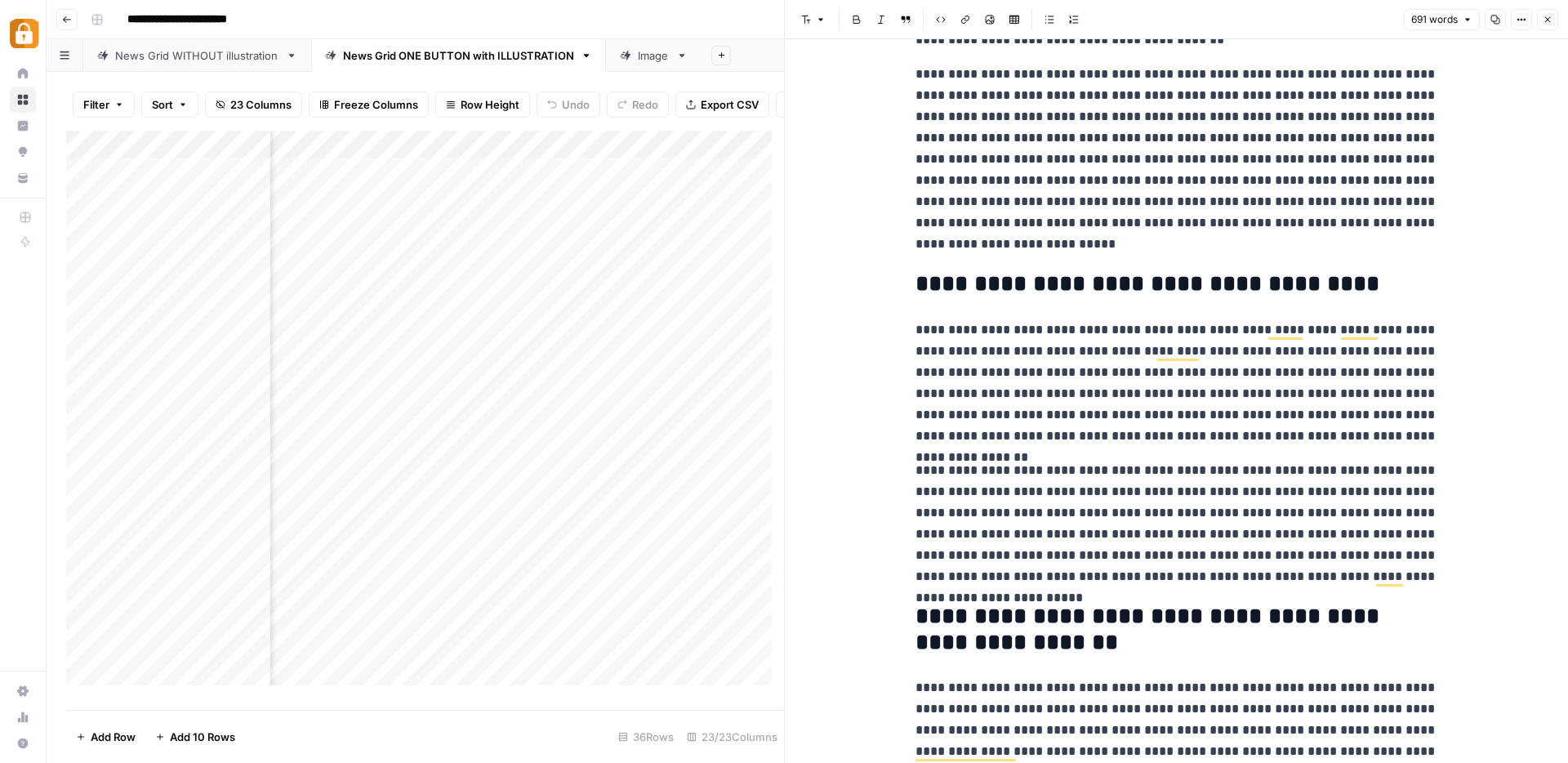
scroll to position [0, 0]
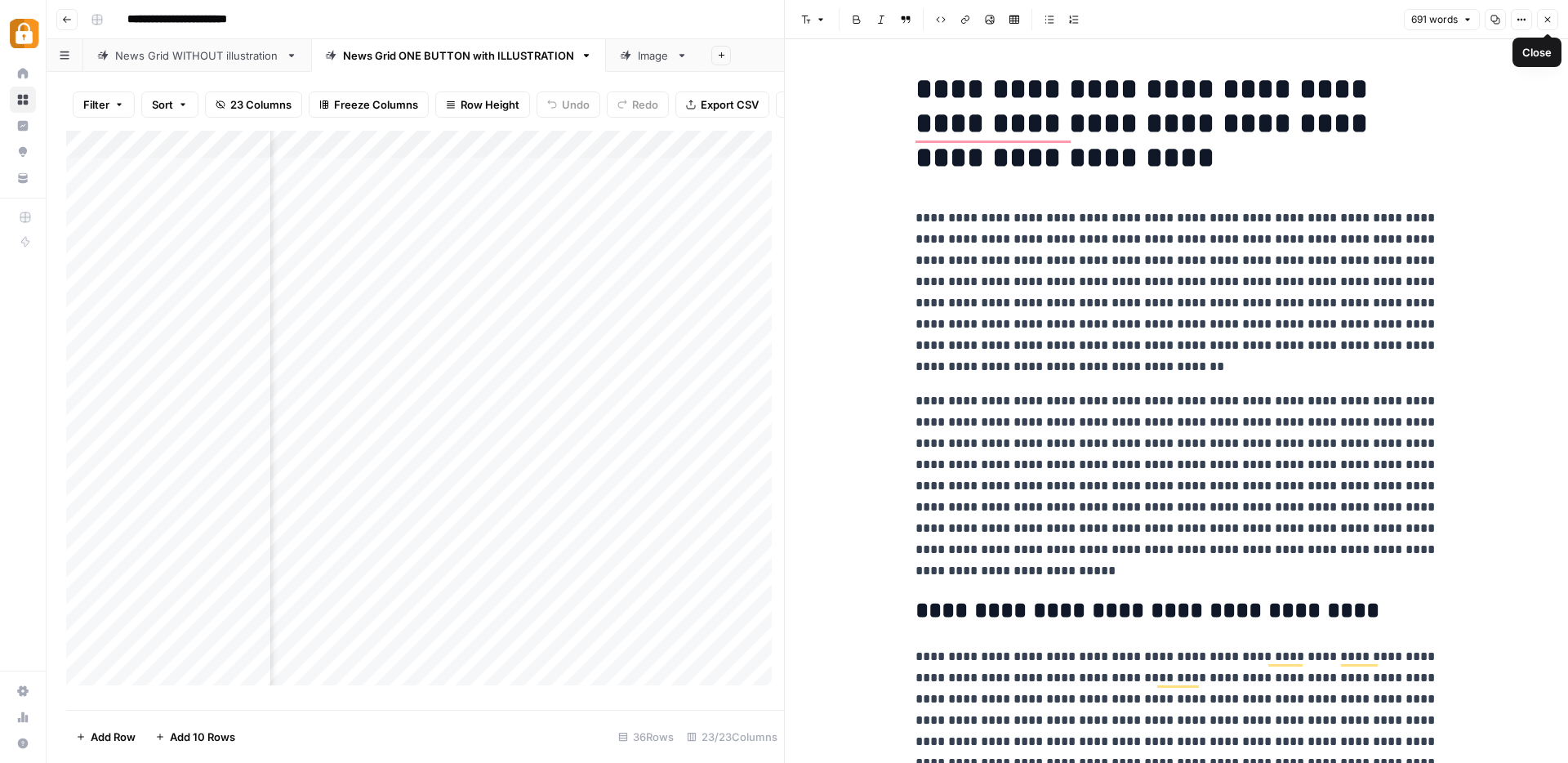
click at [1546, 19] on icon "button" at bounding box center [1548, 20] width 10 height 10
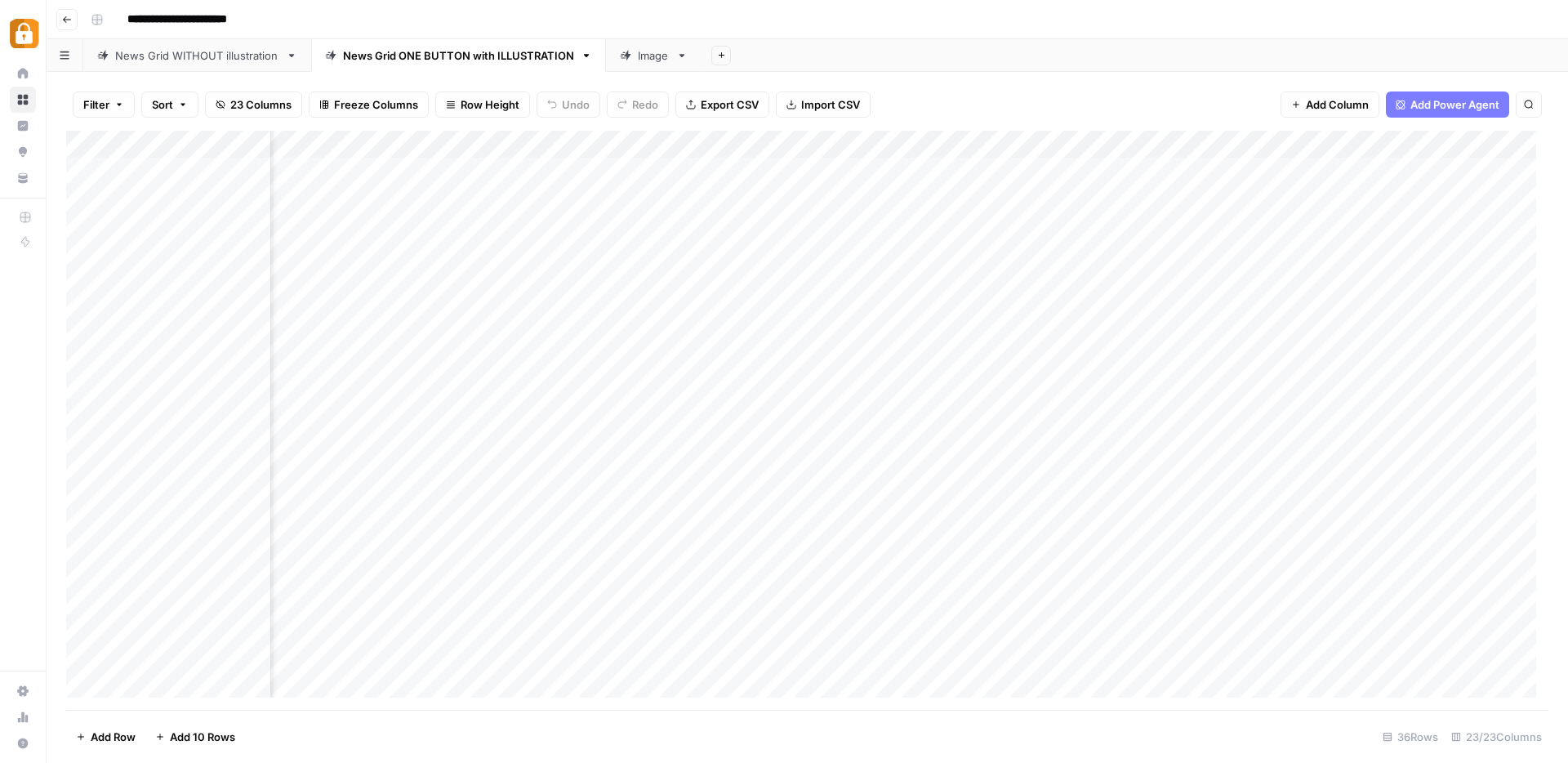
scroll to position [0, 1141]
click at [83, 365] on div "Add Column" at bounding box center [807, 421] width 1483 height 580
click at [743, 365] on div "Add Column" at bounding box center [807, 421] width 1483 height 580
click at [1192, 361] on div "Add Column" at bounding box center [807, 421] width 1483 height 580
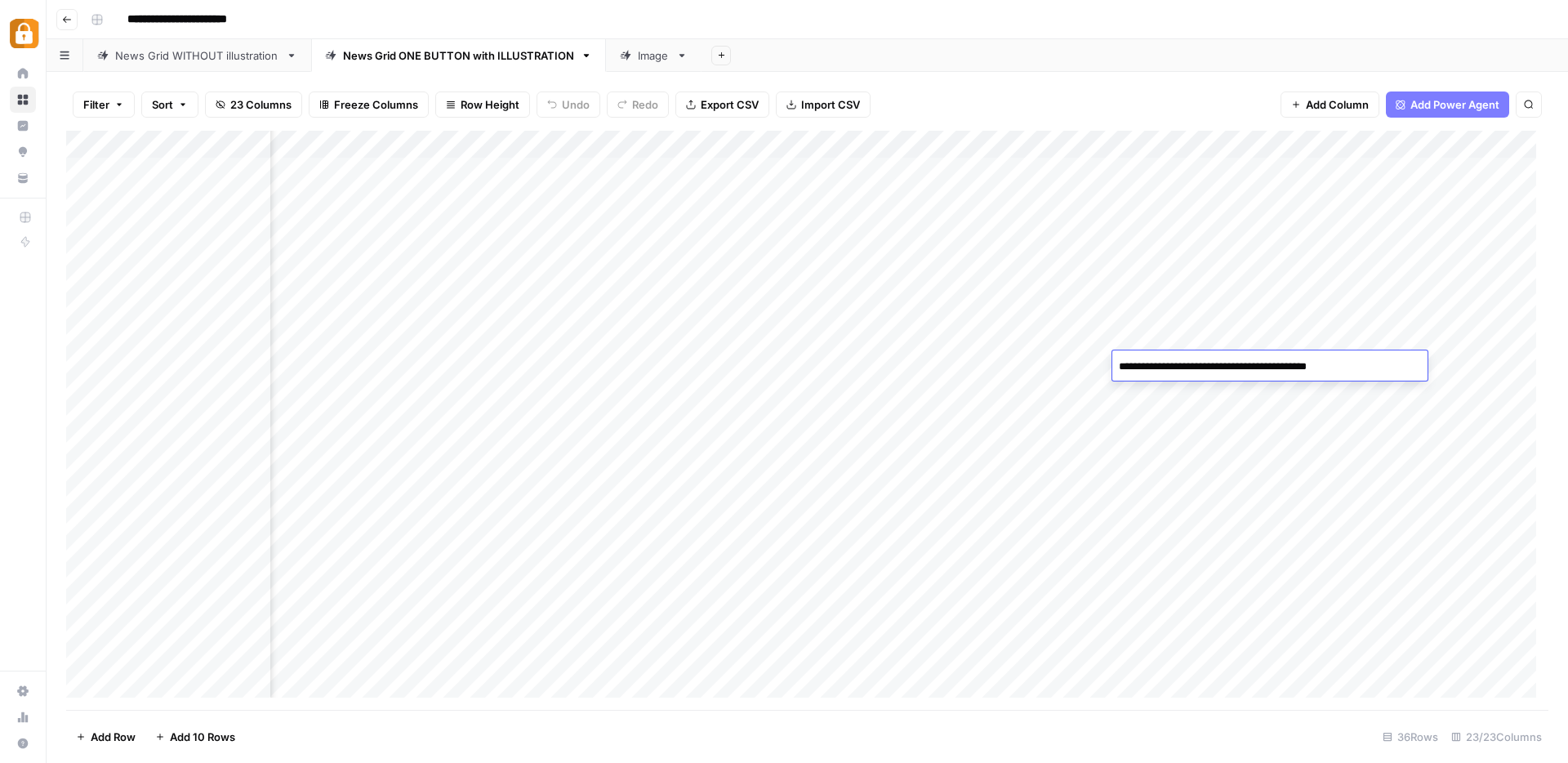
click at [1235, 466] on div "Add Column" at bounding box center [807, 421] width 1483 height 580
click at [1381, 365] on div "Add Column" at bounding box center [807, 421] width 1483 height 580
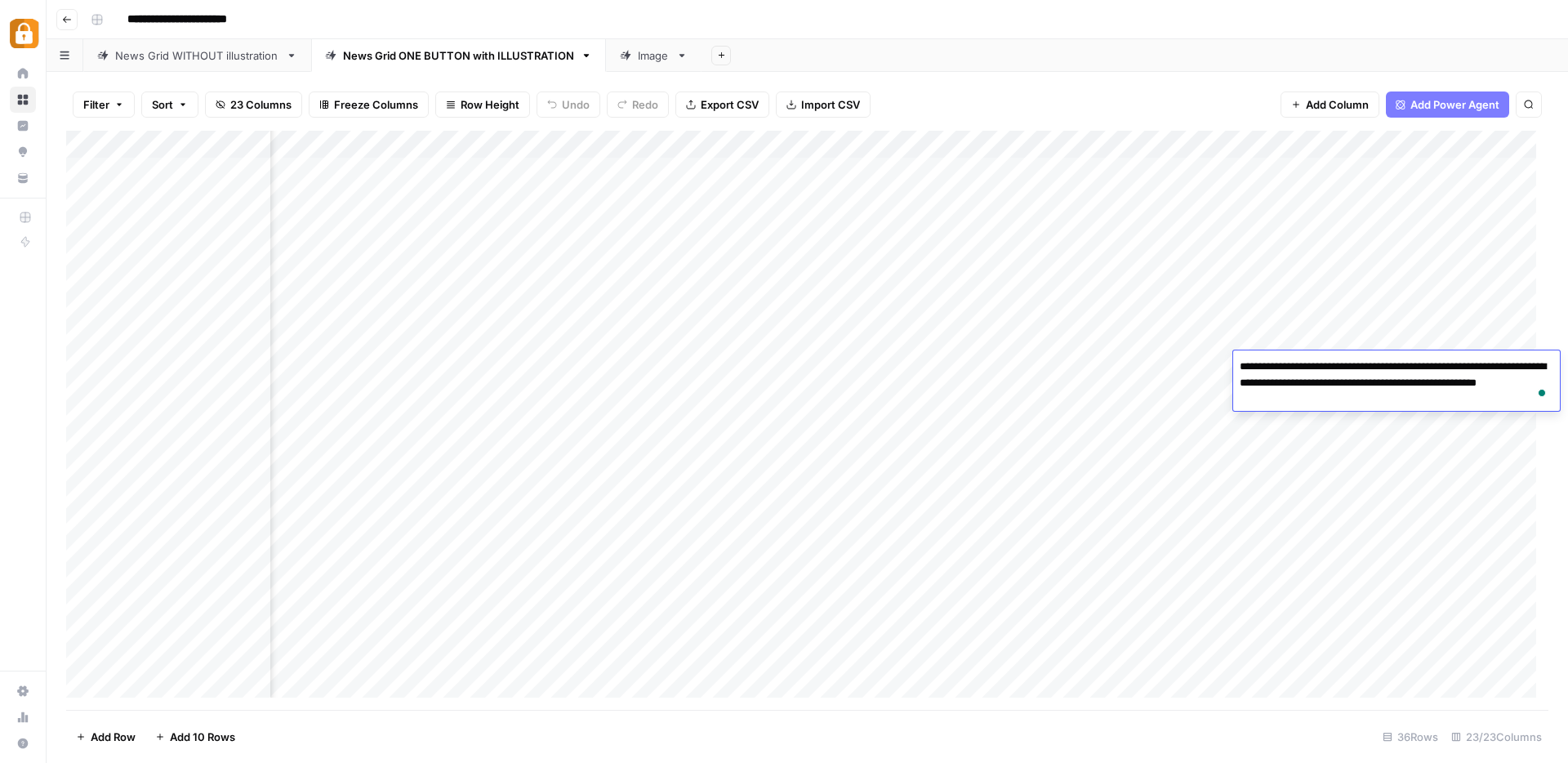
click at [1356, 445] on div "Add Column" at bounding box center [807, 421] width 1483 height 580
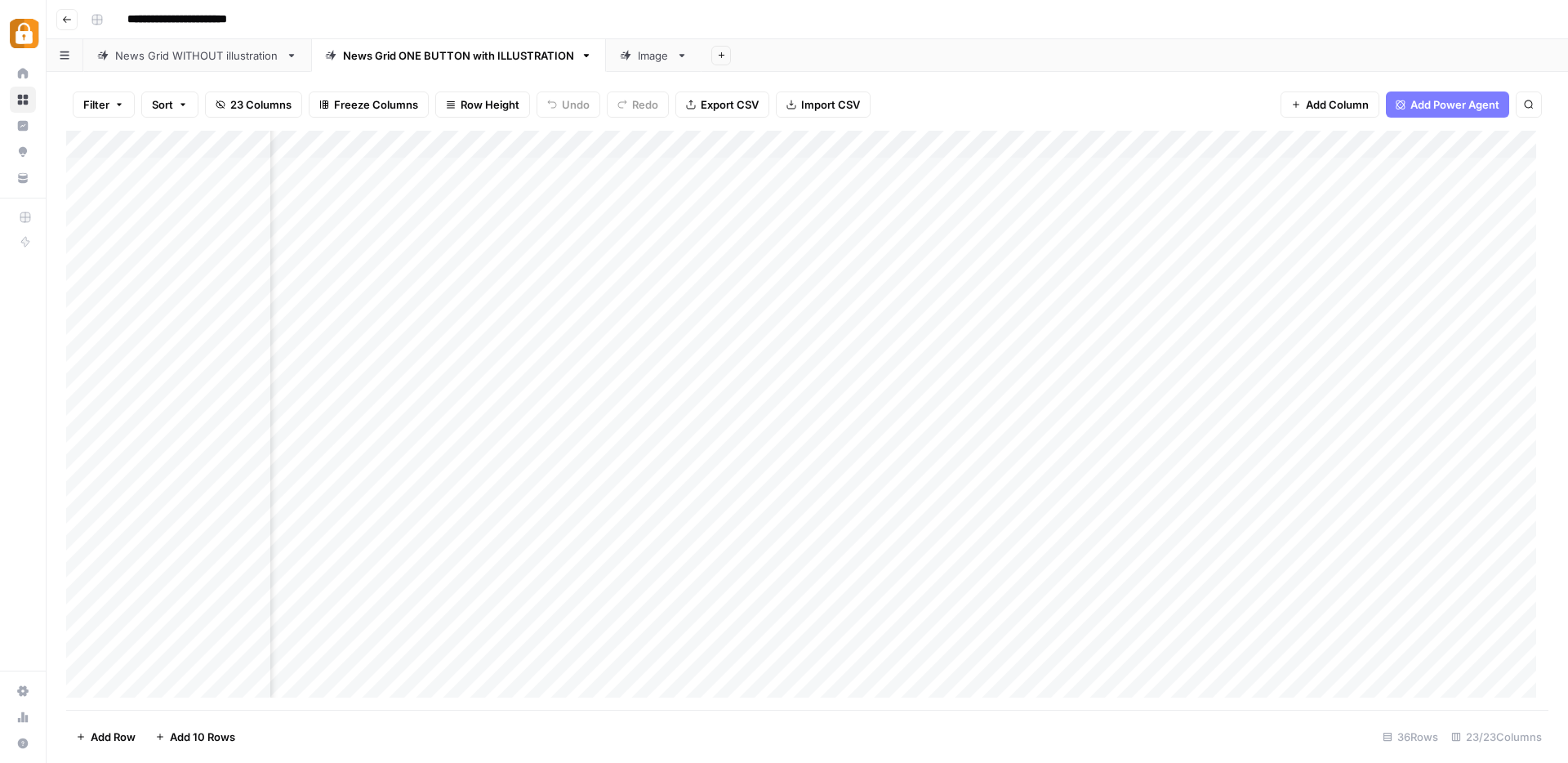
scroll to position [0, 1485]
click at [86, 364] on div "Add Column" at bounding box center [807, 421] width 1483 height 580
drag, startPoint x: 953, startPoint y: 710, endPoint x: 1023, endPoint y: 709, distance: 70.0
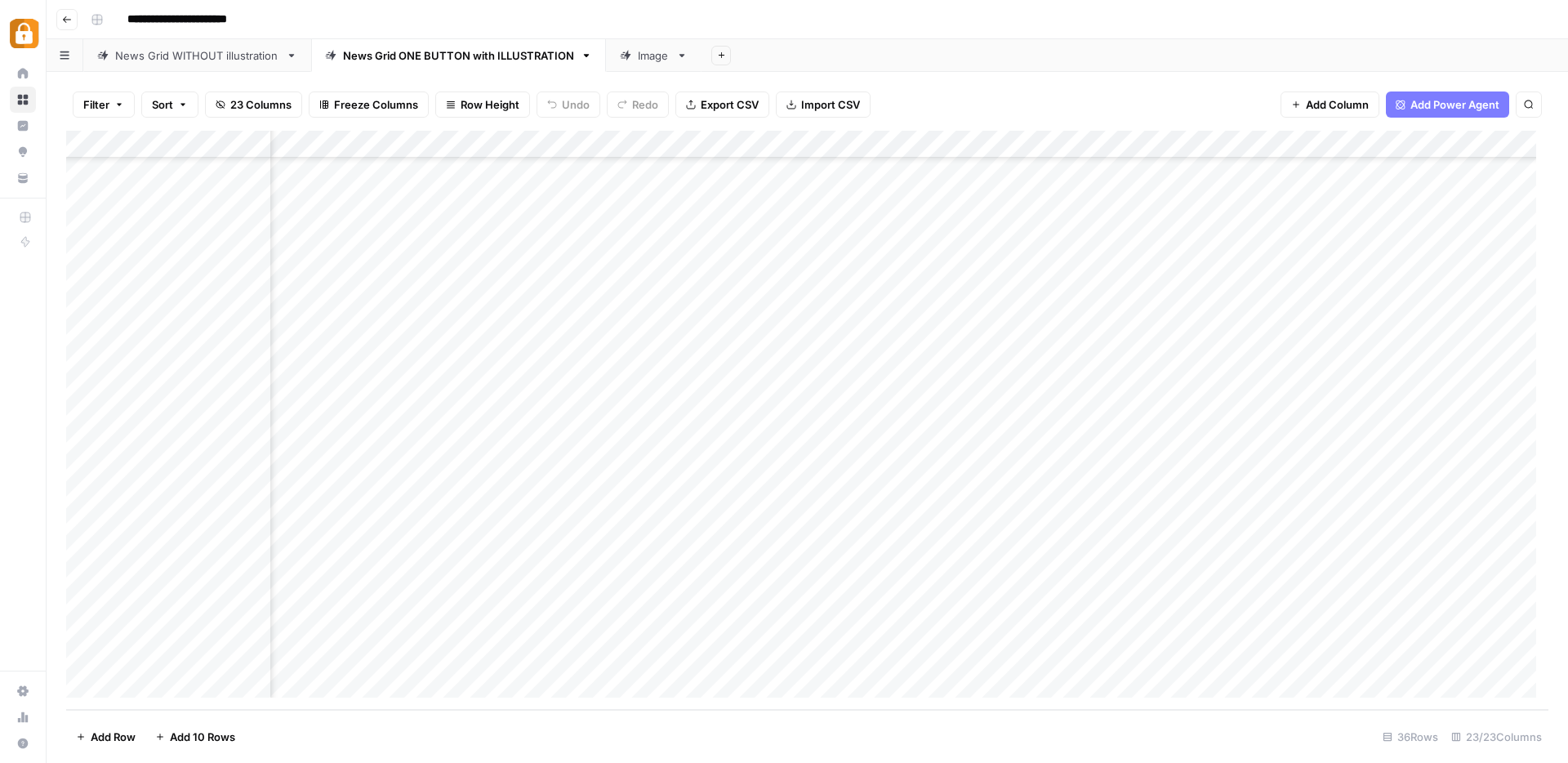
click at [1023, 709] on div "Filter Sort 23 Columns Freeze Columns Row Height Undo Redo Export CSV Import CS…" at bounding box center [807, 417] width 1522 height 691
click at [641, 362] on div "Add Column" at bounding box center [807, 421] width 1483 height 580
click at [802, 368] on div "Add Column" at bounding box center [807, 421] width 1483 height 580
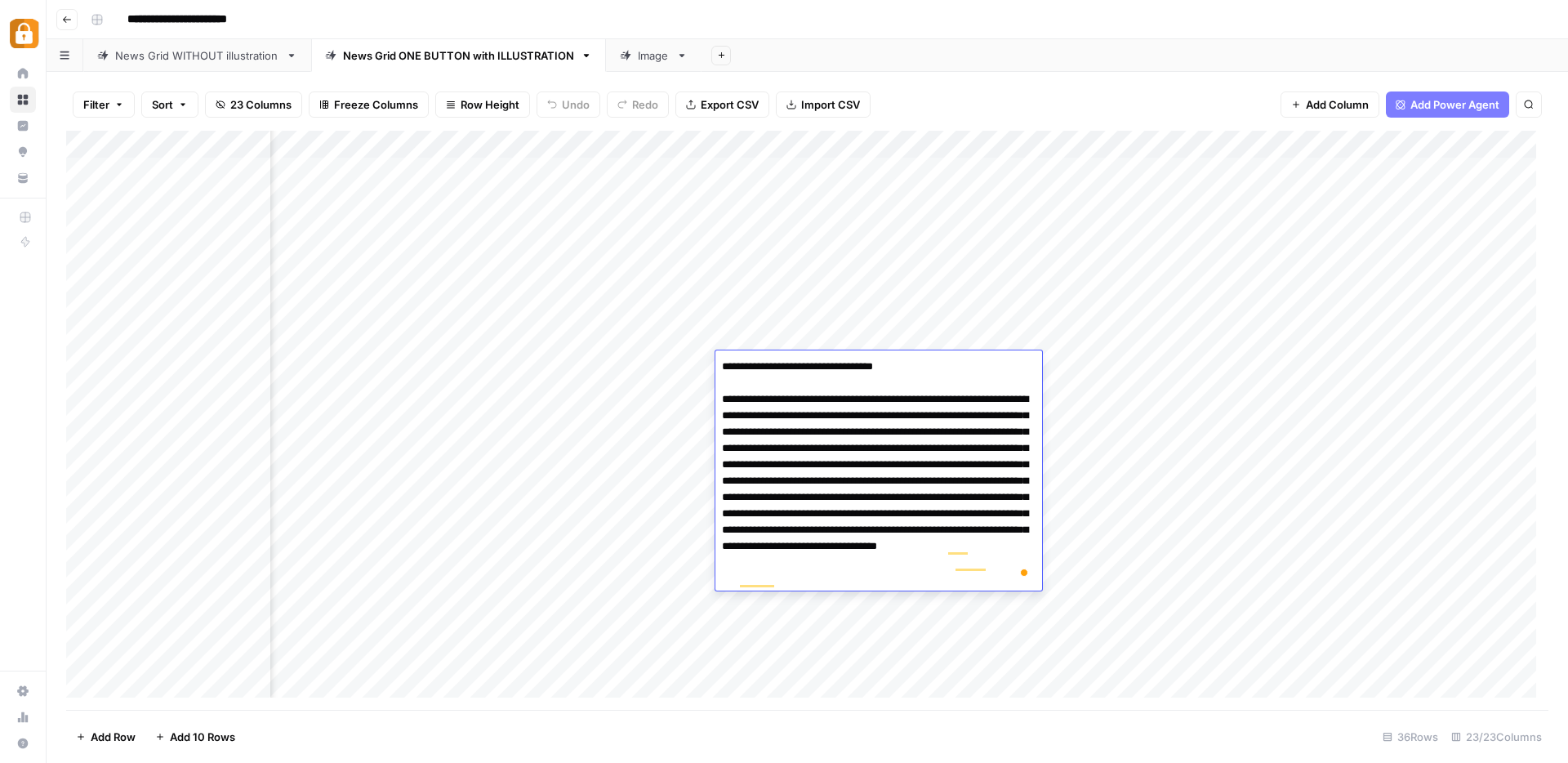
click at [797, 329] on div "Add Column" at bounding box center [807, 421] width 1483 height 580
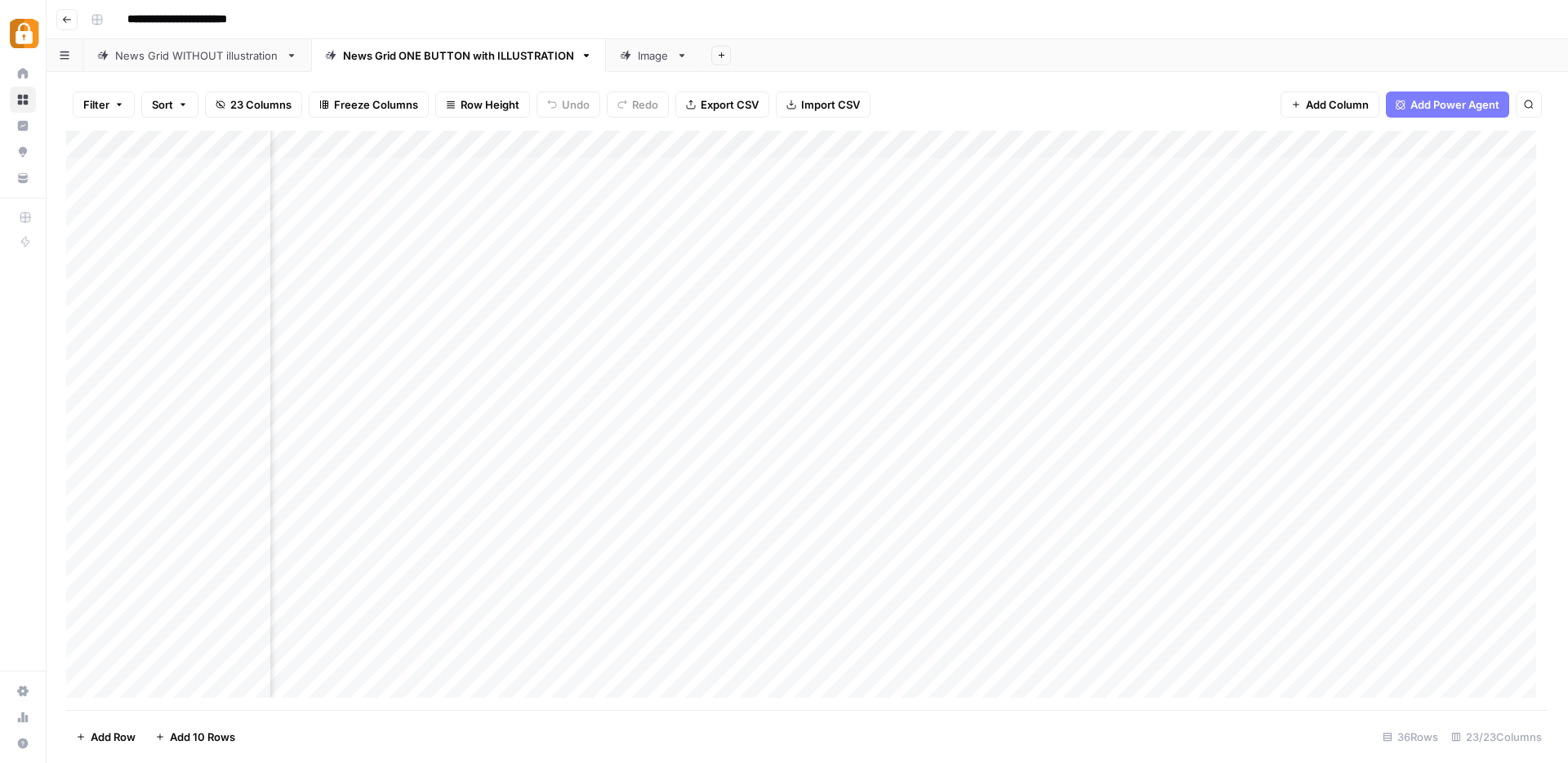
click at [789, 361] on div "Add Column" at bounding box center [807, 421] width 1483 height 580
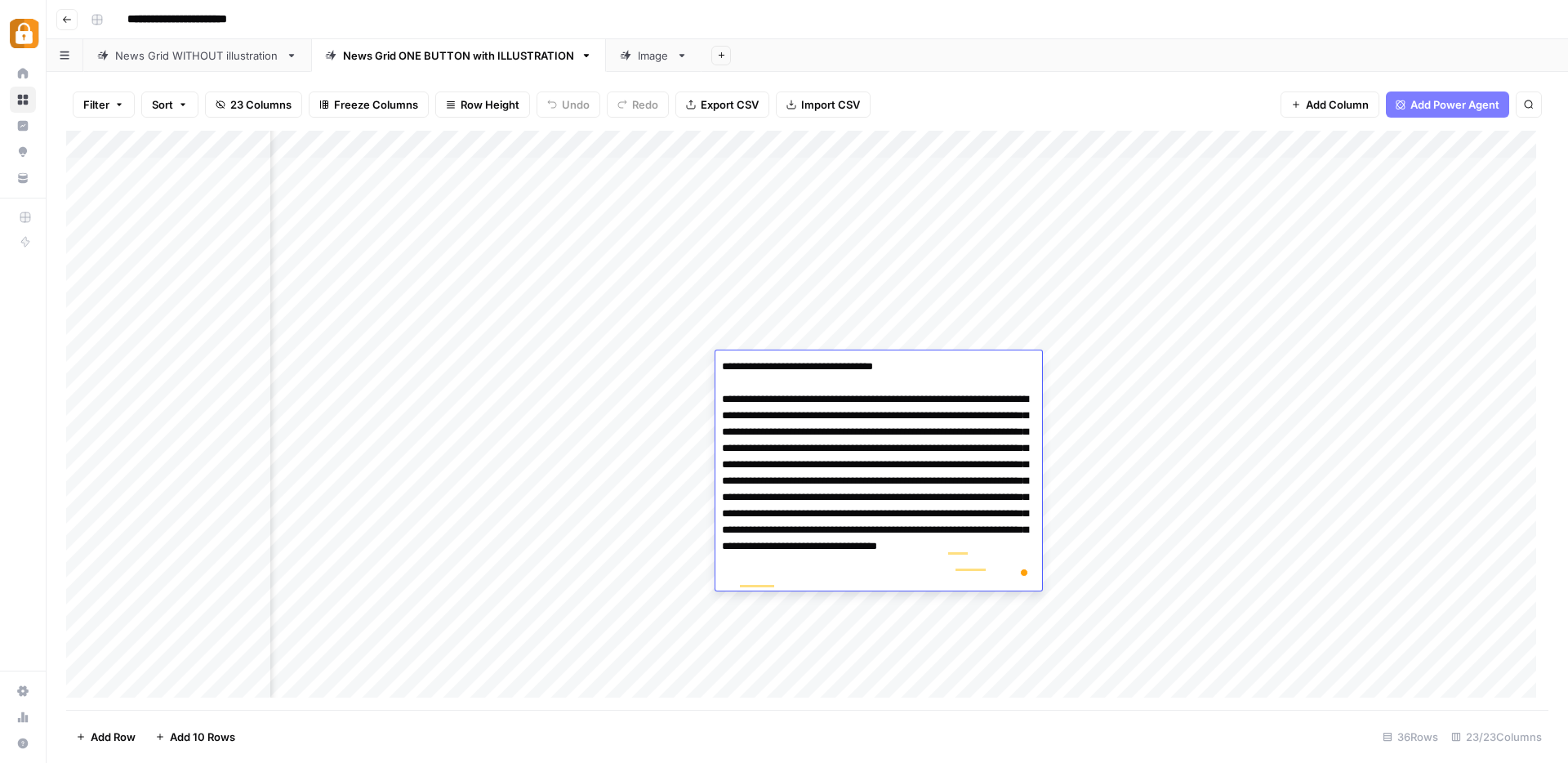
click at [780, 337] on div "Add Column" at bounding box center [807, 421] width 1483 height 580
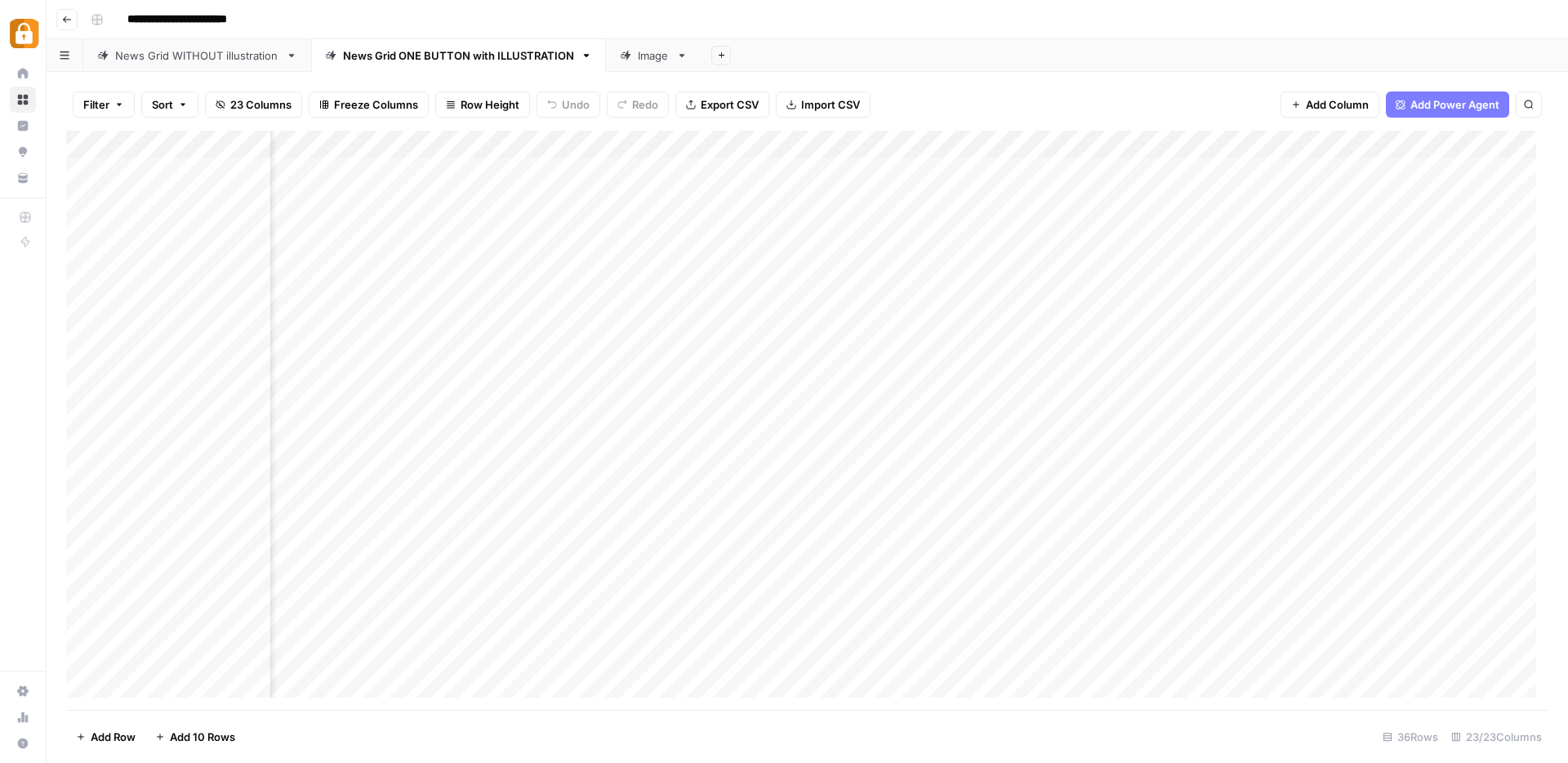
click at [792, 371] on div "Add Column" at bounding box center [807, 421] width 1483 height 580
click at [784, 350] on div "Add Column" at bounding box center [807, 421] width 1483 height 580
click at [792, 367] on div "Add Column" at bounding box center [807, 421] width 1483 height 580
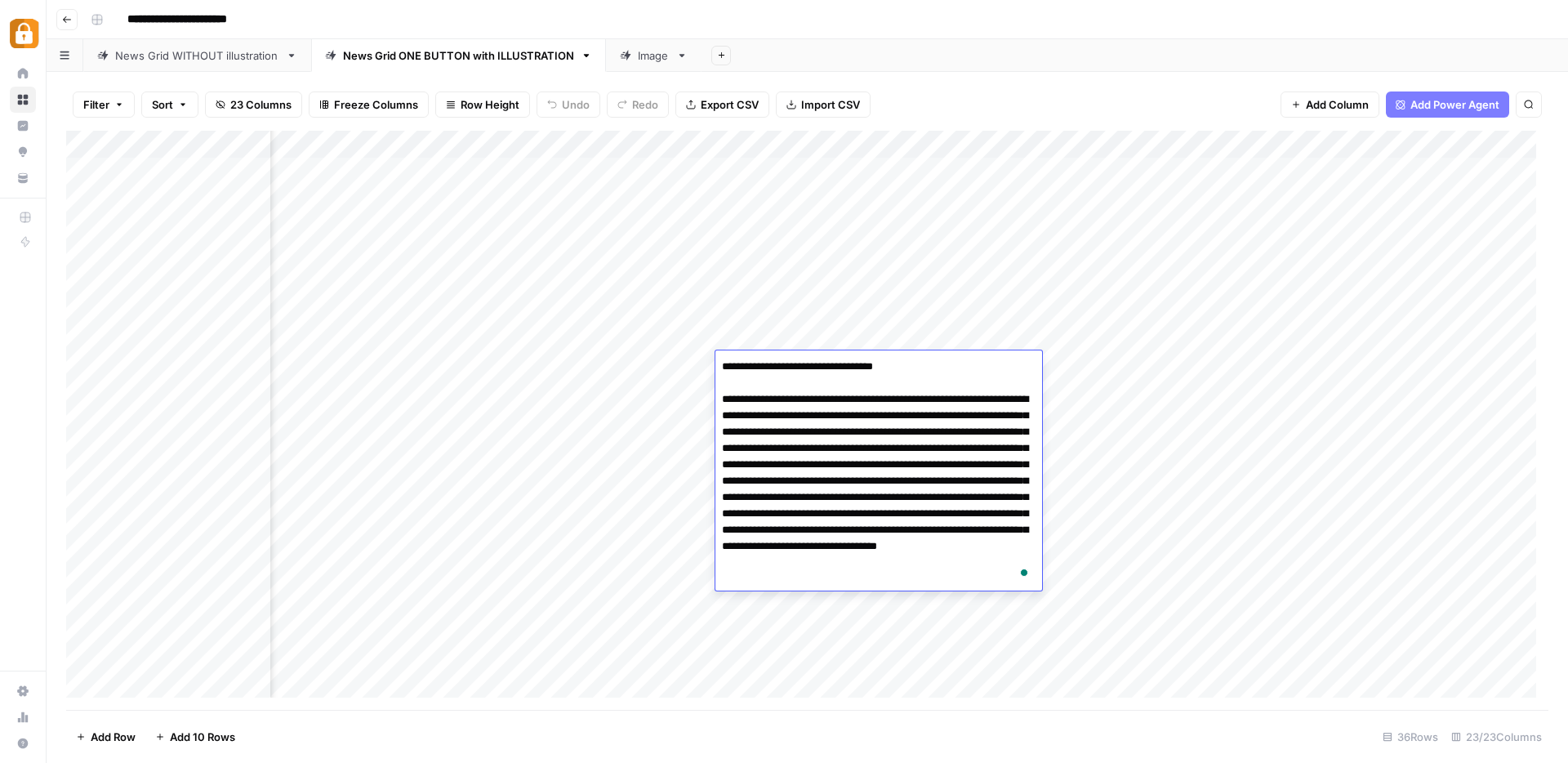
drag, startPoint x: 855, startPoint y: 451, endPoint x: 923, endPoint y: 472, distance: 71.2
click at [923, 472] on textarea "**********" at bounding box center [878, 473] width 327 height 235
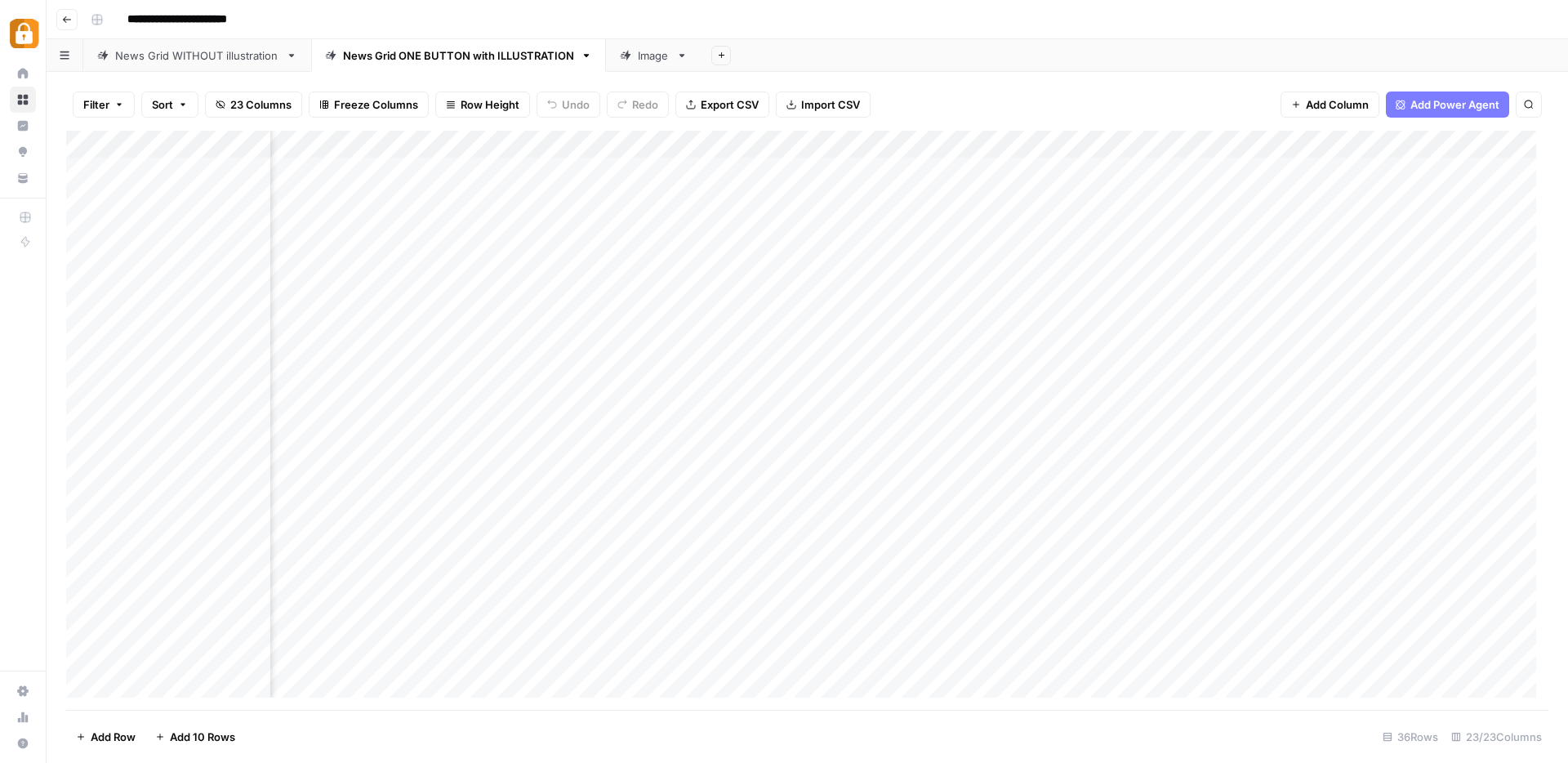
click at [760, 329] on div "Add Column" at bounding box center [807, 421] width 1483 height 580
click at [777, 359] on div "Add Column" at bounding box center [807, 421] width 1483 height 580
click at [755, 333] on div "Add Column" at bounding box center [807, 421] width 1483 height 580
click at [937, 362] on div "Add Column" at bounding box center [807, 421] width 1483 height 580
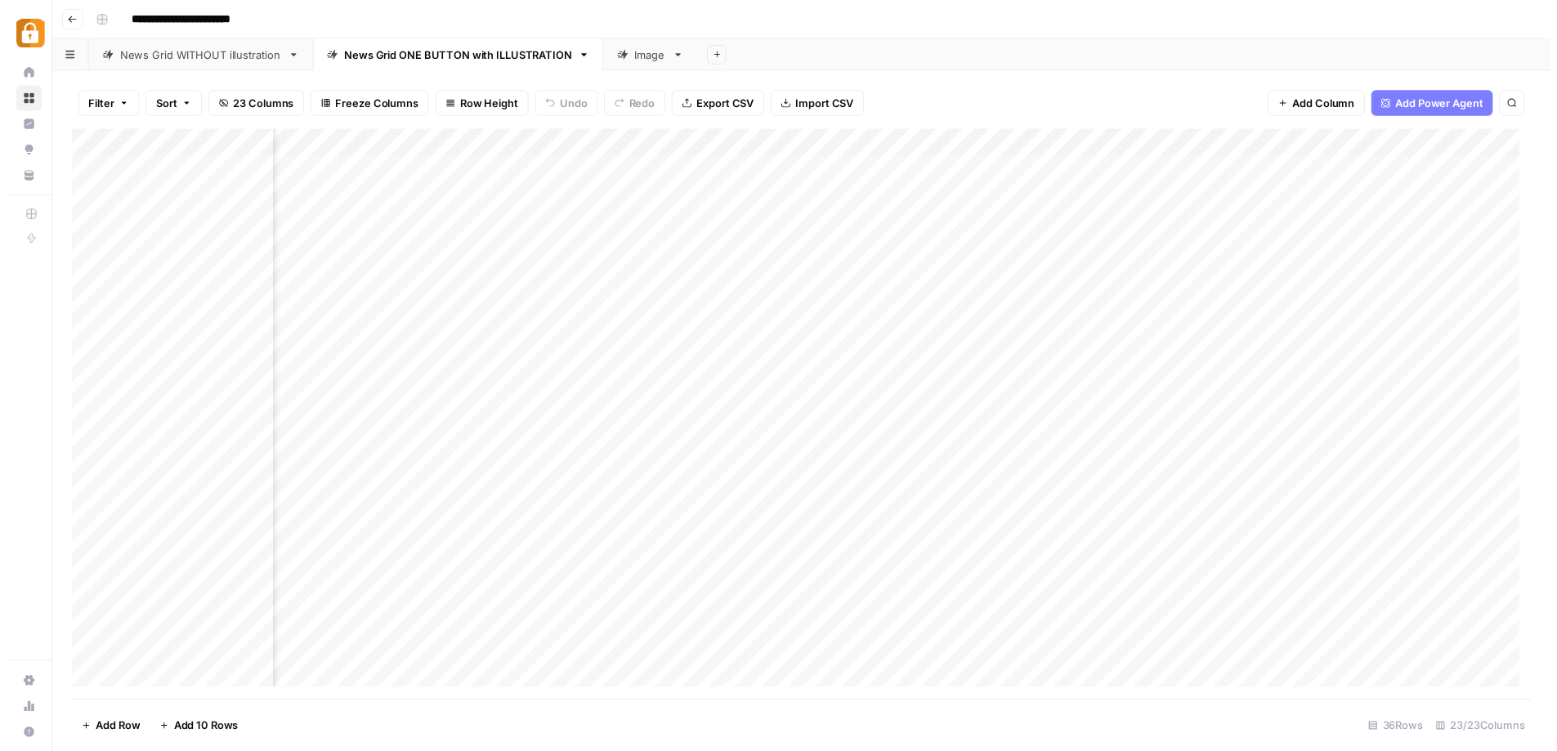
scroll to position [0, 2422]
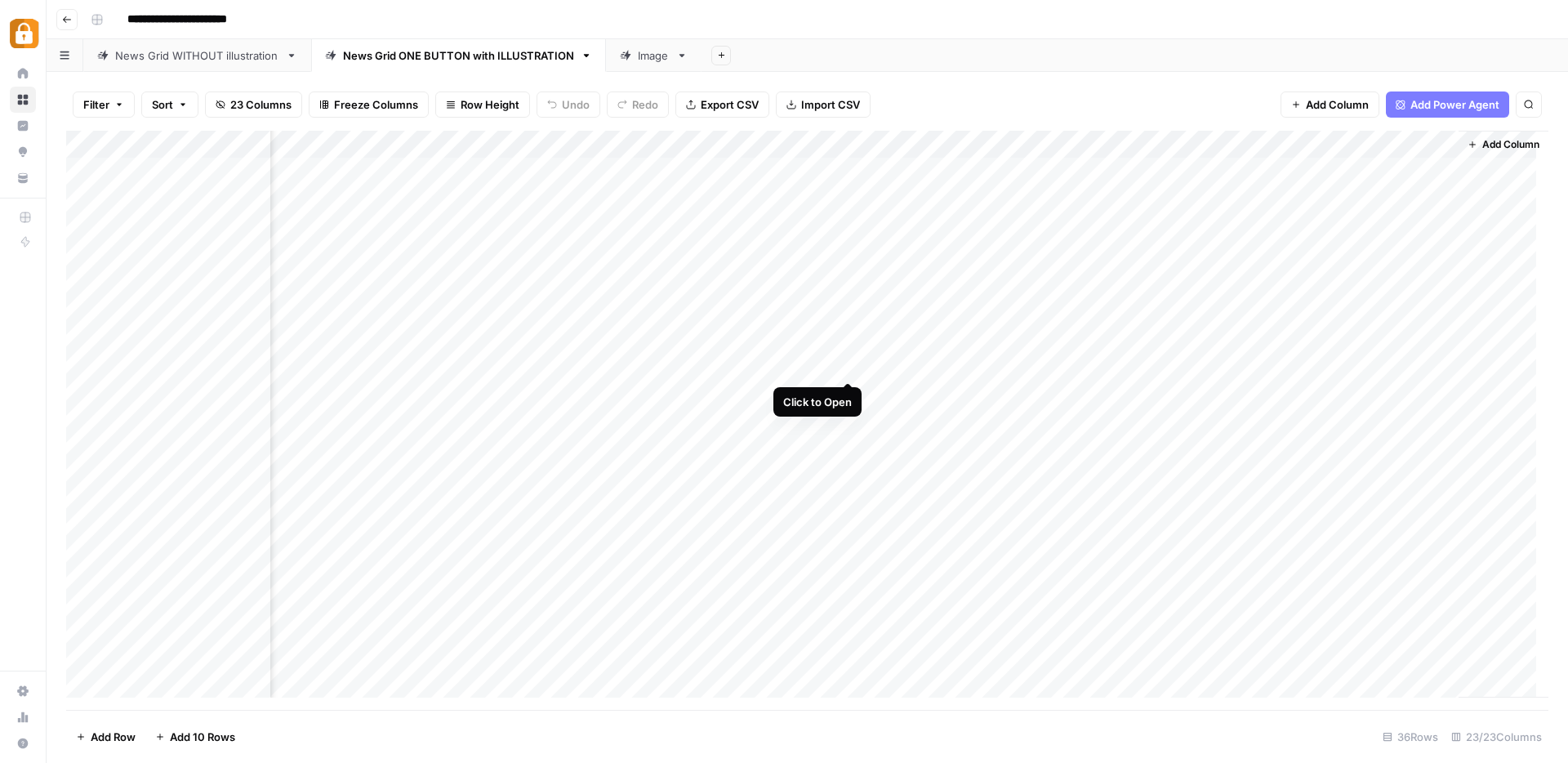
click at [847, 364] on div "Add Column" at bounding box center [807, 421] width 1483 height 580
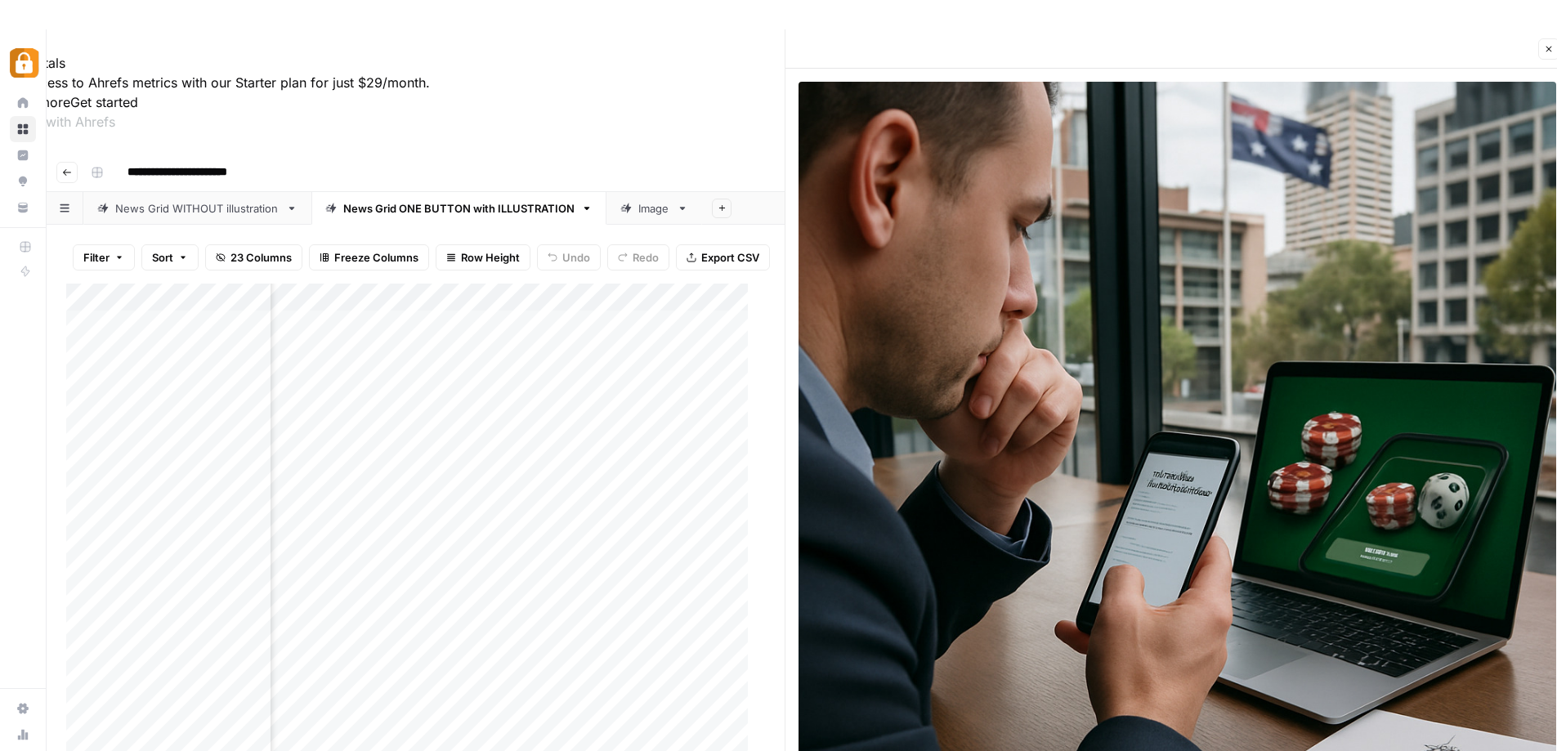
click at [1546, 53] on icon "button" at bounding box center [1549, 49] width 10 height 10
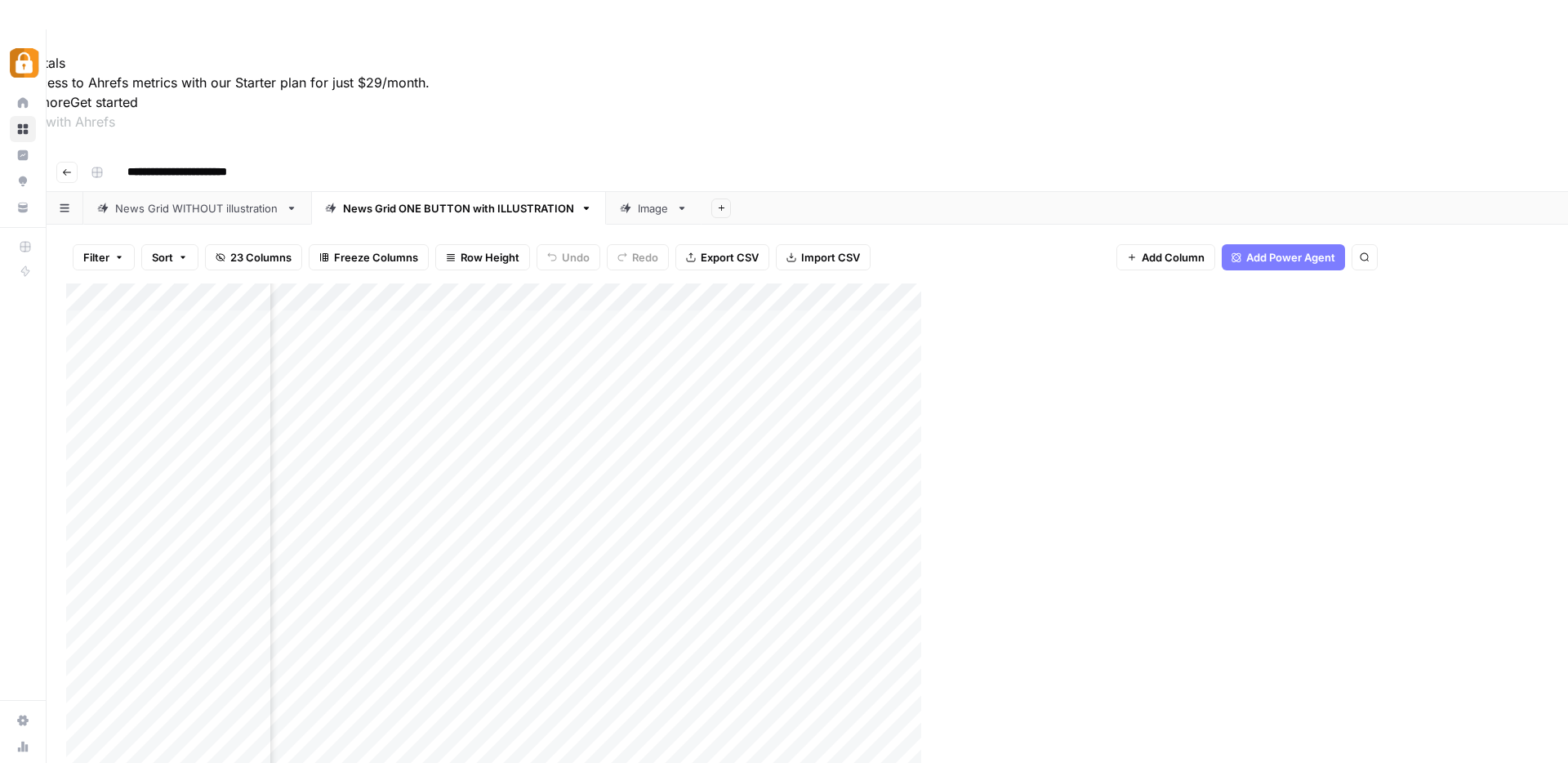
scroll to position [0, 2407]
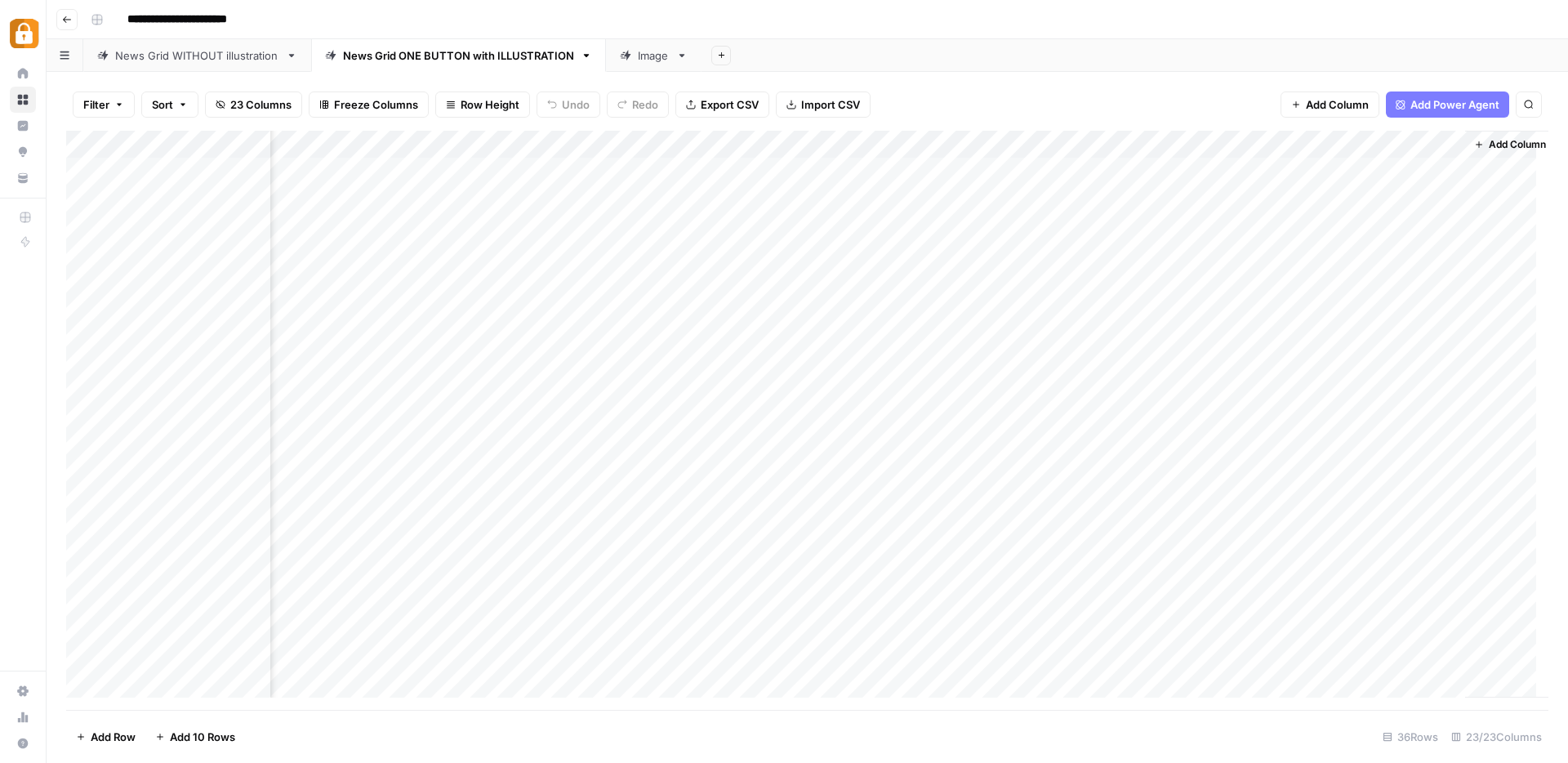
click at [950, 363] on div "Add Column" at bounding box center [807, 421] width 1483 height 580
click at [1096, 363] on div "Add Column" at bounding box center [807, 421] width 1483 height 580
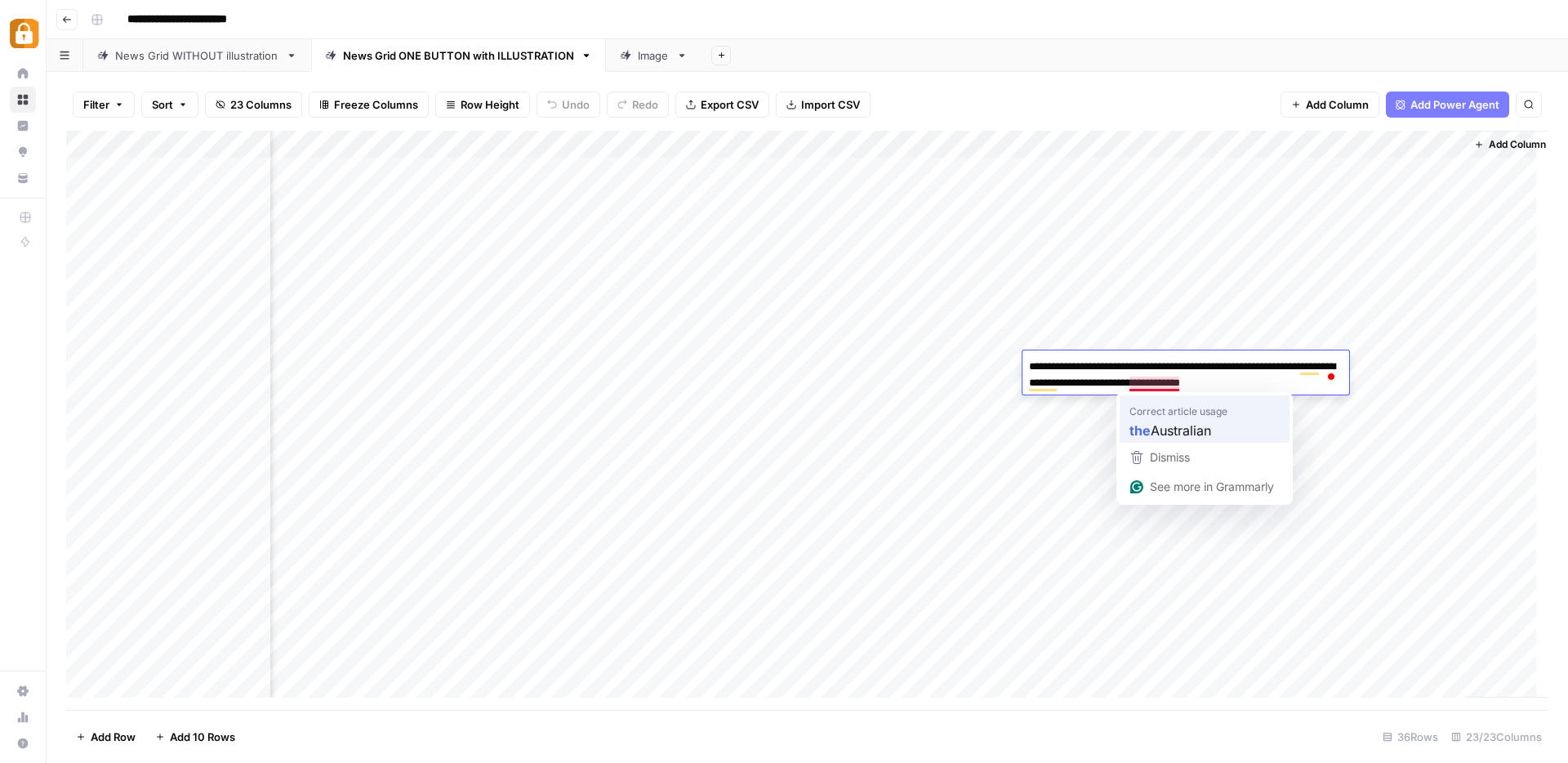
type textarea "**********"
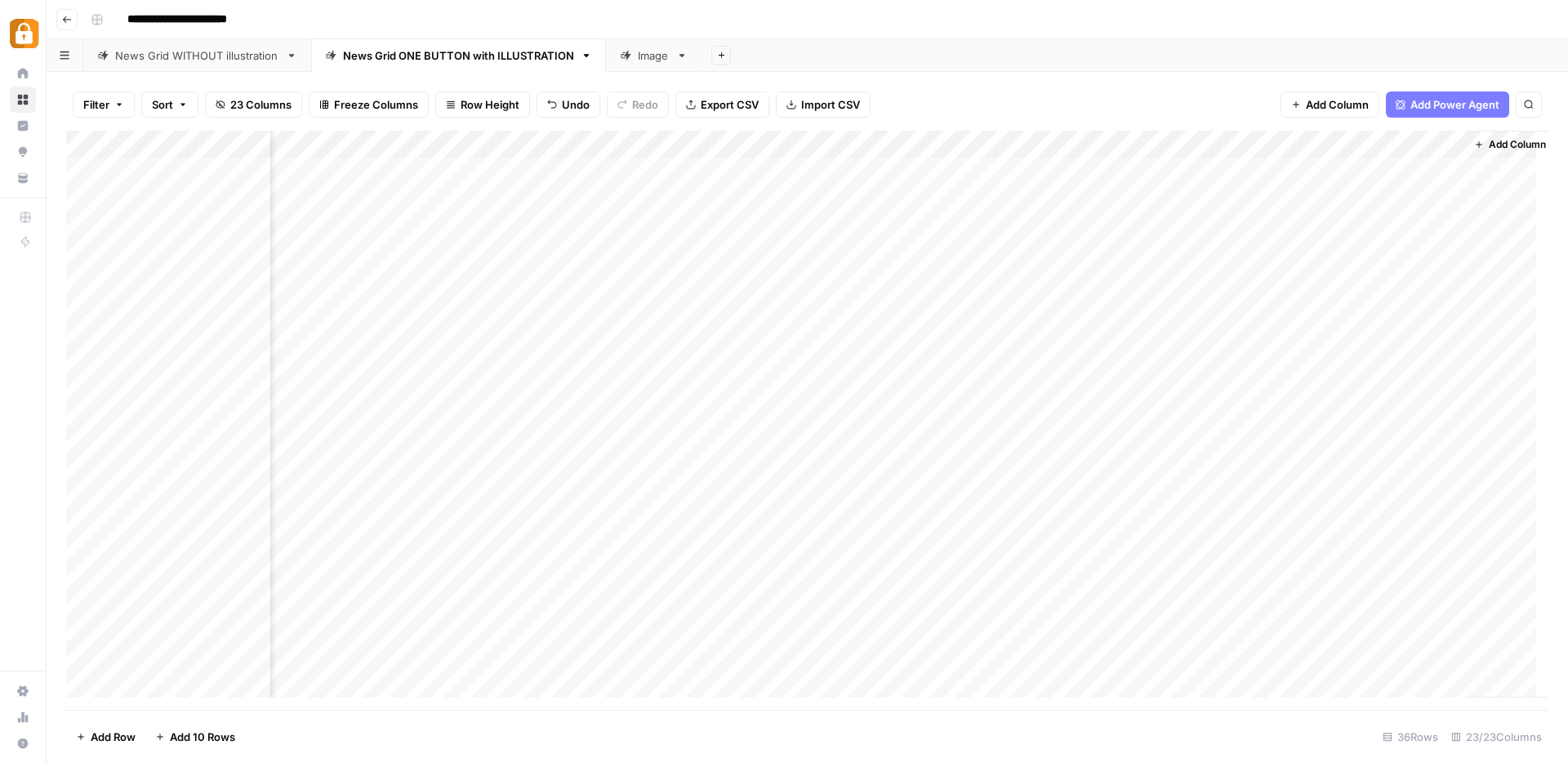
click at [1091, 335] on div "Add Column" at bounding box center [807, 421] width 1483 height 580
click at [1247, 362] on div "Add Column" at bounding box center [807, 421] width 1483 height 580
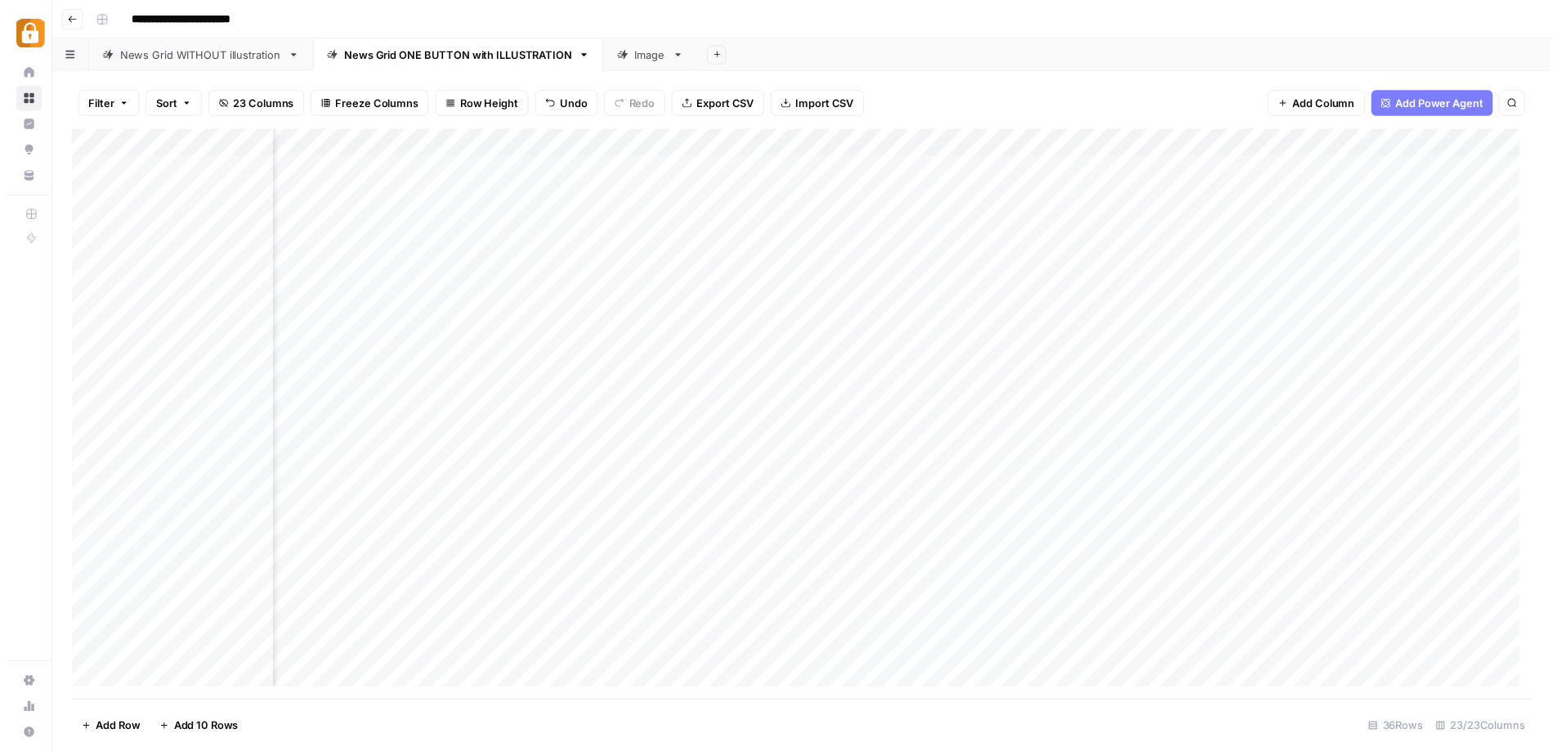
scroll to position [0, 2207]
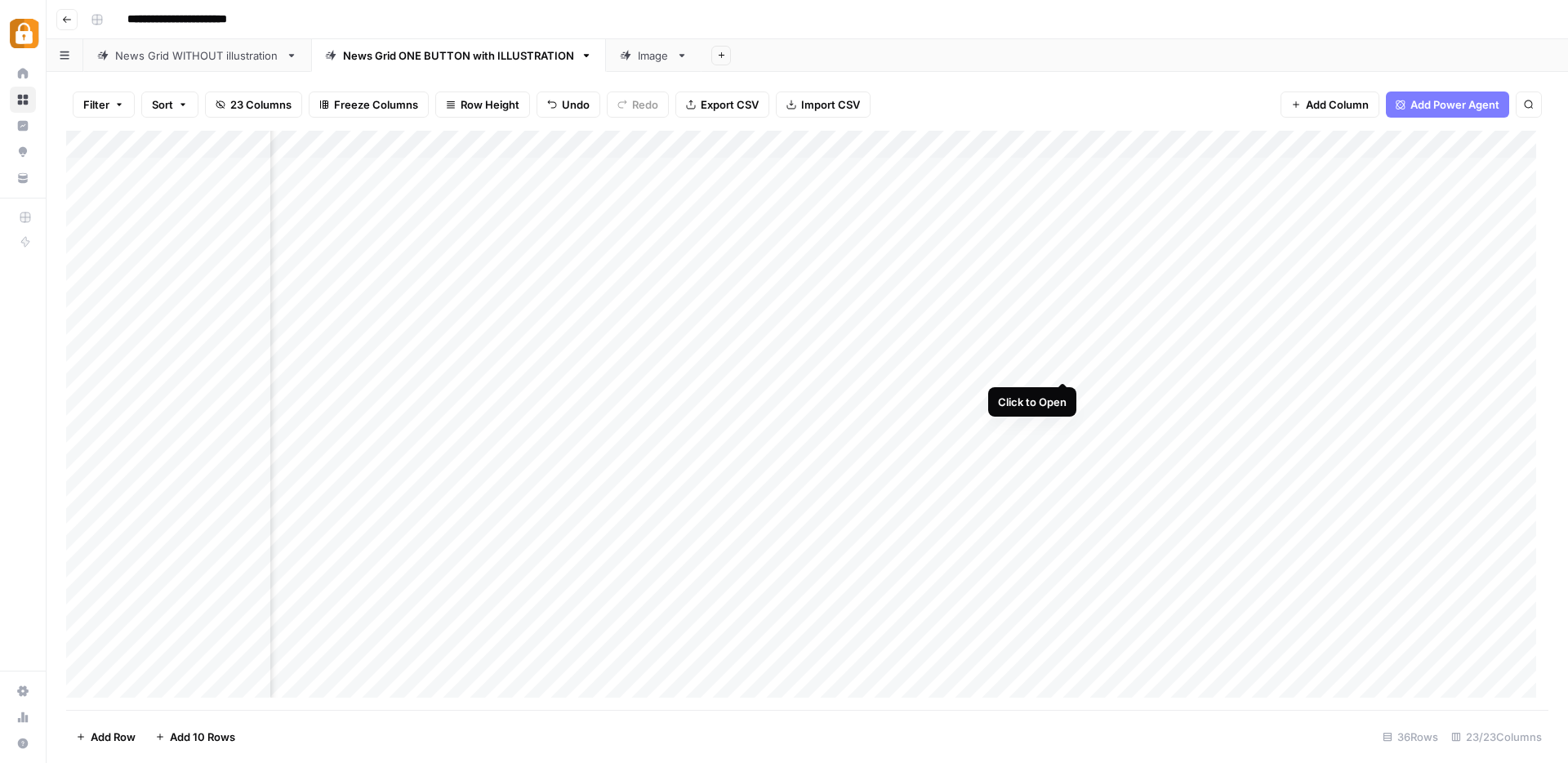
click at [1062, 365] on div "Add Column" at bounding box center [807, 421] width 1483 height 580
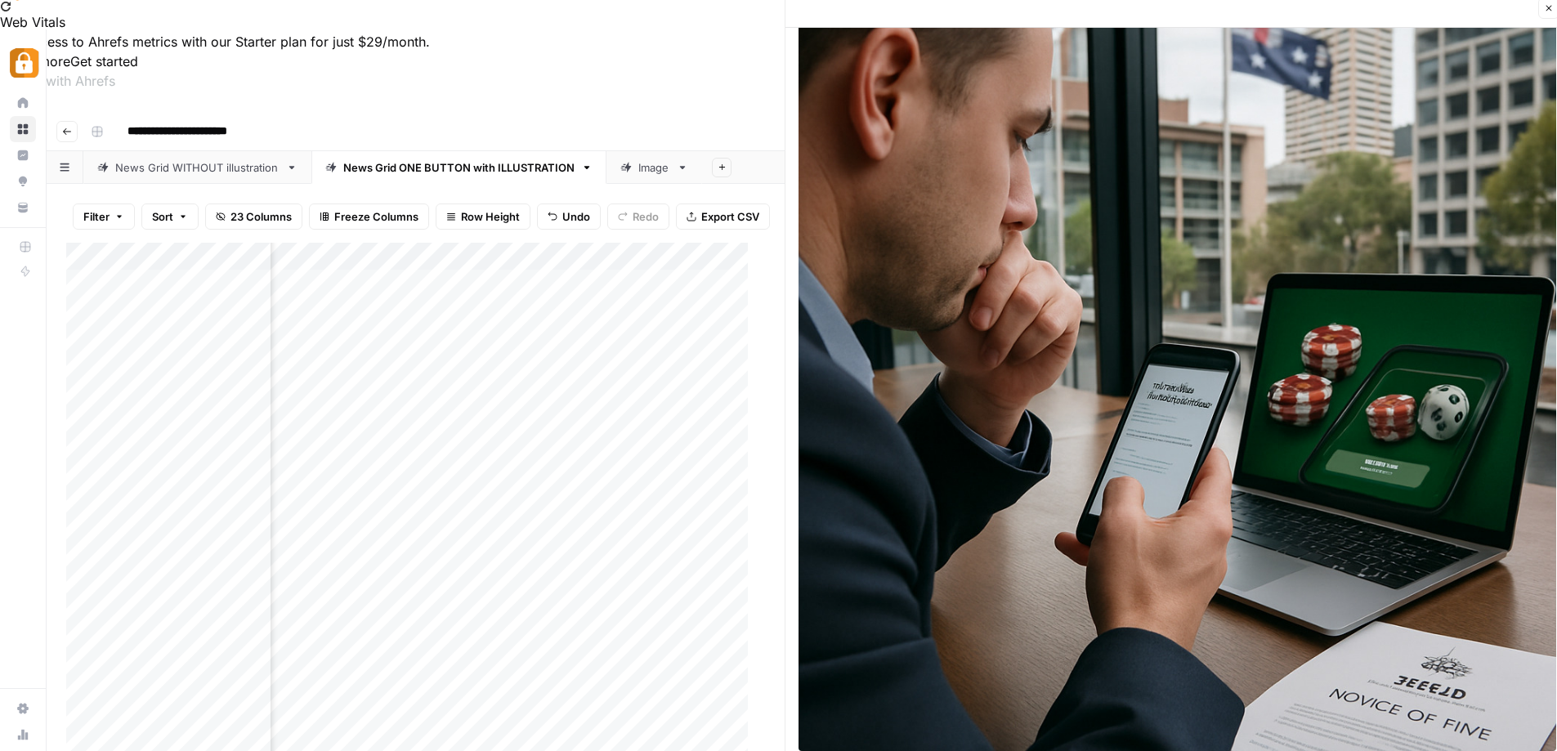
scroll to position [42, 0]
click at [1547, 4] on icon "button" at bounding box center [1549, 7] width 10 height 10
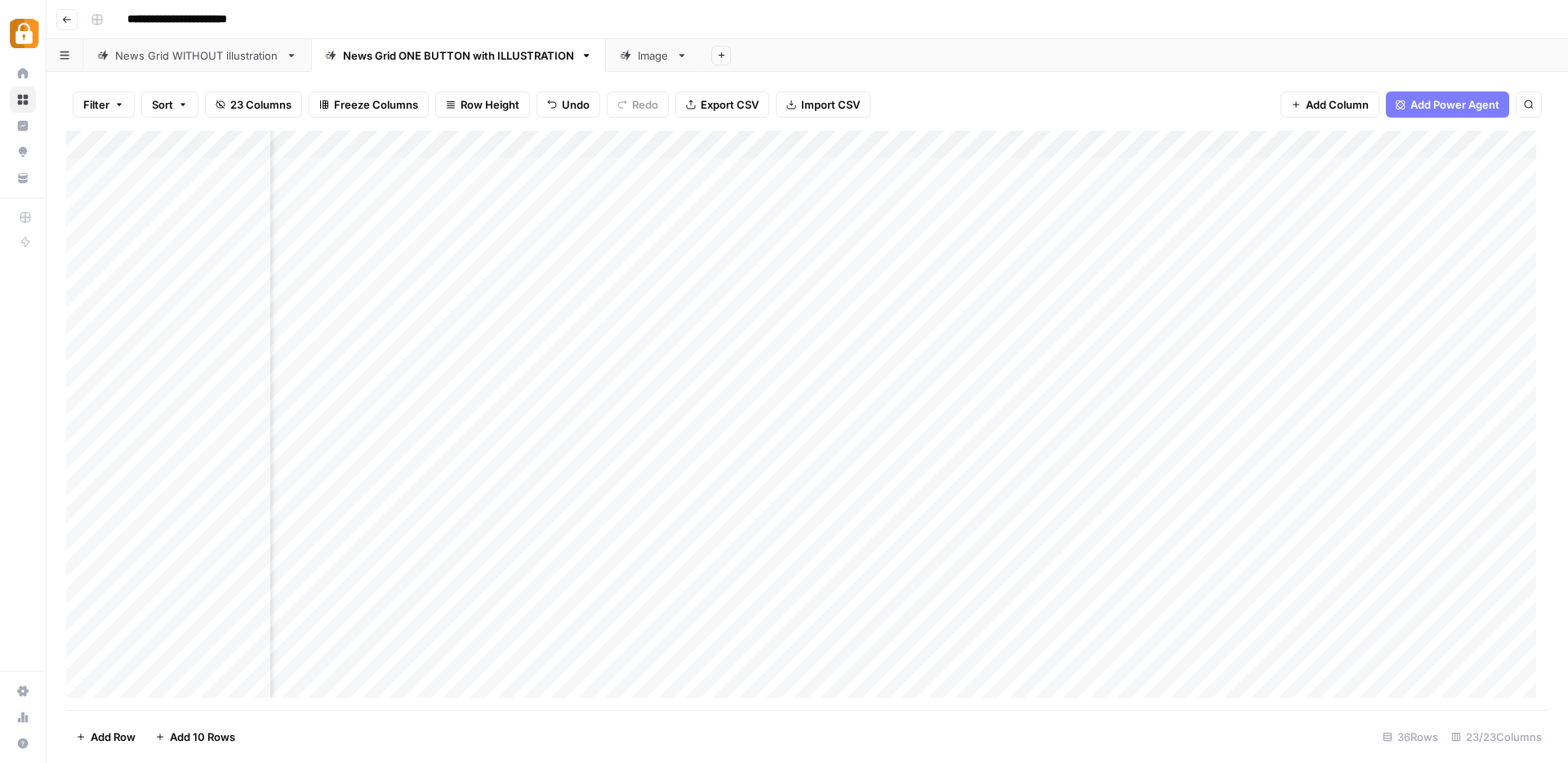
click at [721, 368] on div "Add Column" at bounding box center [807, 421] width 1483 height 580
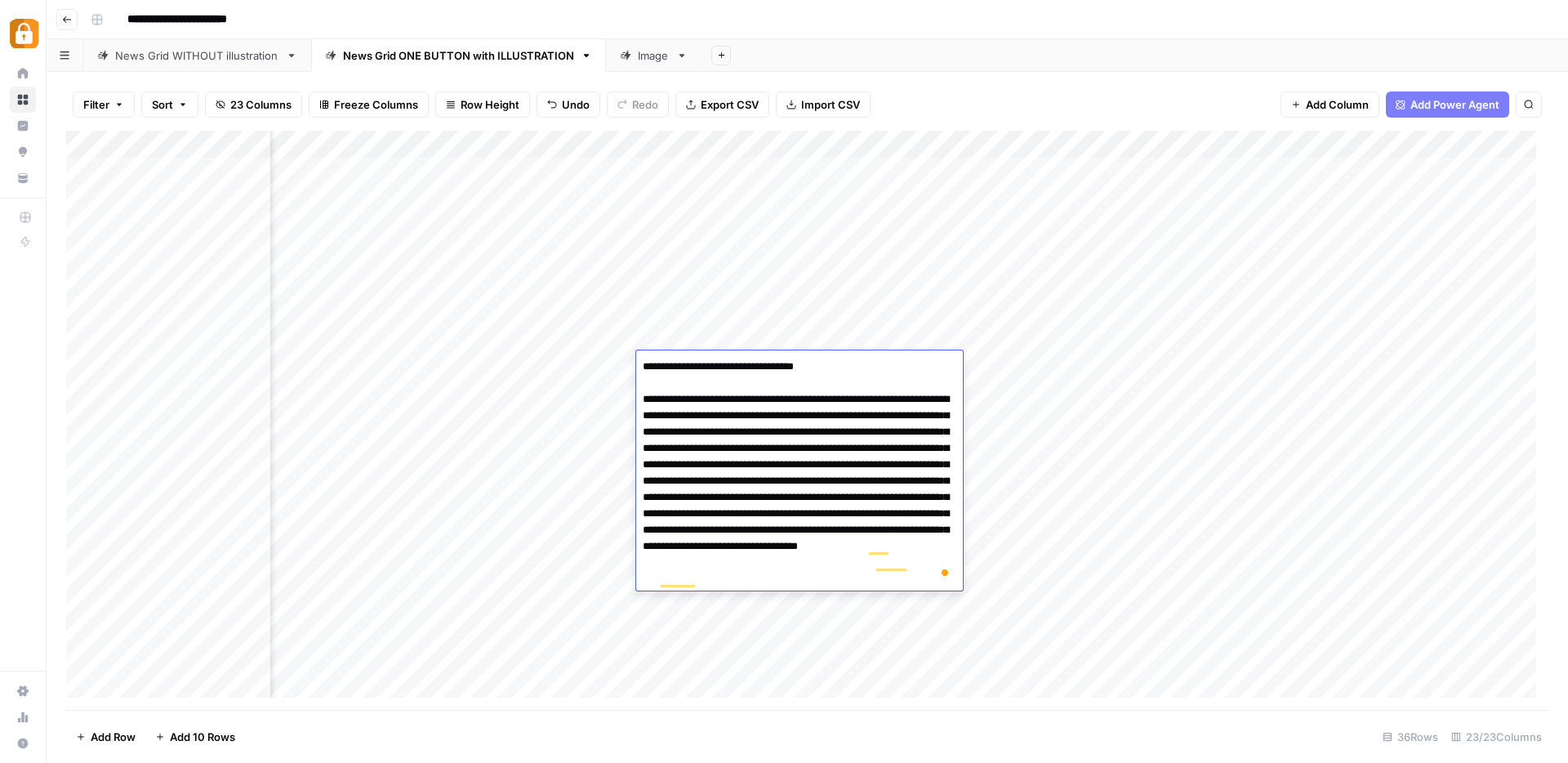
click at [686, 336] on div "Add Column" at bounding box center [807, 421] width 1483 height 580
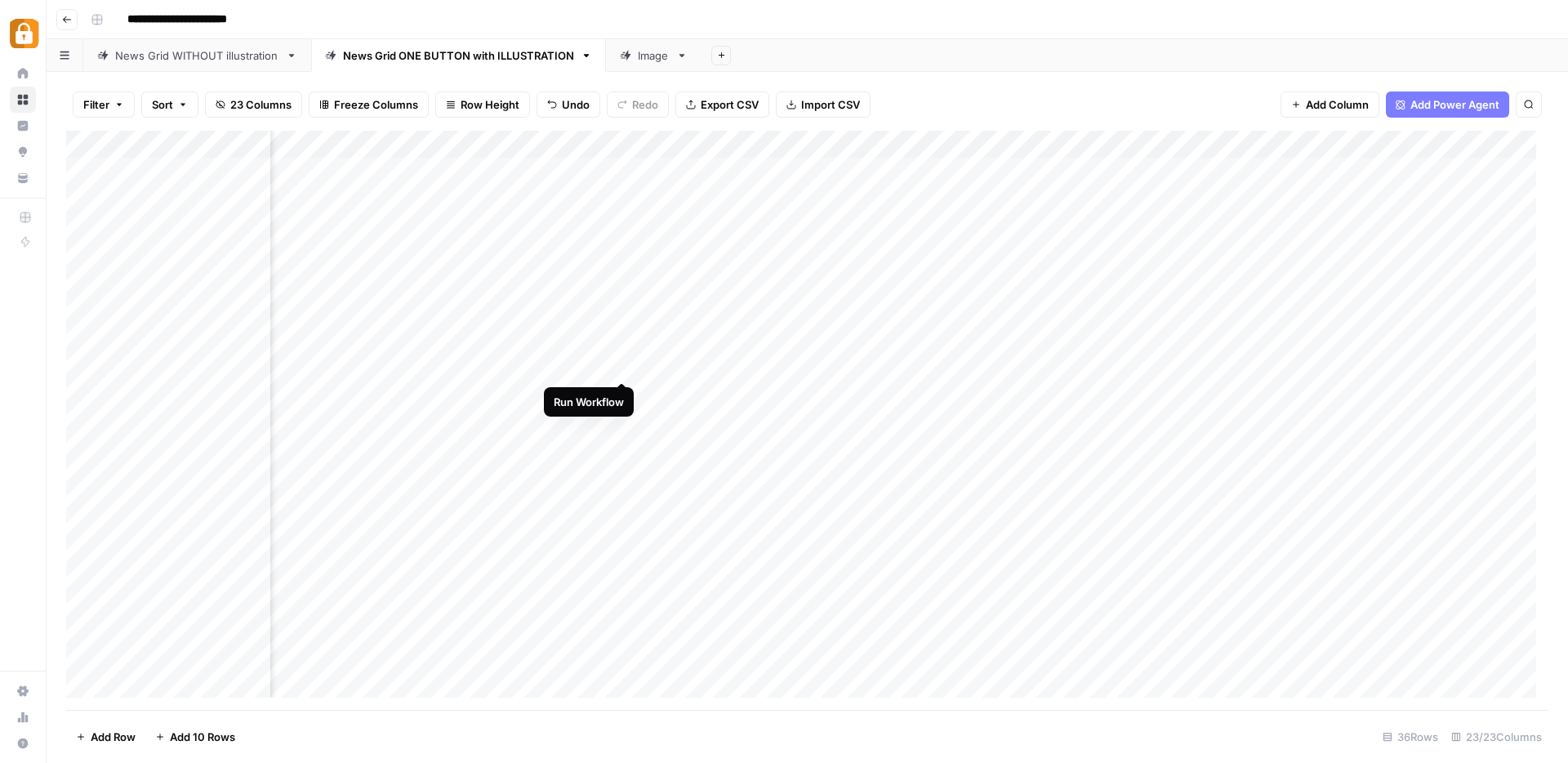
click at [622, 362] on div "Add Column" at bounding box center [807, 421] width 1483 height 580
click at [735, 362] on div "Add Column" at bounding box center [807, 421] width 1483 height 580
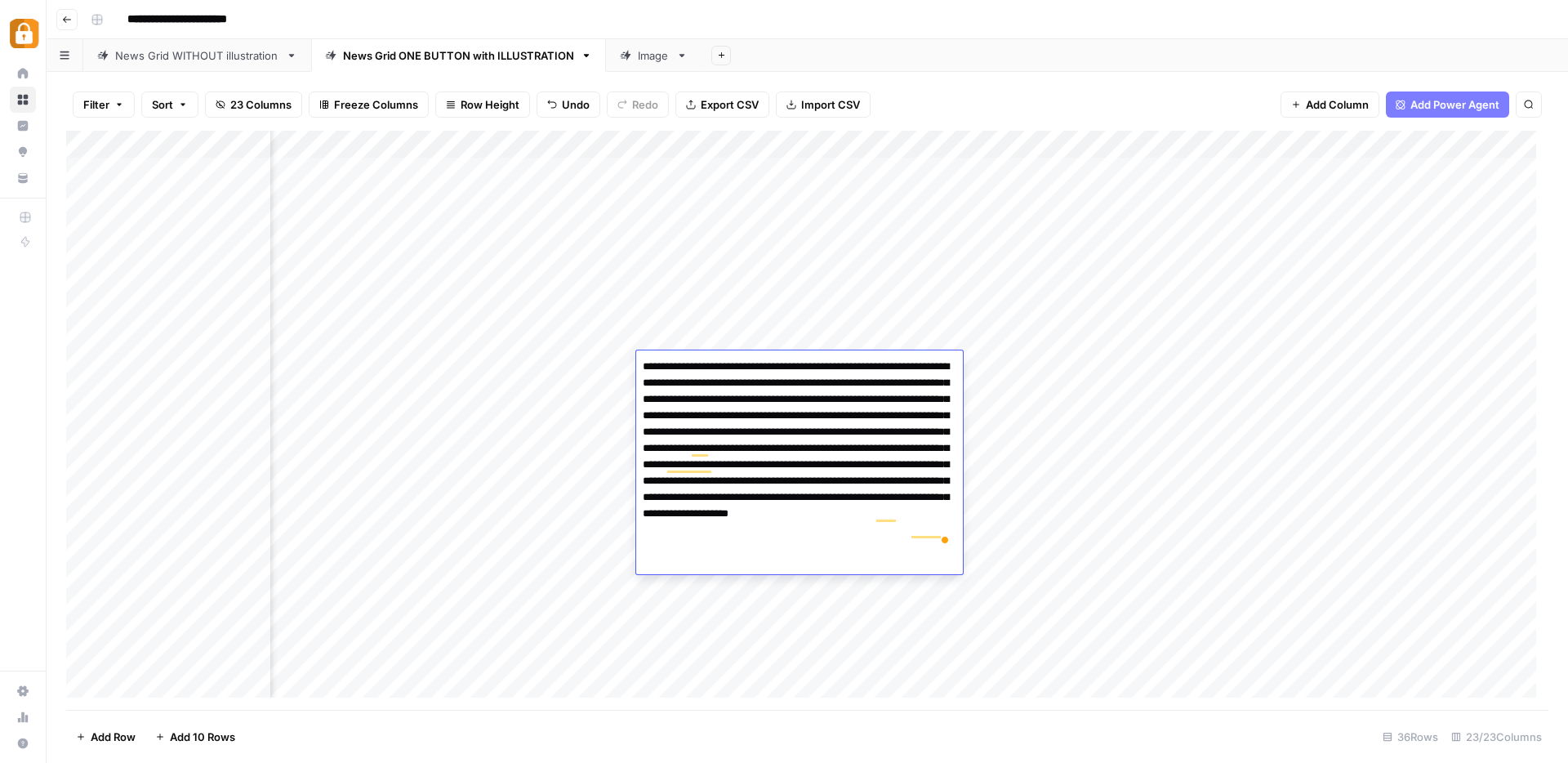
click at [725, 339] on div "Add Column" at bounding box center [807, 421] width 1483 height 580
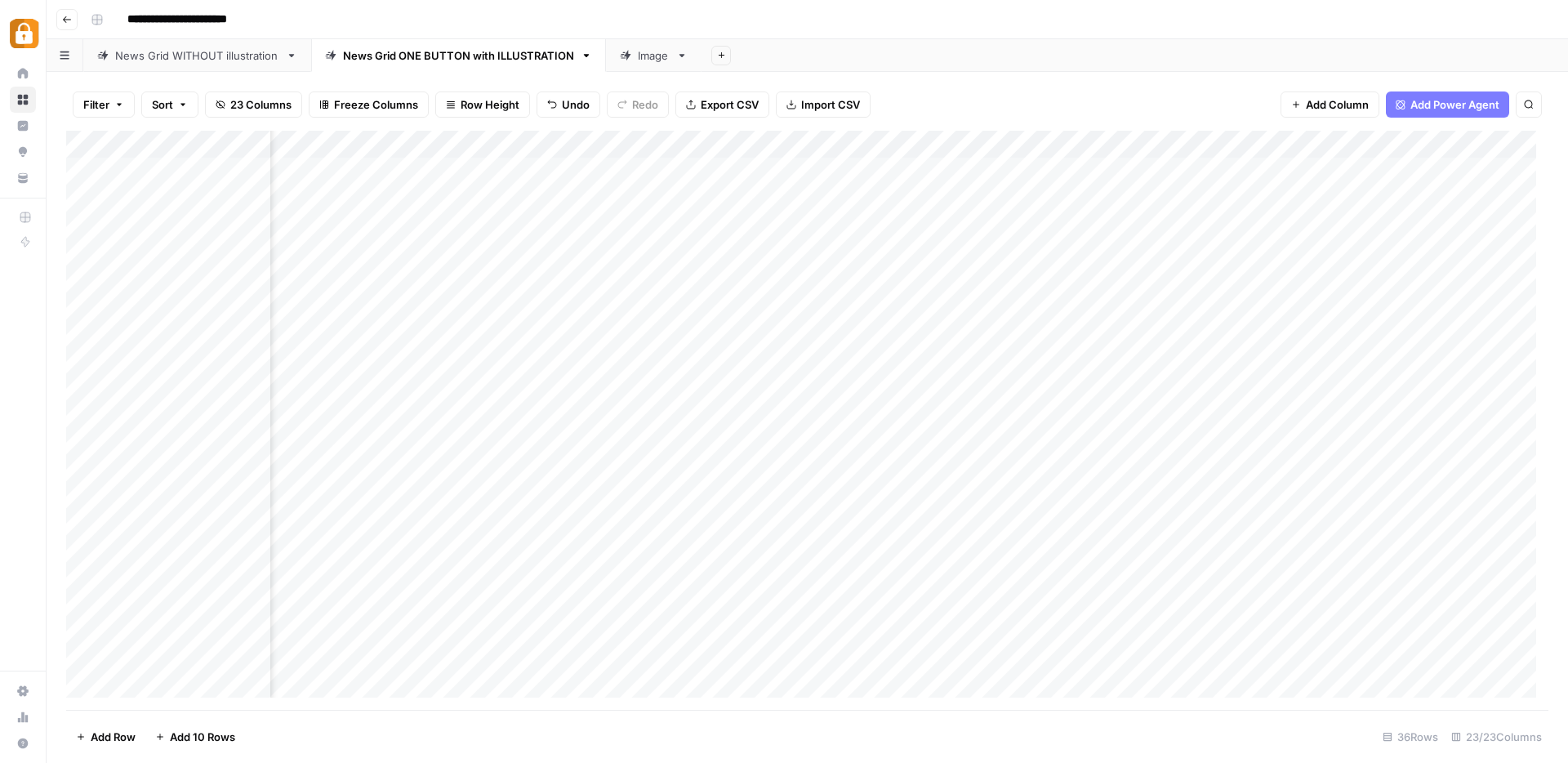
click at [913, 364] on div "Add Column" at bounding box center [807, 421] width 1483 height 580
click at [1062, 364] on div "Add Column" at bounding box center [807, 421] width 1483 height 580
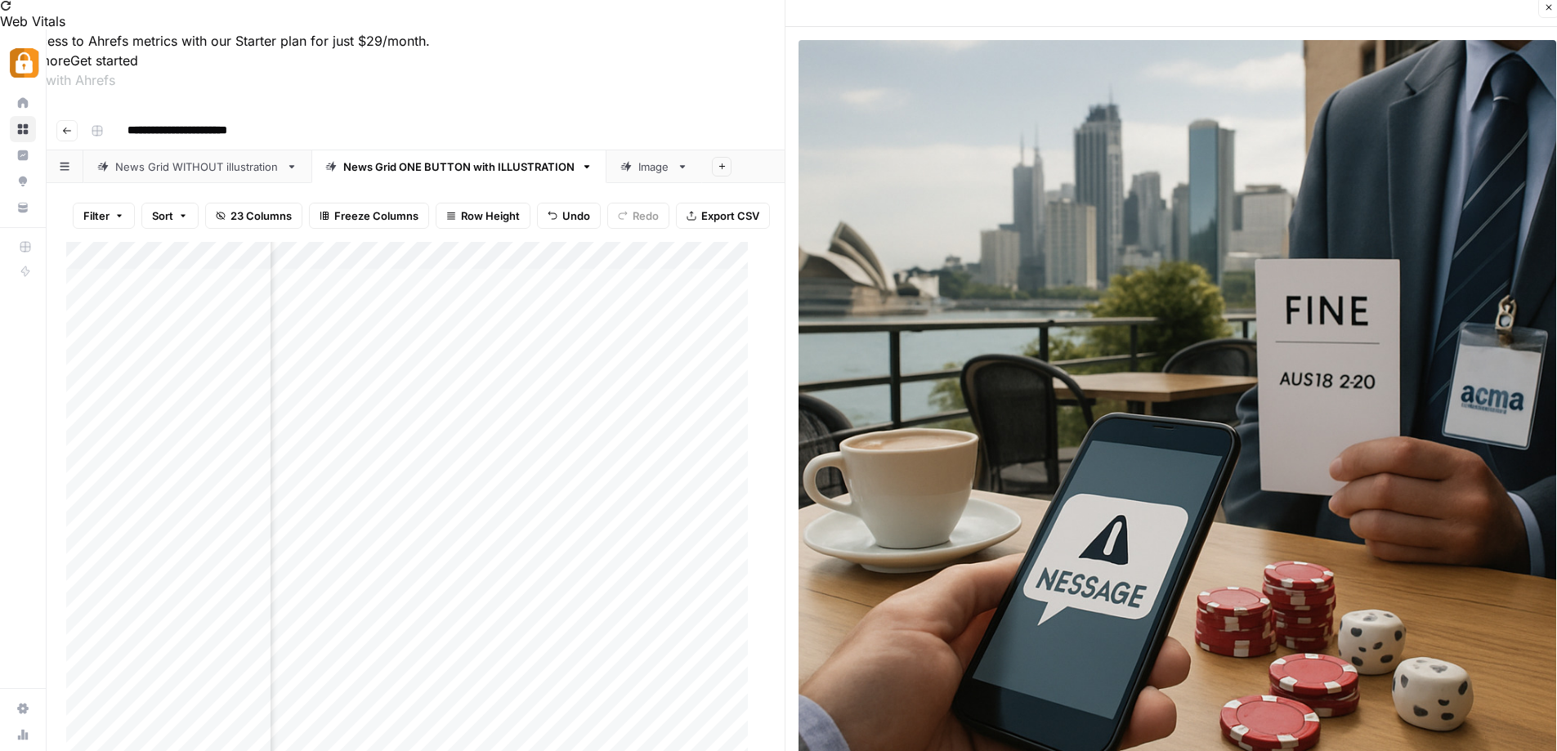
click at [1543, 13] on button "Close" at bounding box center [1548, 7] width 21 height 21
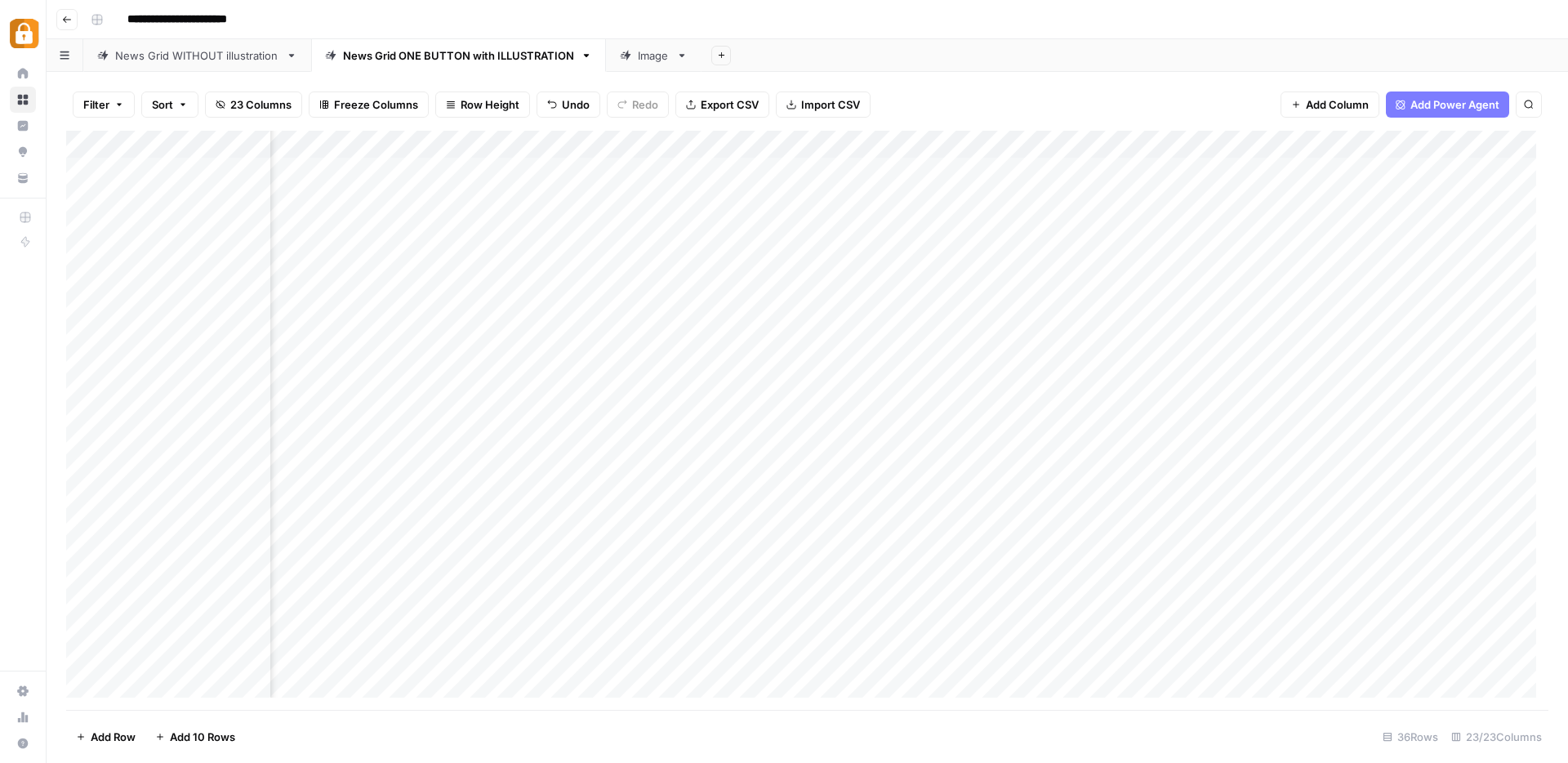
click at [712, 360] on div "Add Column" at bounding box center [807, 421] width 1483 height 580
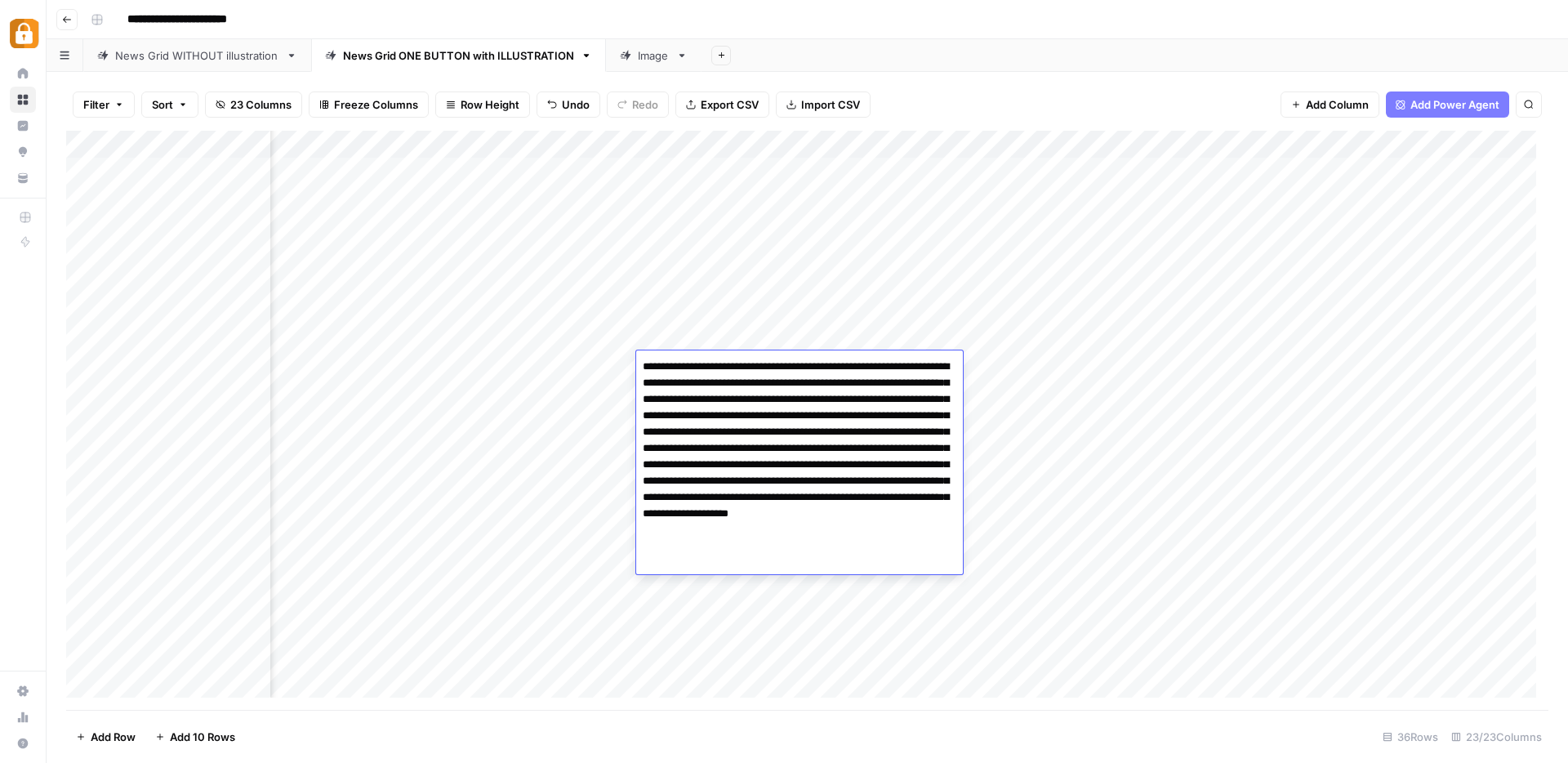
click at [712, 360] on textarea "**********" at bounding box center [799, 457] width 327 height 203
click at [674, 368] on textarea "**********" at bounding box center [799, 457] width 327 height 203
drag, startPoint x: 643, startPoint y: 365, endPoint x: 914, endPoint y: 553, distance: 329.8
click at [914, 553] on textarea "**********" at bounding box center [799, 457] width 327 height 203
click at [1279, 474] on div "Add Column" at bounding box center [807, 421] width 1483 height 580
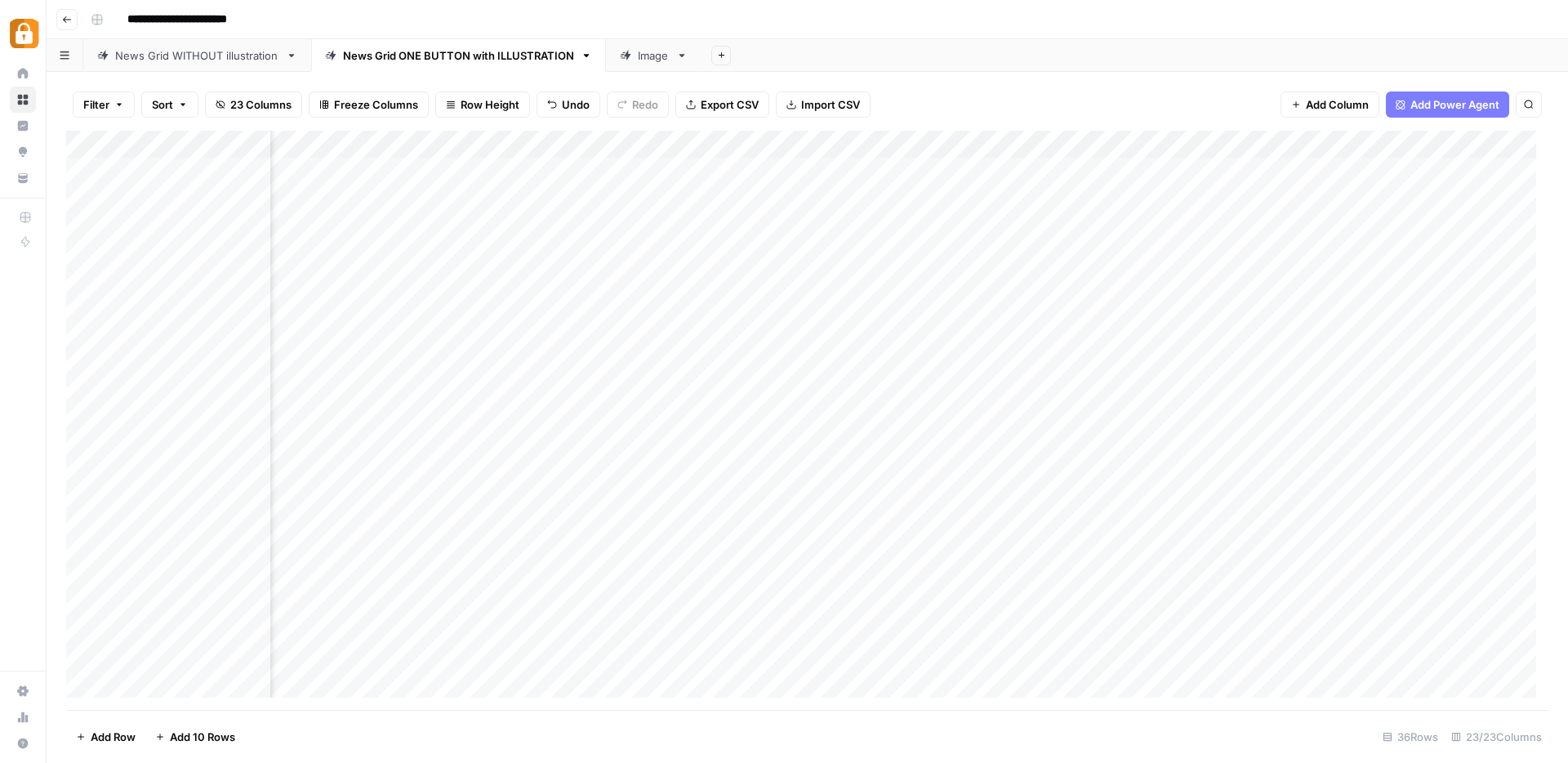
click at [723, 365] on div "Add Column" at bounding box center [807, 421] width 1483 height 580
click at [977, 91] on div "Filter Sort 23 Columns Freeze Columns Row Height Undo Redo Export CSV Import CS…" at bounding box center [807, 104] width 1483 height 52
click at [939, 365] on div "Add Column" at bounding box center [807, 421] width 1483 height 580
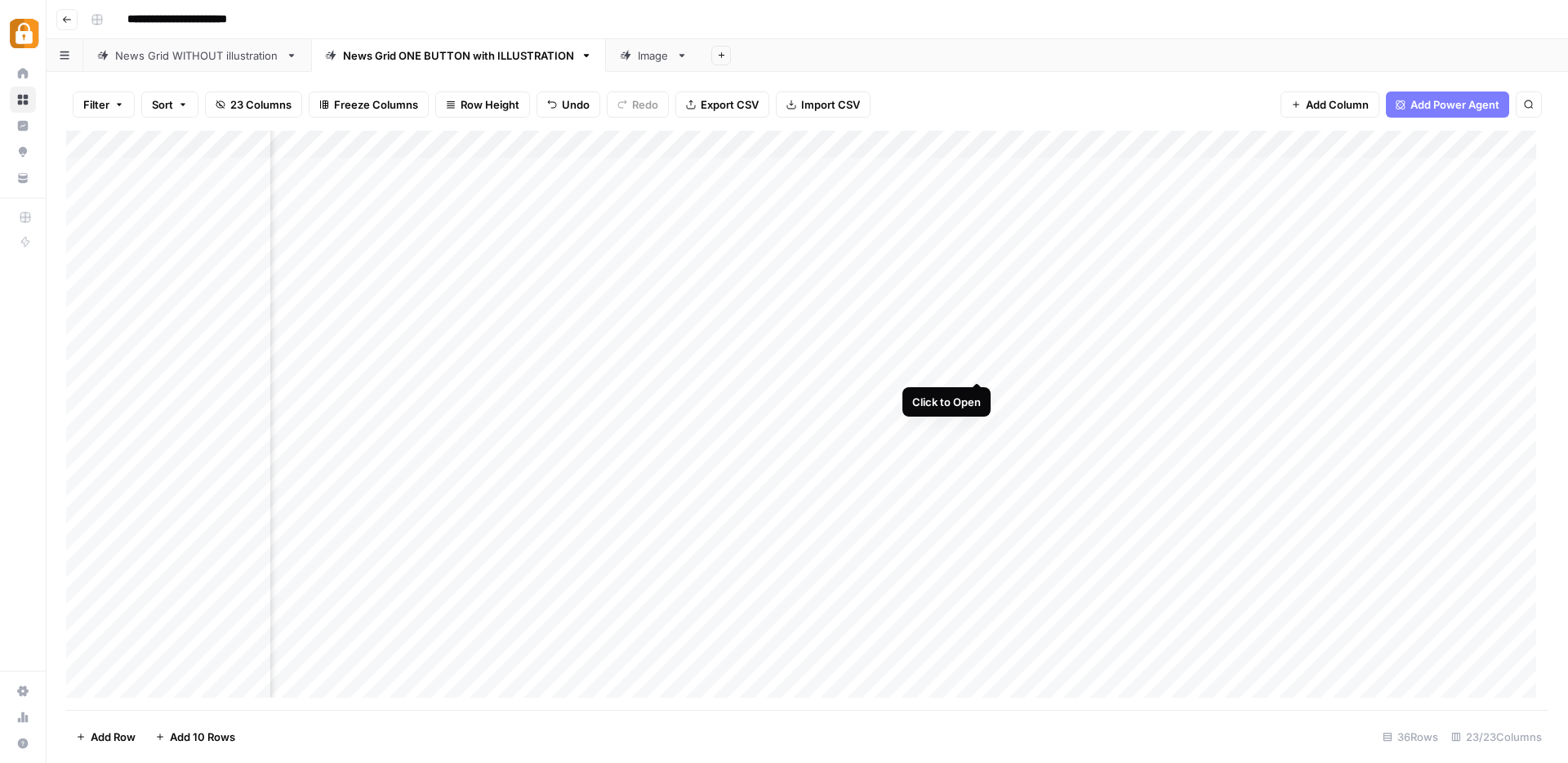
click at [975, 364] on div "Add Column" at bounding box center [807, 421] width 1483 height 580
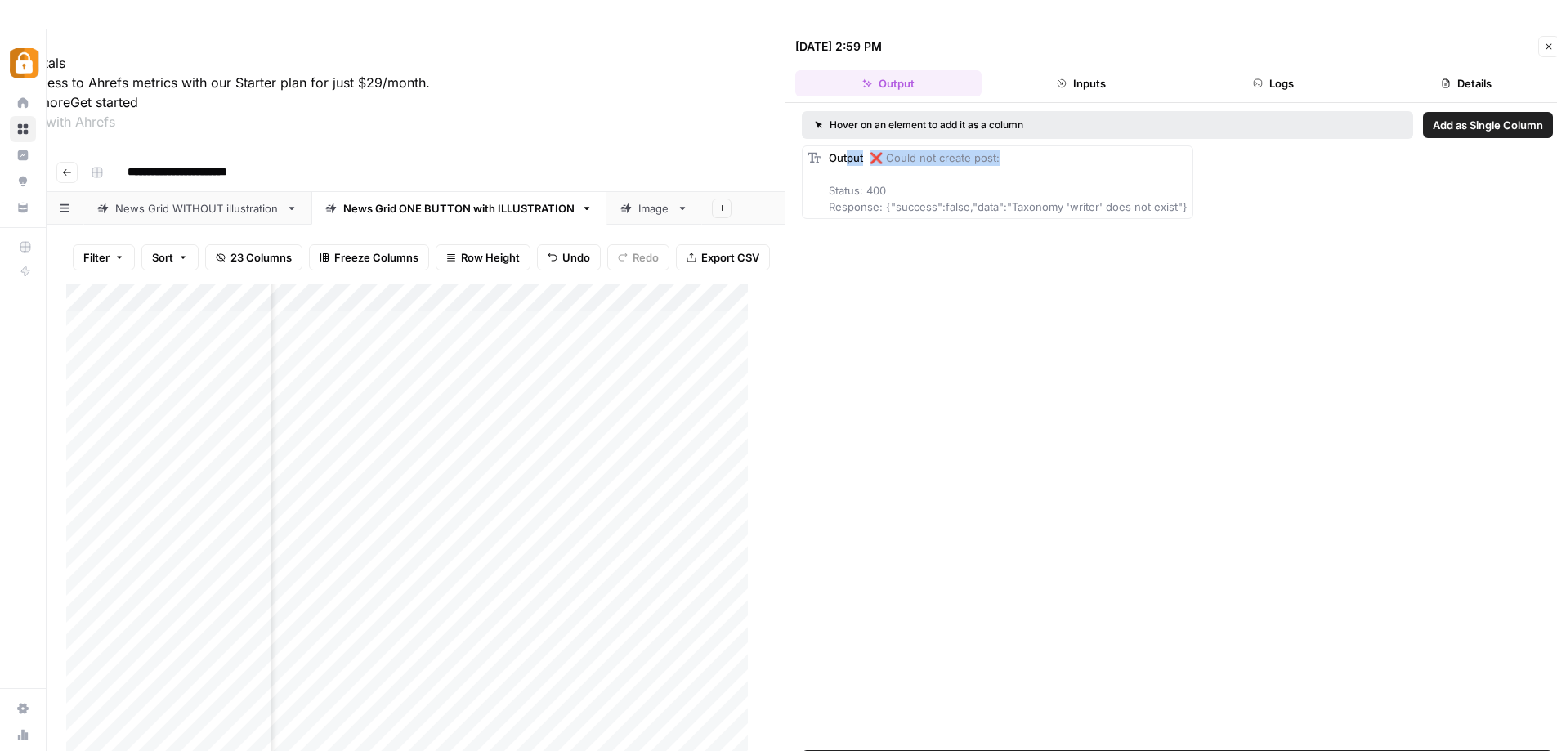
drag, startPoint x: 846, startPoint y: 158, endPoint x: 1027, endPoint y: 157, distance: 180.6
click at [1027, 157] on div "Output ❌ Could not create post: Status: 400 Response: {"success":false,"data":"…" at bounding box center [1008, 182] width 359 height 65
click at [1544, 49] on icon "button" at bounding box center [1549, 47] width 10 height 10
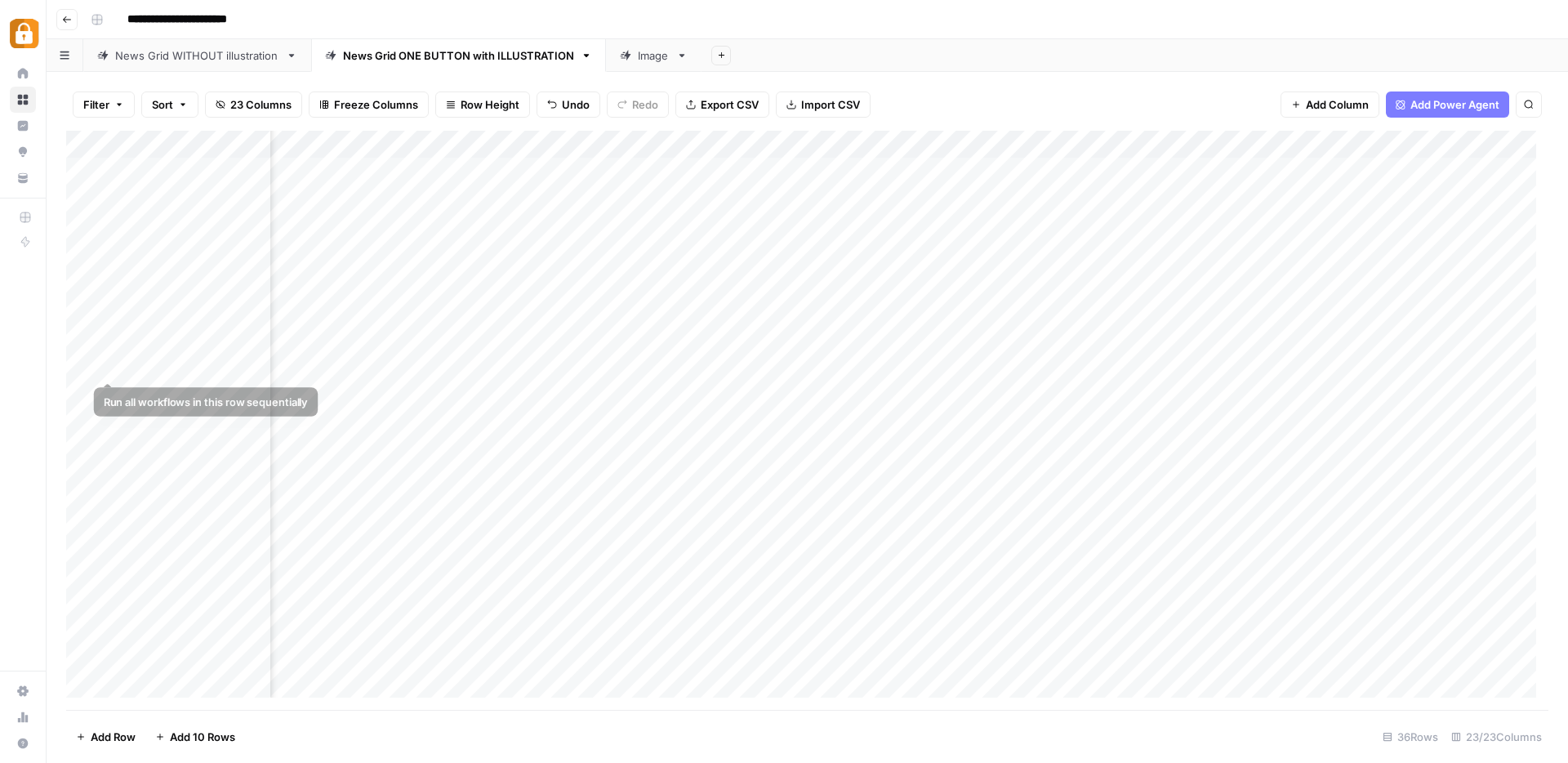
click at [86, 365] on div "Add Column" at bounding box center [807, 421] width 1483 height 580
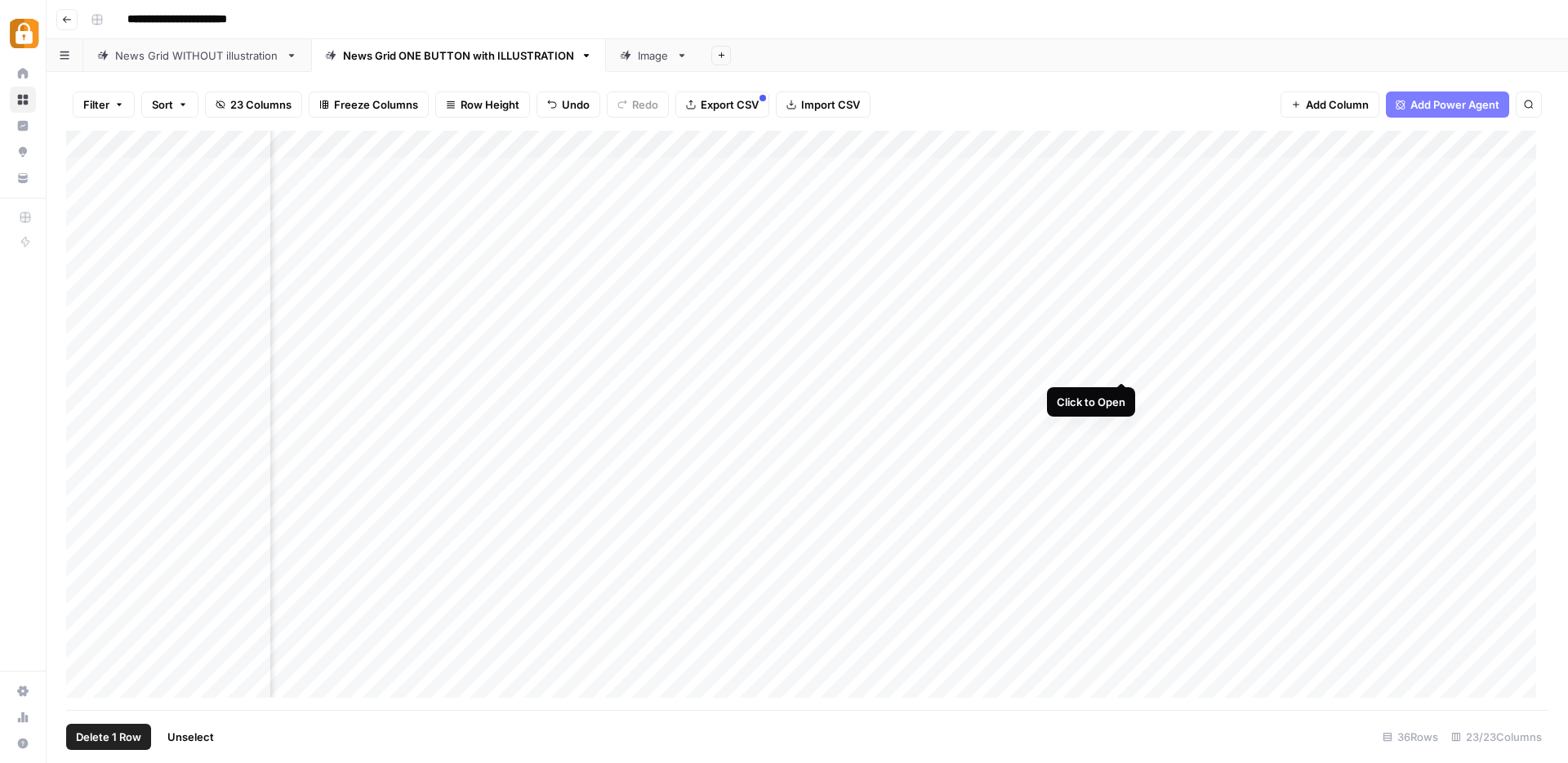
click at [1122, 364] on div "Add Column" at bounding box center [807, 421] width 1483 height 580
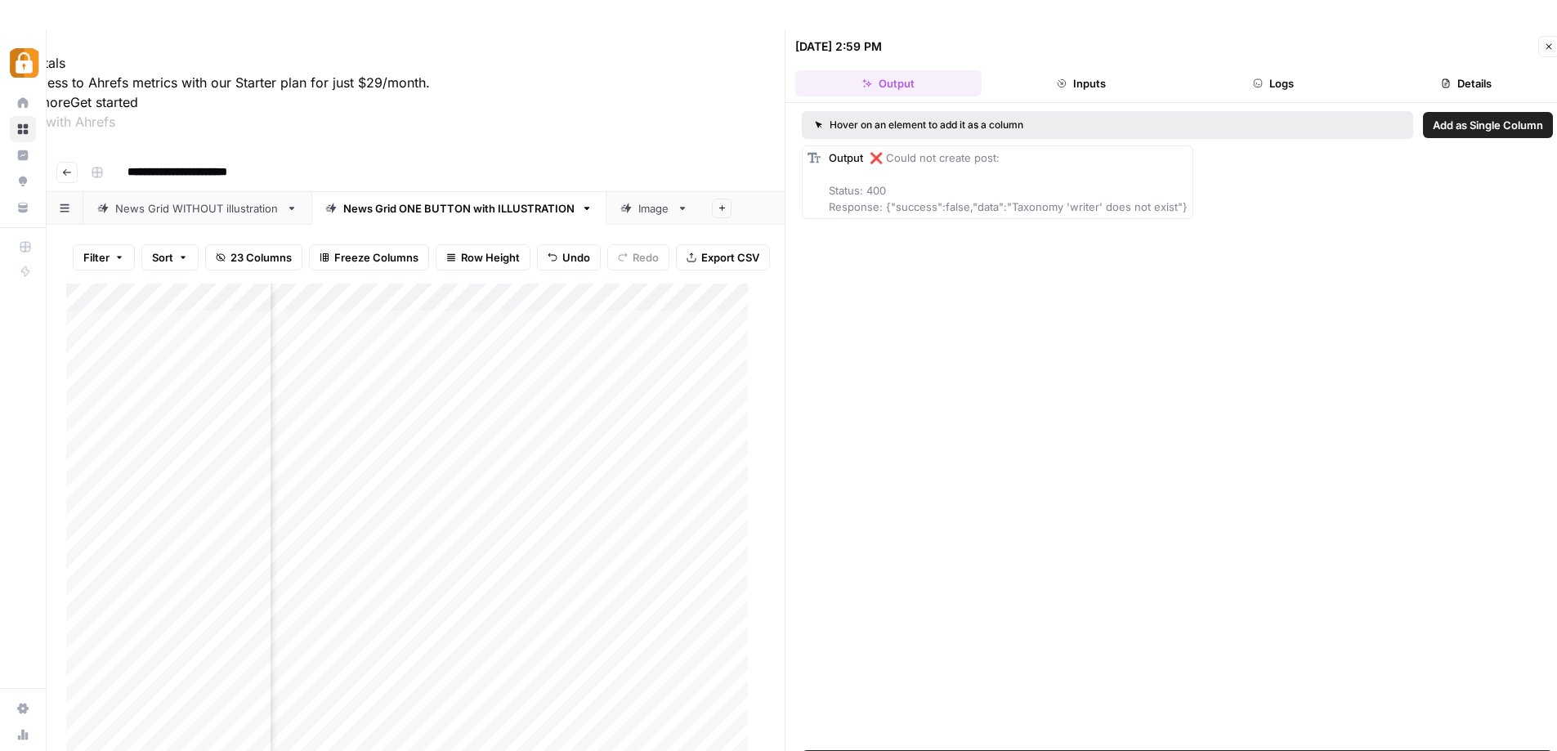
click at [1552, 49] on icon "button" at bounding box center [1549, 47] width 10 height 10
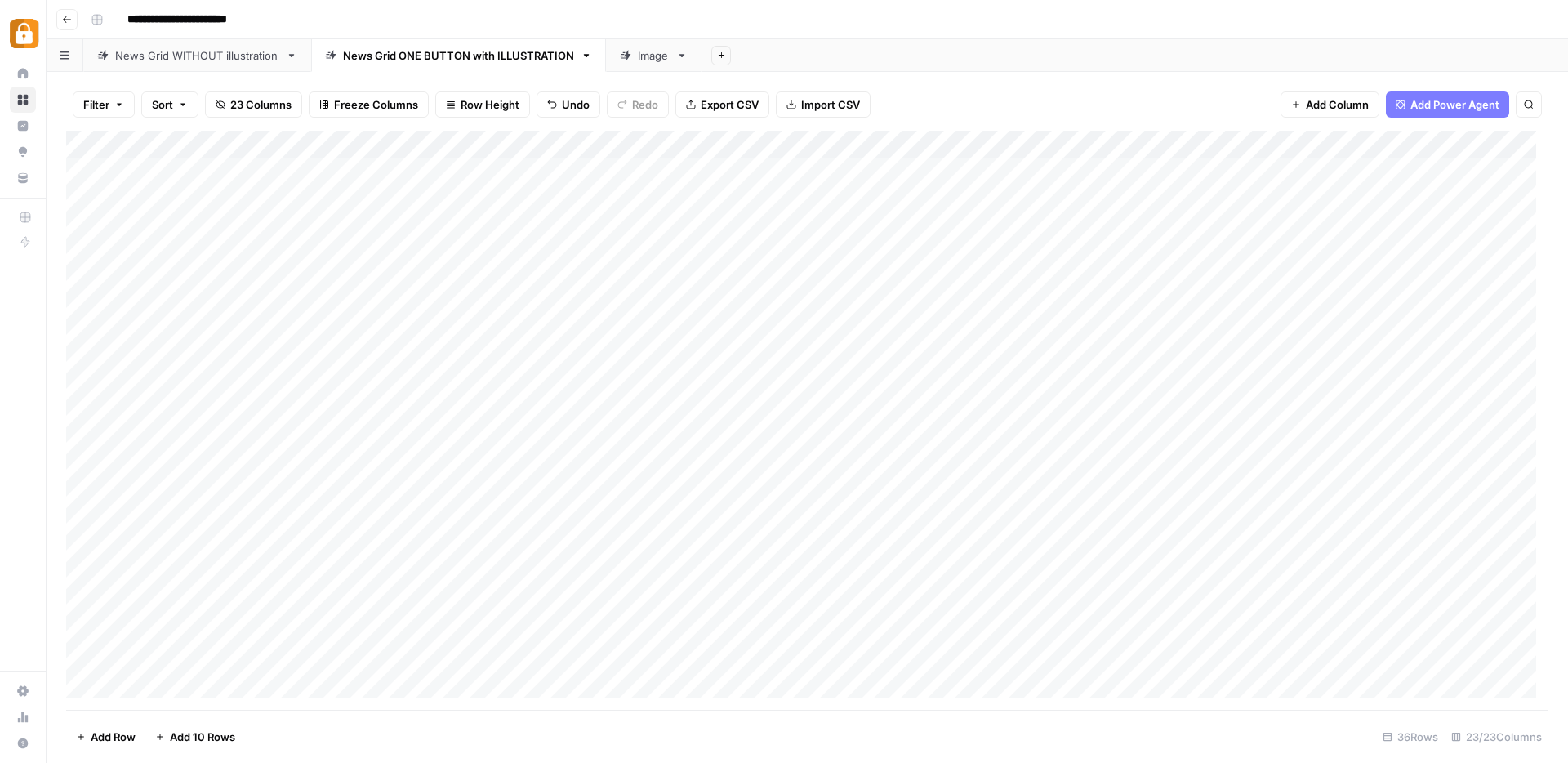
click at [470, 367] on div "Add Column" at bounding box center [807, 421] width 1483 height 580
click at [445, 515] on div "Add Column" at bounding box center [807, 421] width 1483 height 580
click at [484, 372] on div "Add Column" at bounding box center [807, 421] width 1483 height 580
click at [83, 365] on div "Add Column" at bounding box center [807, 421] width 1483 height 580
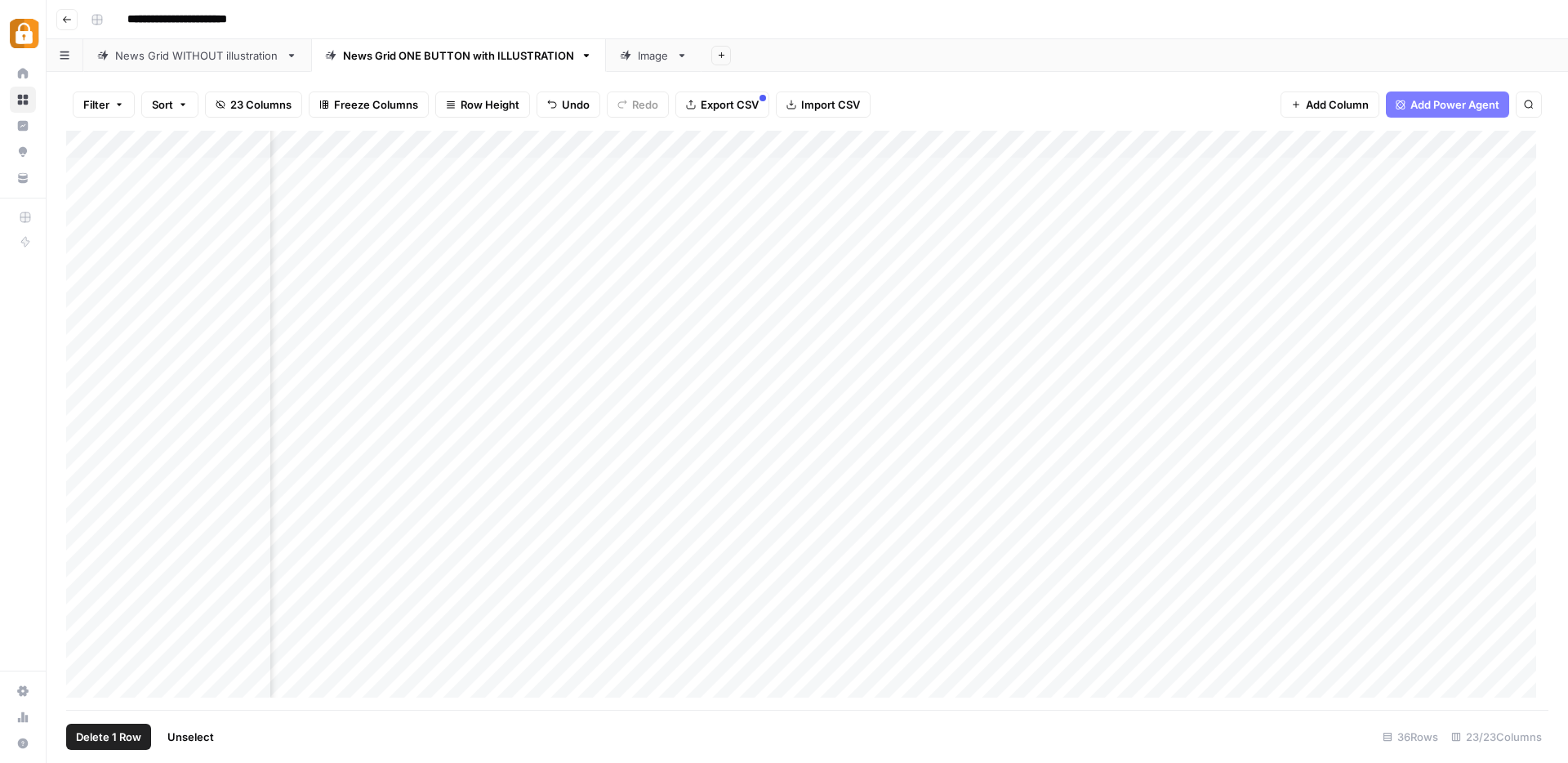
scroll to position [0, 1557]
click at [1125, 363] on div "Add Column" at bounding box center [807, 421] width 1483 height 580
click at [1101, 367] on div "Add Column" at bounding box center [807, 421] width 1483 height 580
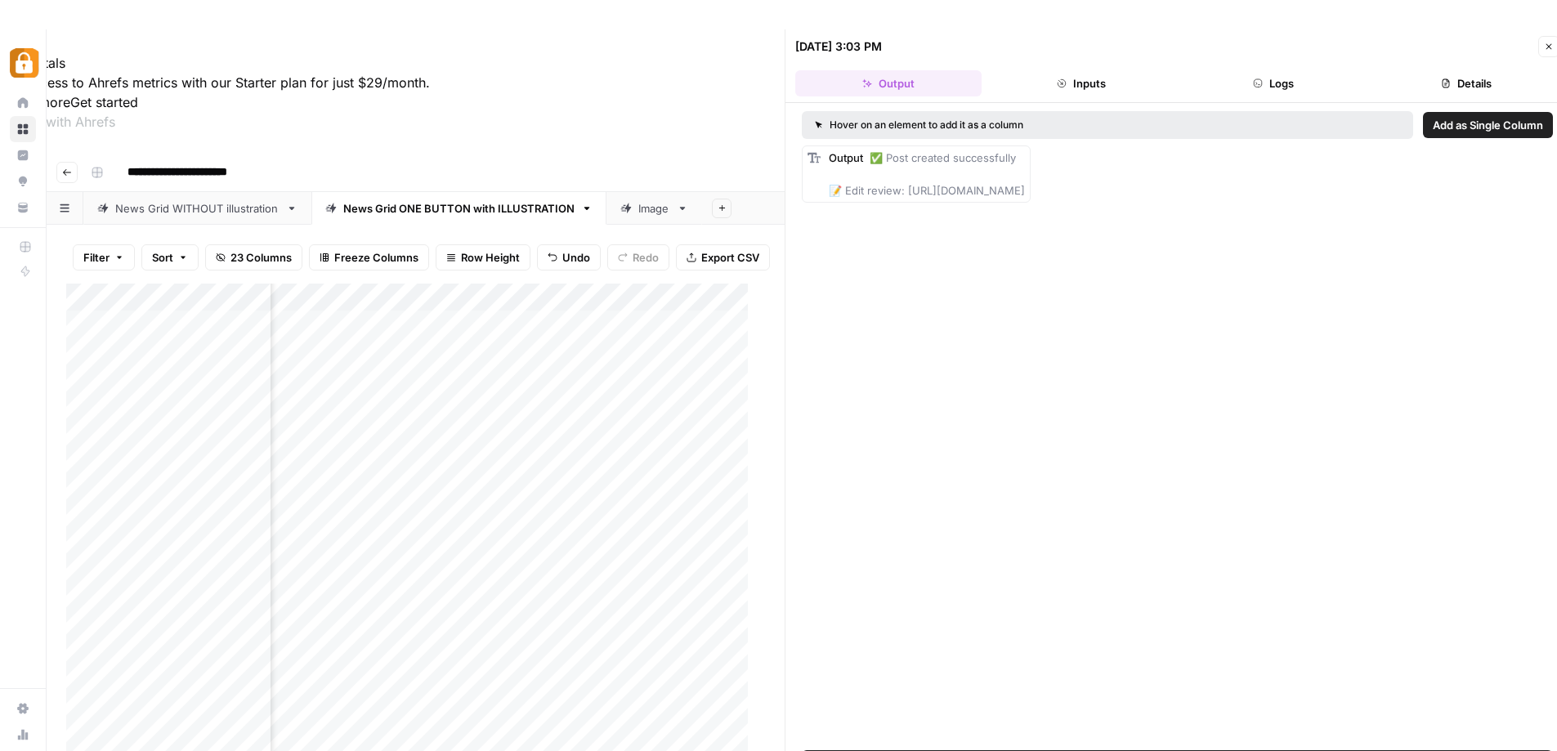
click at [1548, 46] on icon "button" at bounding box center [1549, 47] width 6 height 6
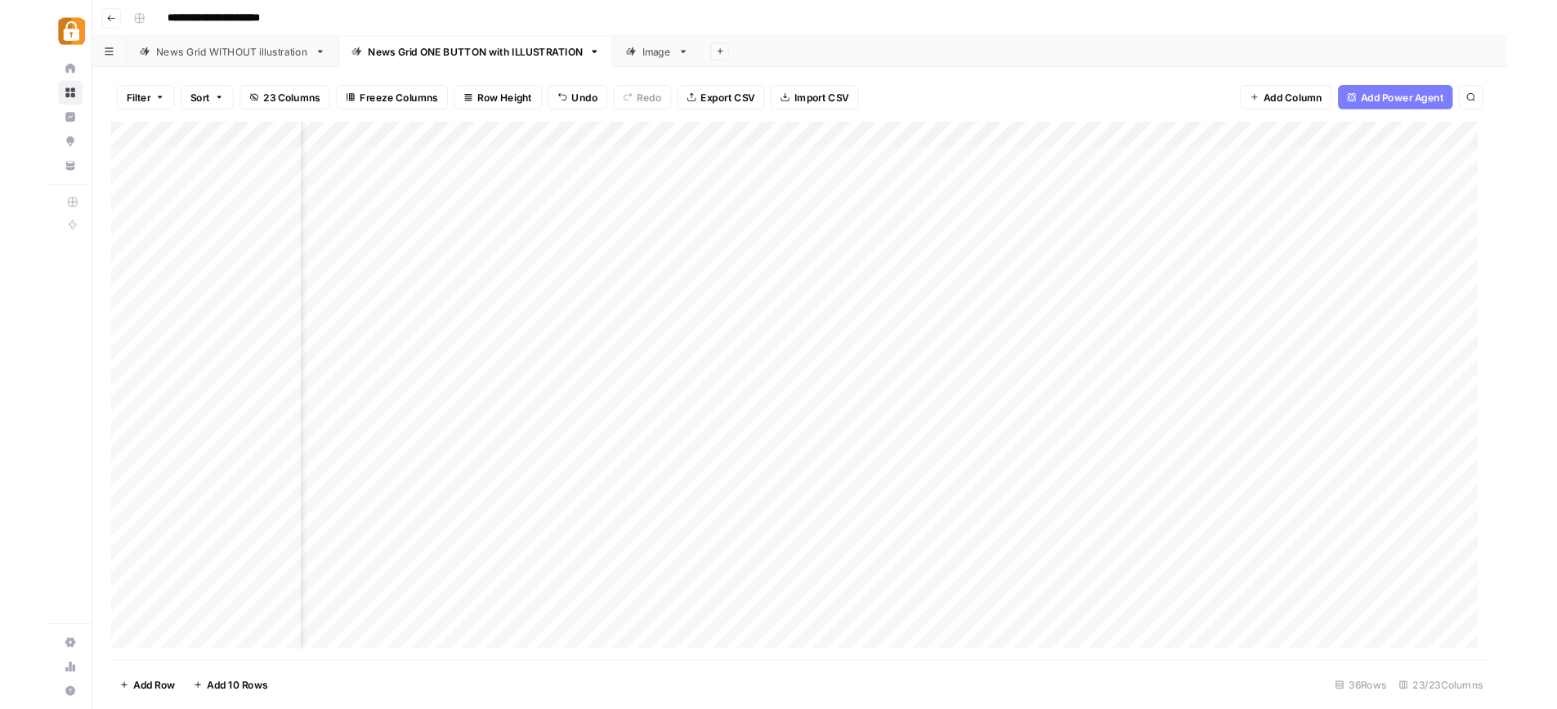
scroll to position [0, 1345]
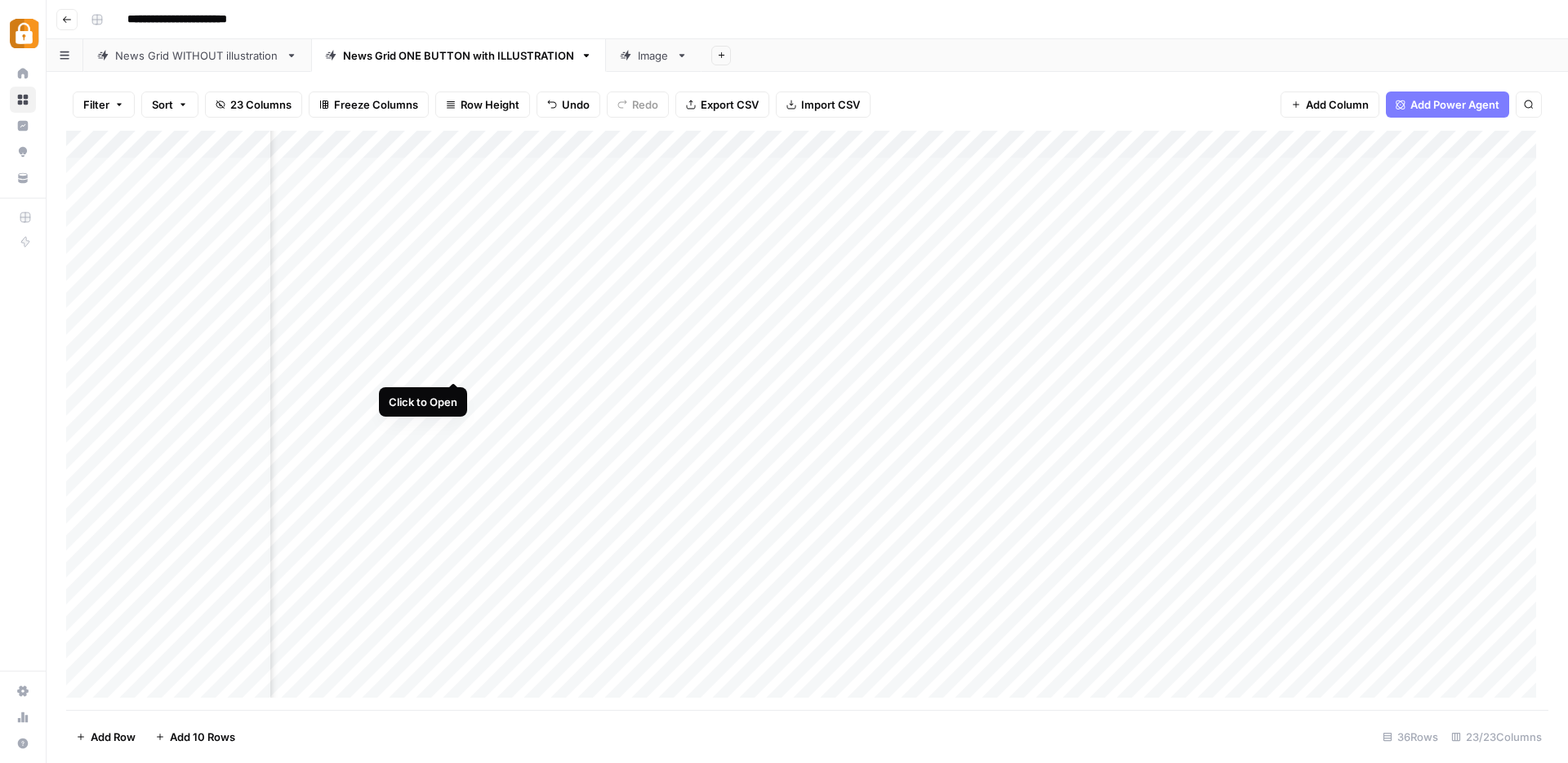
click at [450, 366] on div "Add Column" at bounding box center [807, 421] width 1483 height 580
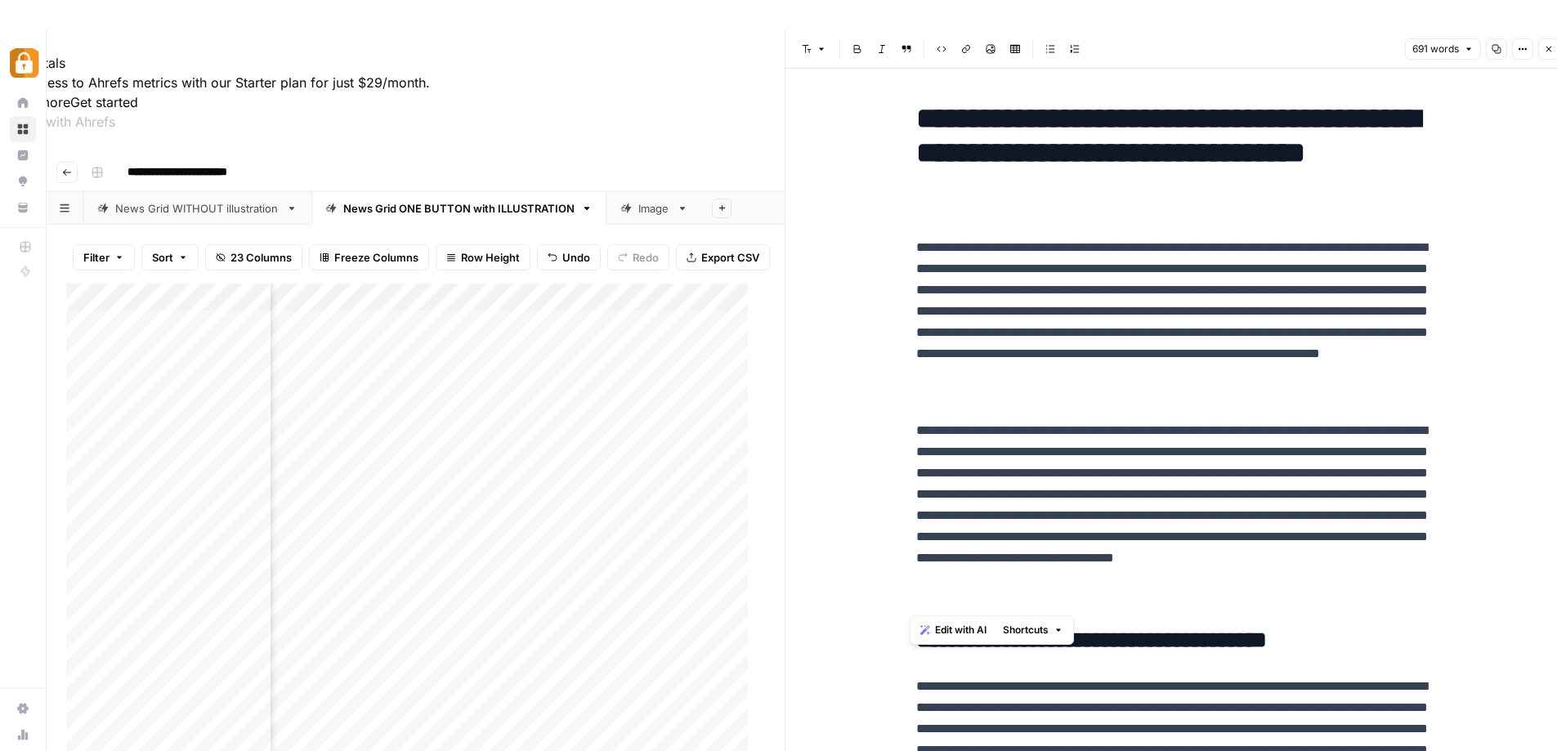
drag, startPoint x: 909, startPoint y: 247, endPoint x: 1062, endPoint y: 597, distance: 382.5
click at [965, 633] on span "Edit with AI" at bounding box center [960, 630] width 51 height 15
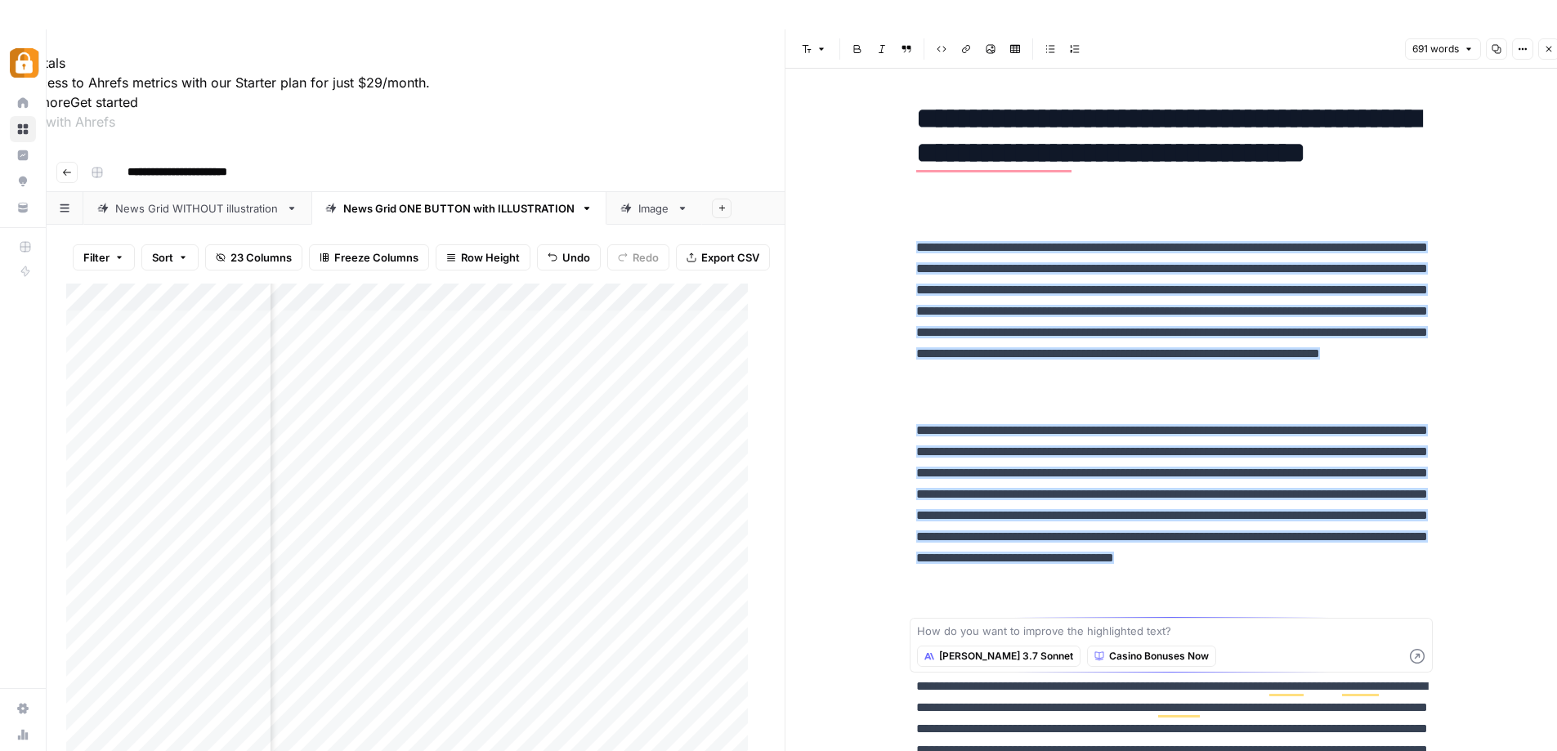
click at [966, 634] on textarea at bounding box center [1171, 631] width 508 height 16
click at [1036, 633] on textarea "rephrase, keep the australian tone, keep intent and the facts, and make the sen…" at bounding box center [1171, 631] width 508 height 16
click at [1015, 626] on textarea "rephrase, keep the australian tone, keep intent and the facts, and make the sen…" at bounding box center [1171, 631] width 508 height 16
type textarea "rephrase, keep the Australian tone, keep intent and the facts, and make the sen…"
click at [1414, 657] on icon "button" at bounding box center [1417, 656] width 15 height 15
